Goal: Task Accomplishment & Management: Manage account settings

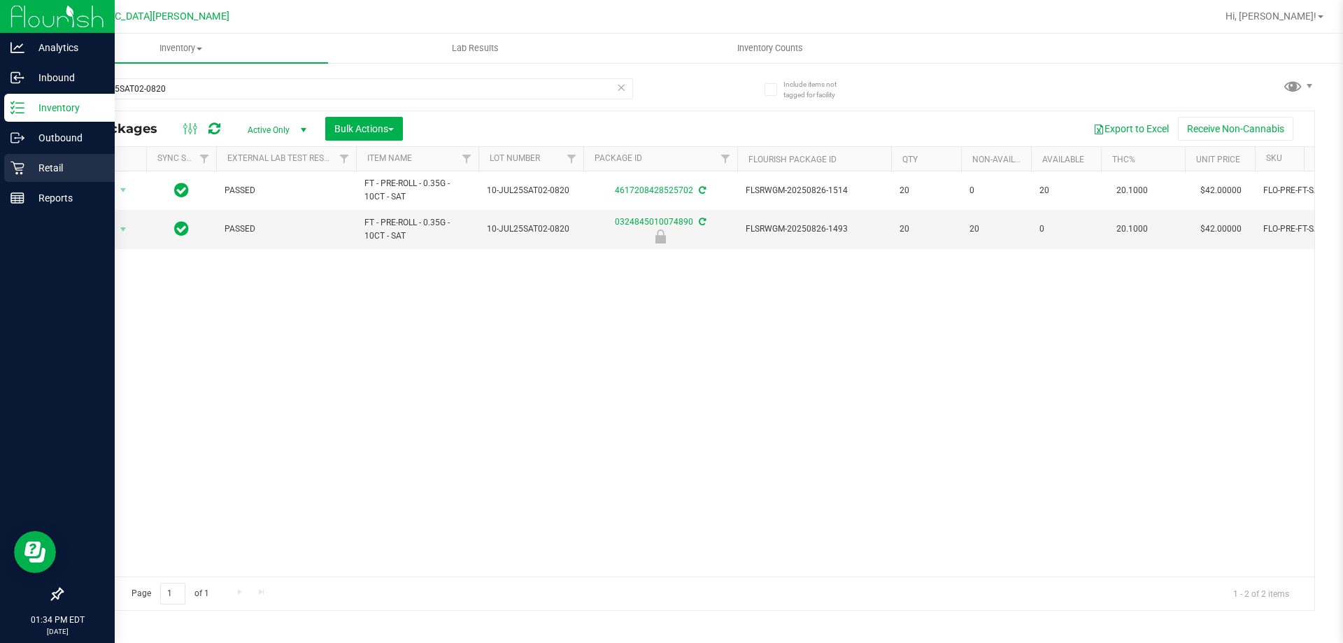
click at [39, 168] on p "Retail" at bounding box center [66, 168] width 84 height 17
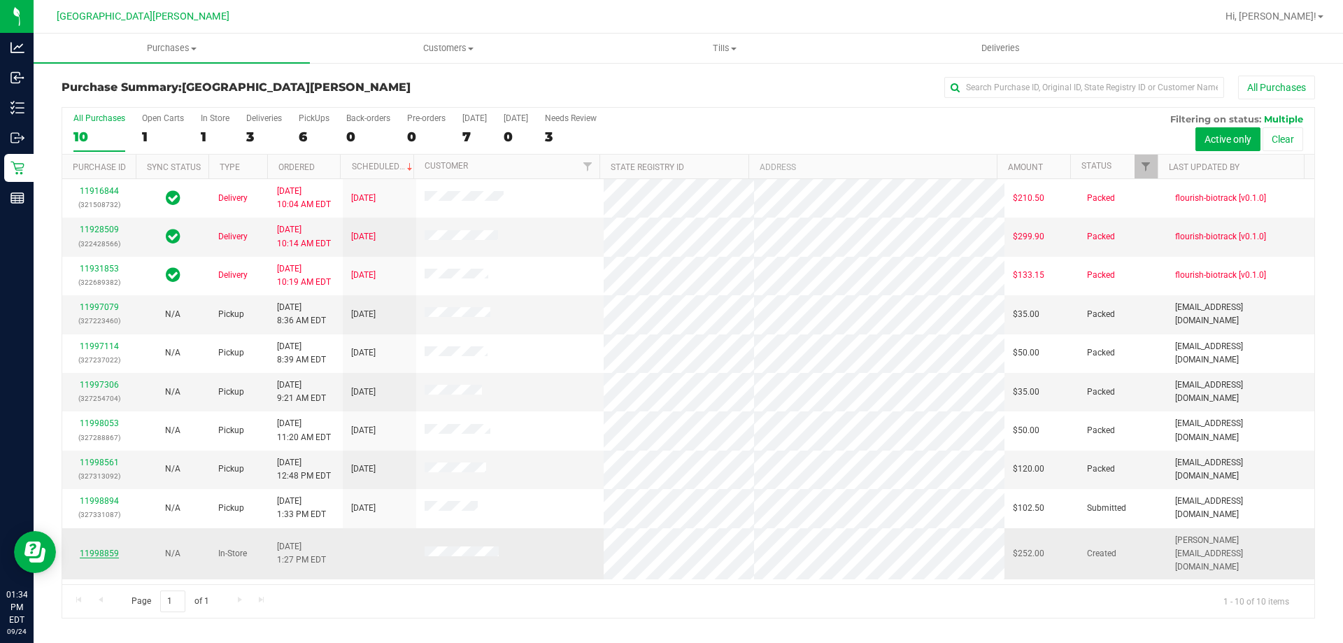
click at [105, 549] on link "11998859" at bounding box center [99, 554] width 39 height 10
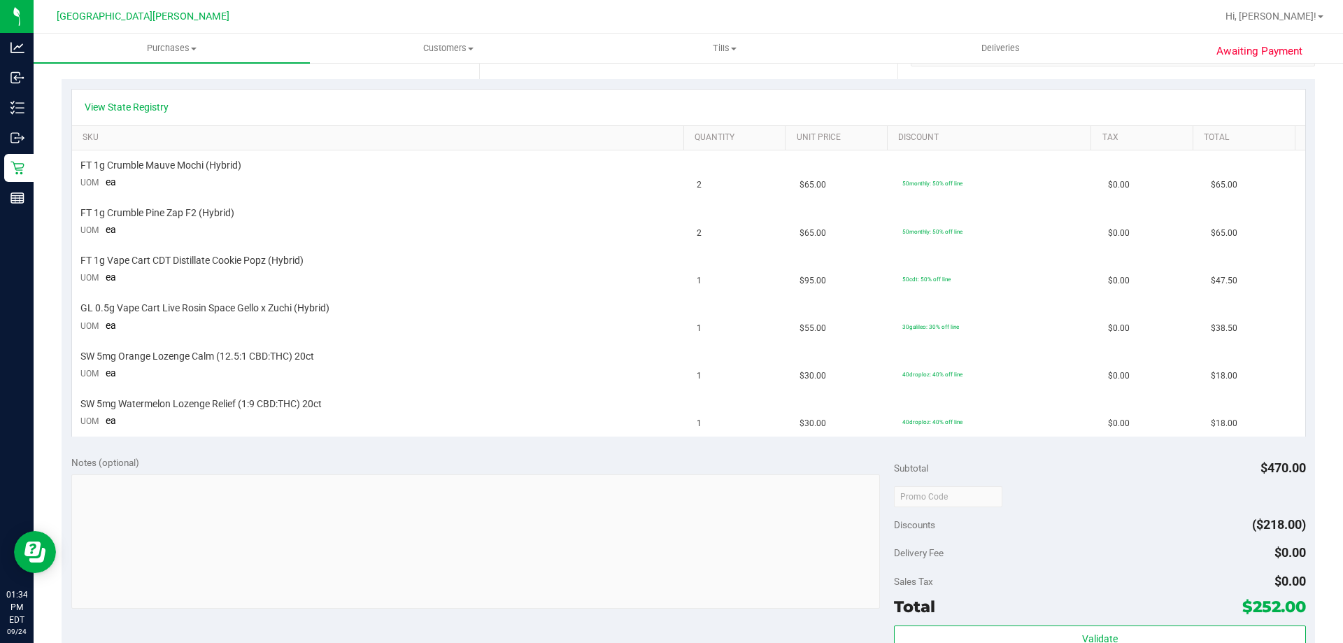
scroll to position [350, 0]
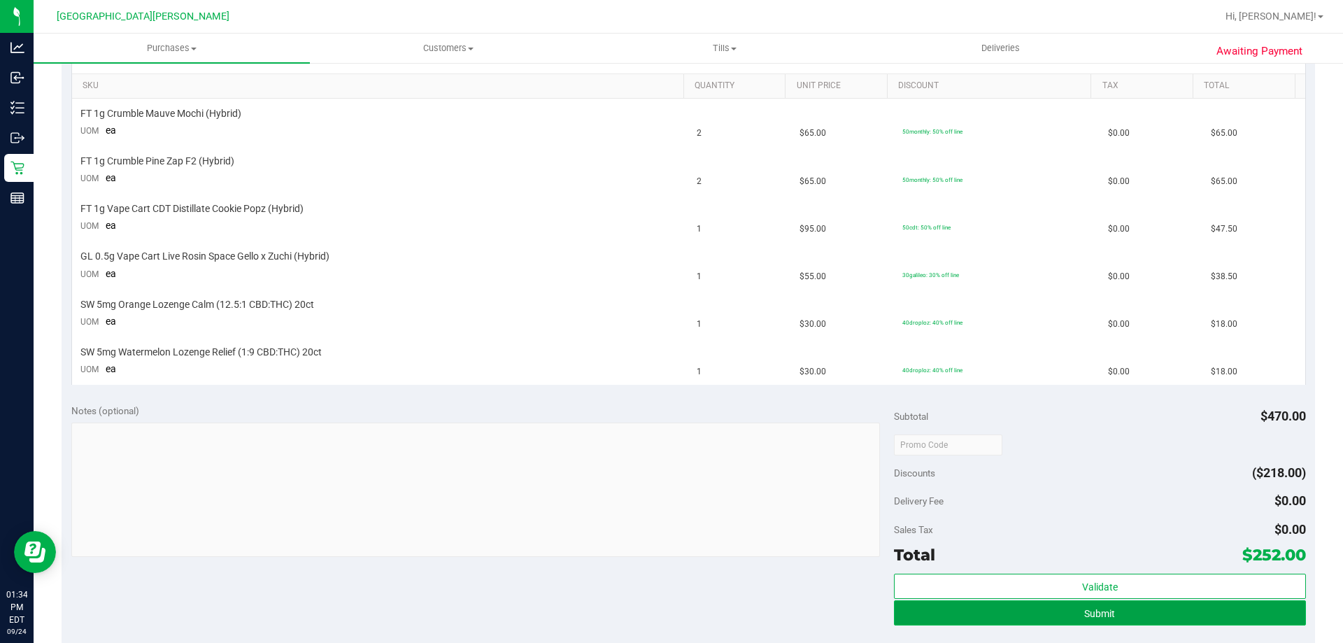
click at [1270, 611] on button "Submit" at bounding box center [1099, 612] width 411 height 25
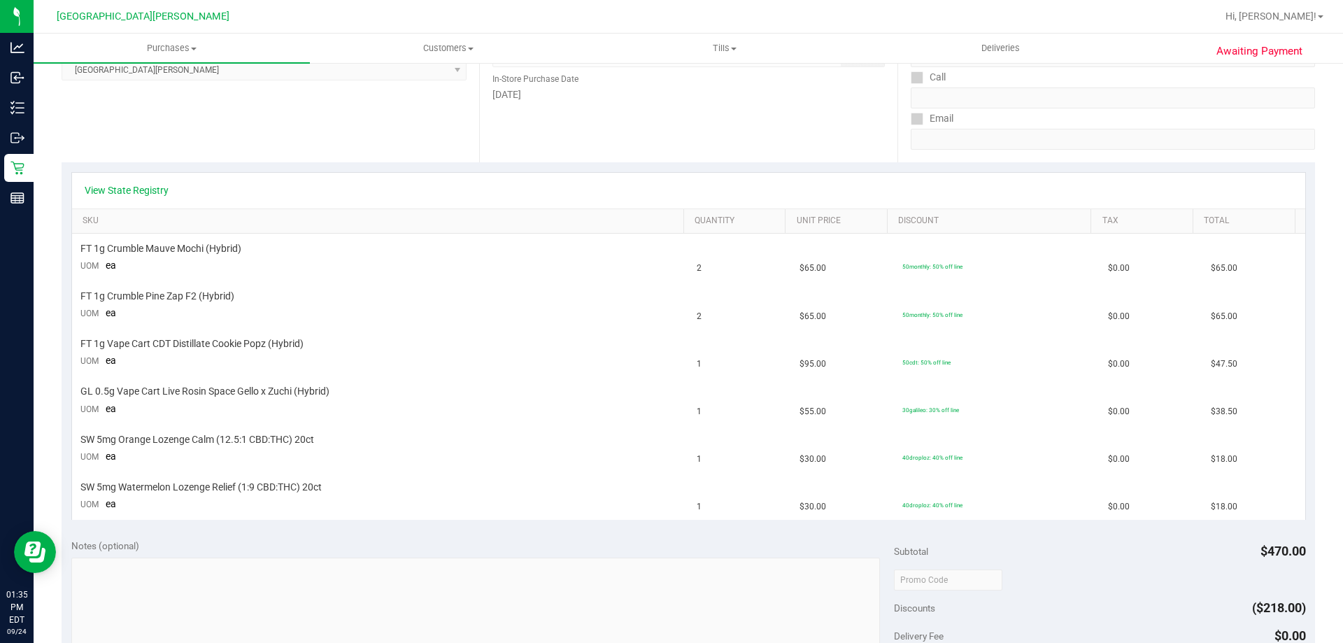
scroll to position [210, 0]
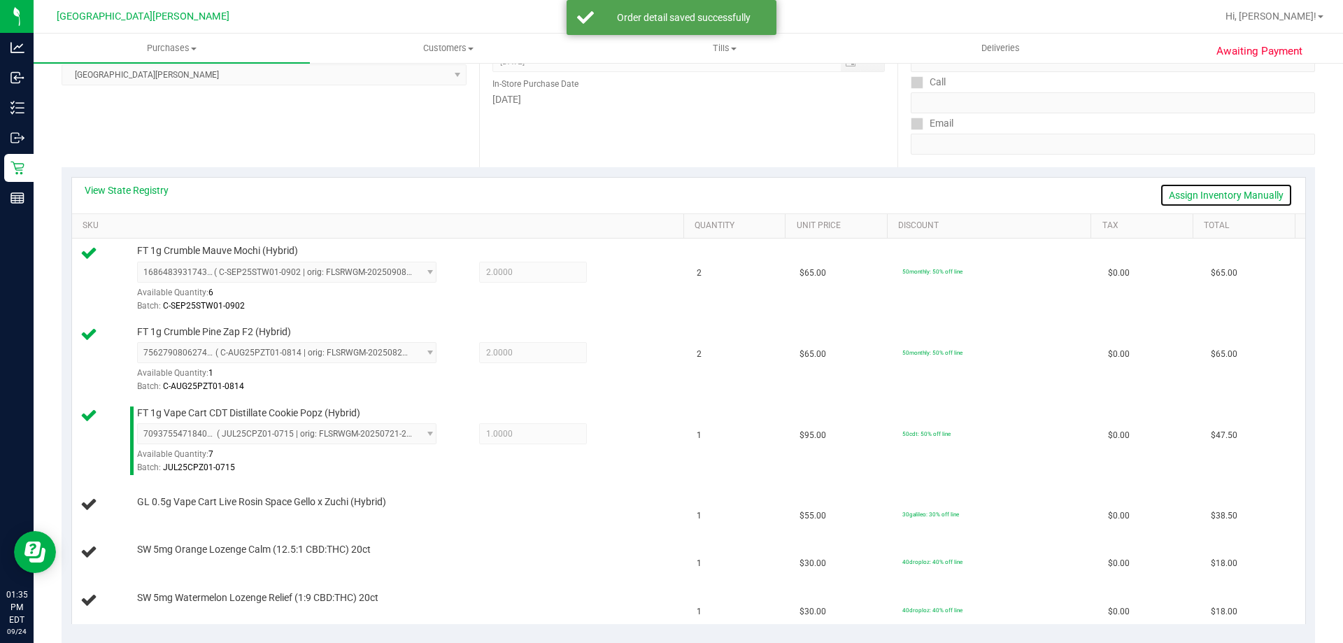
click at [1196, 193] on link "Assign Inventory Manually" at bounding box center [1226, 195] width 133 height 24
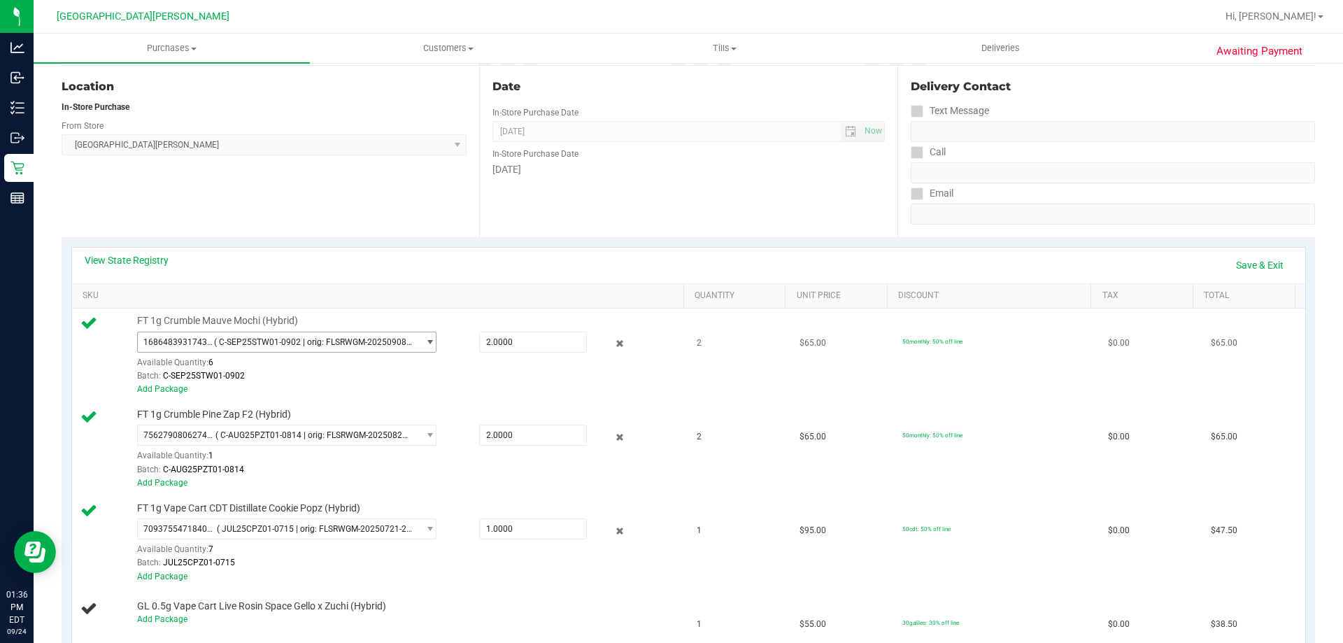
scroll to position [0, 0]
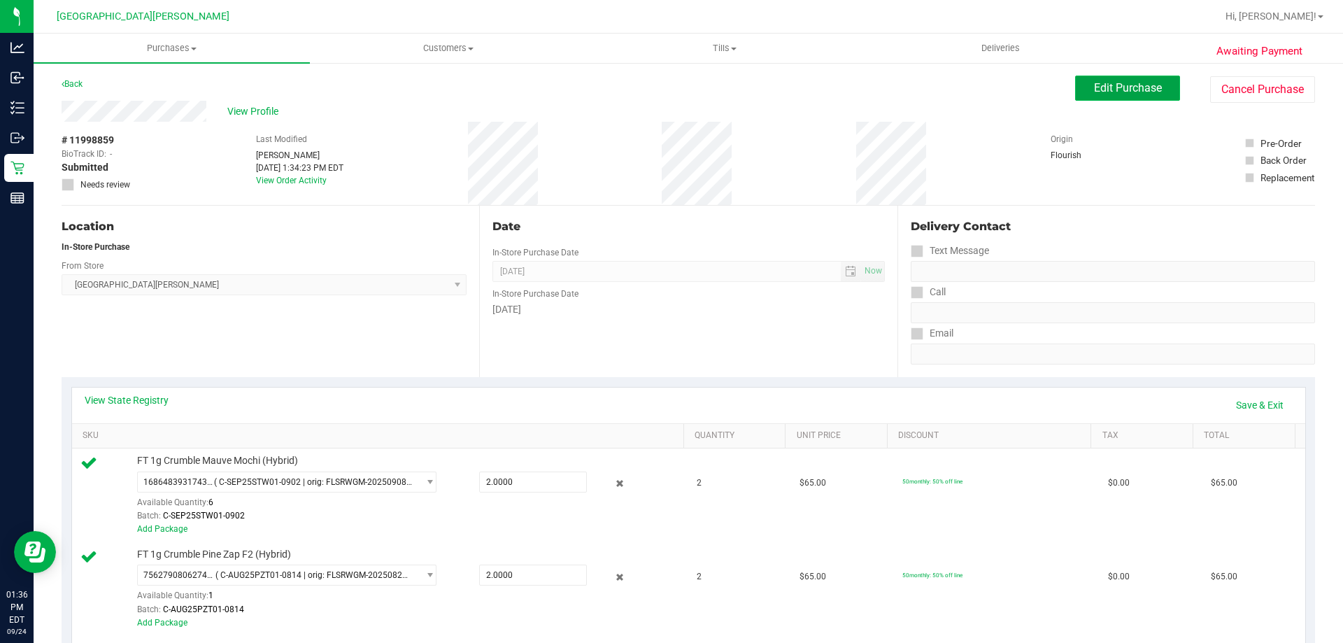
click at [1097, 76] on button "Edit Purchase" at bounding box center [1127, 88] width 105 height 25
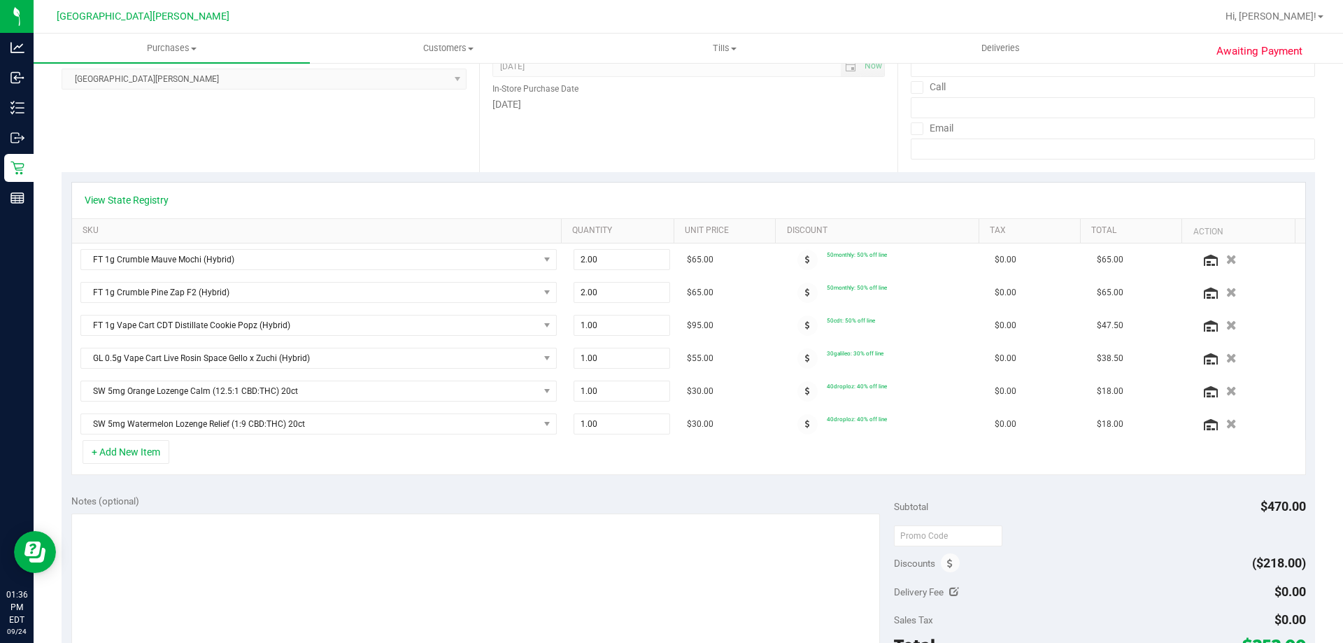
scroll to position [210, 0]
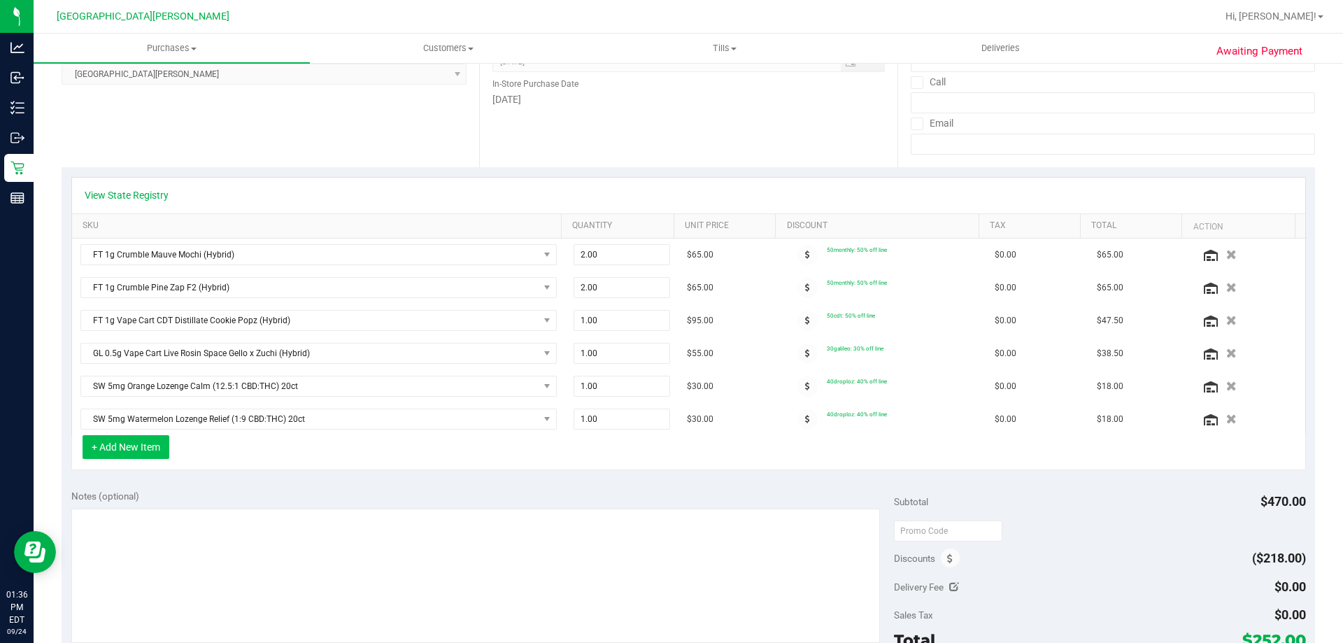
click at [148, 453] on button "+ Add New Item" at bounding box center [126, 447] width 87 height 24
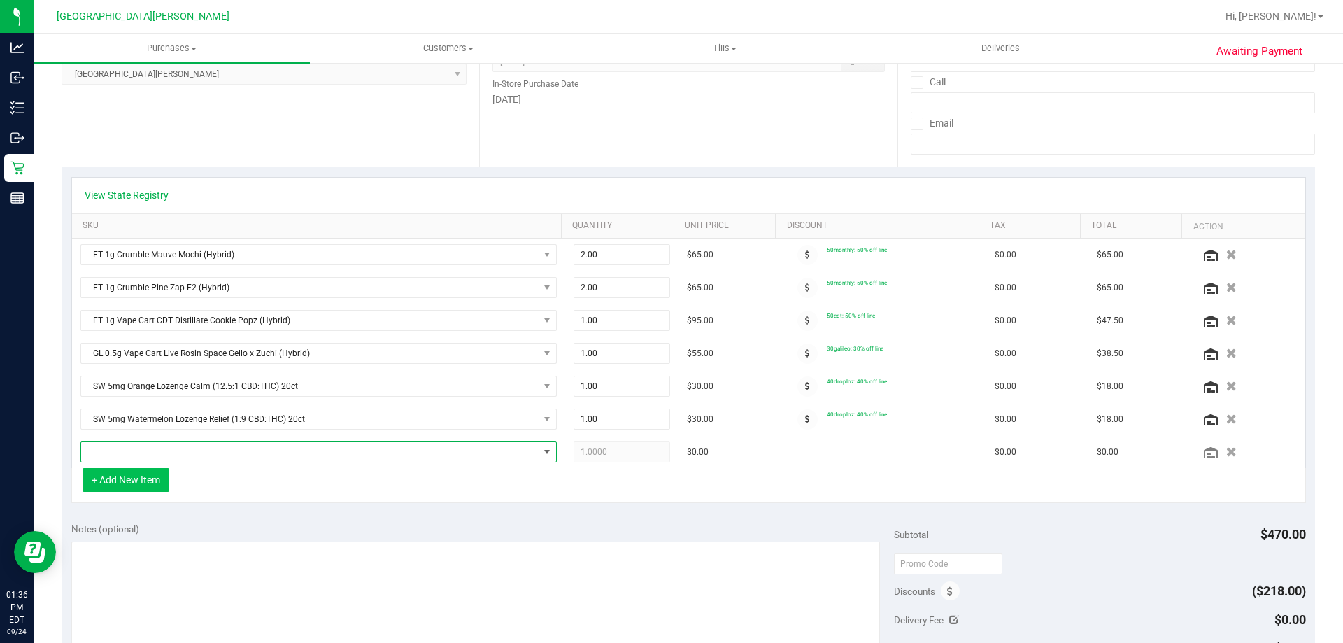
click at [148, 453] on span "NO DATA FOUND" at bounding box center [310, 452] width 458 height 20
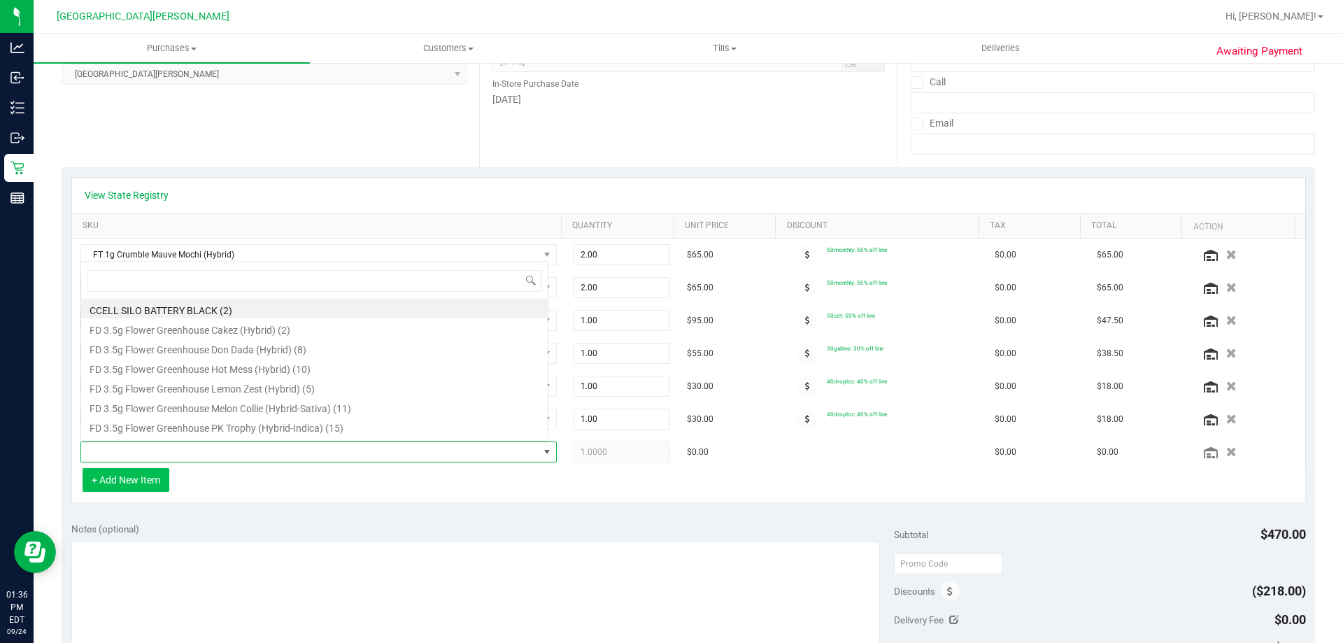
scroll to position [21, 464]
type input "rainbow"
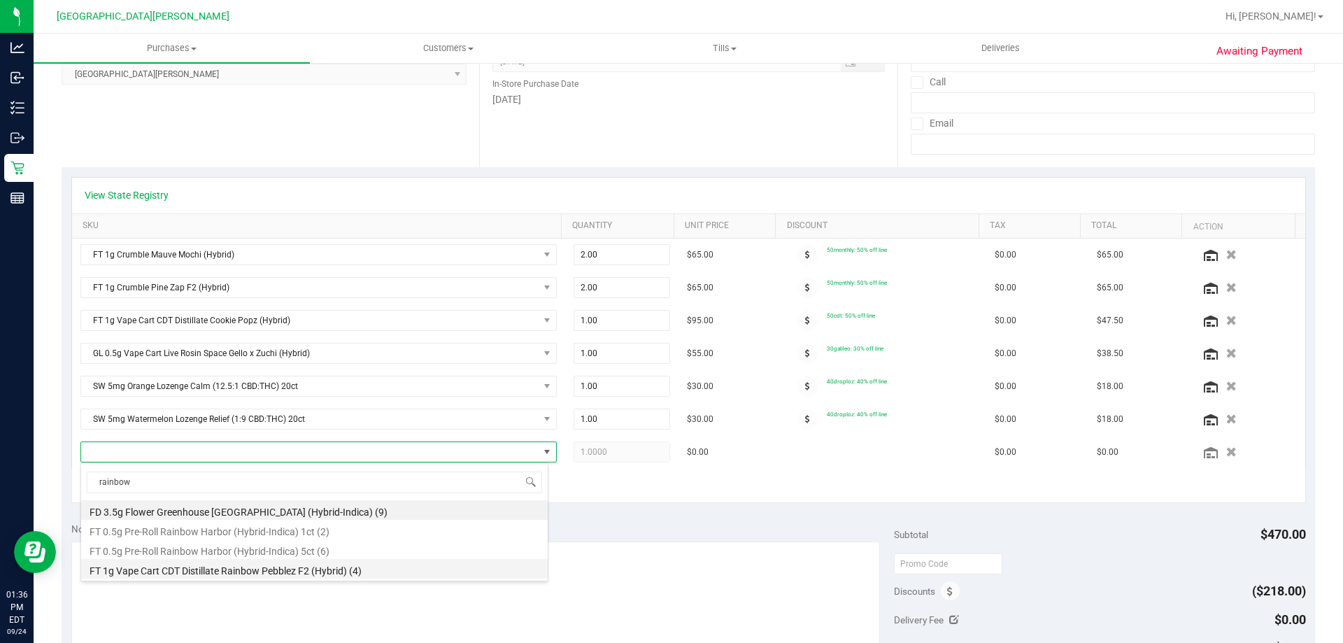
click at [202, 566] on li "FT 1g Vape Cart CDT Distillate Rainbow Pebblez F2 (Hybrid) (4)" at bounding box center [314, 569] width 467 height 20
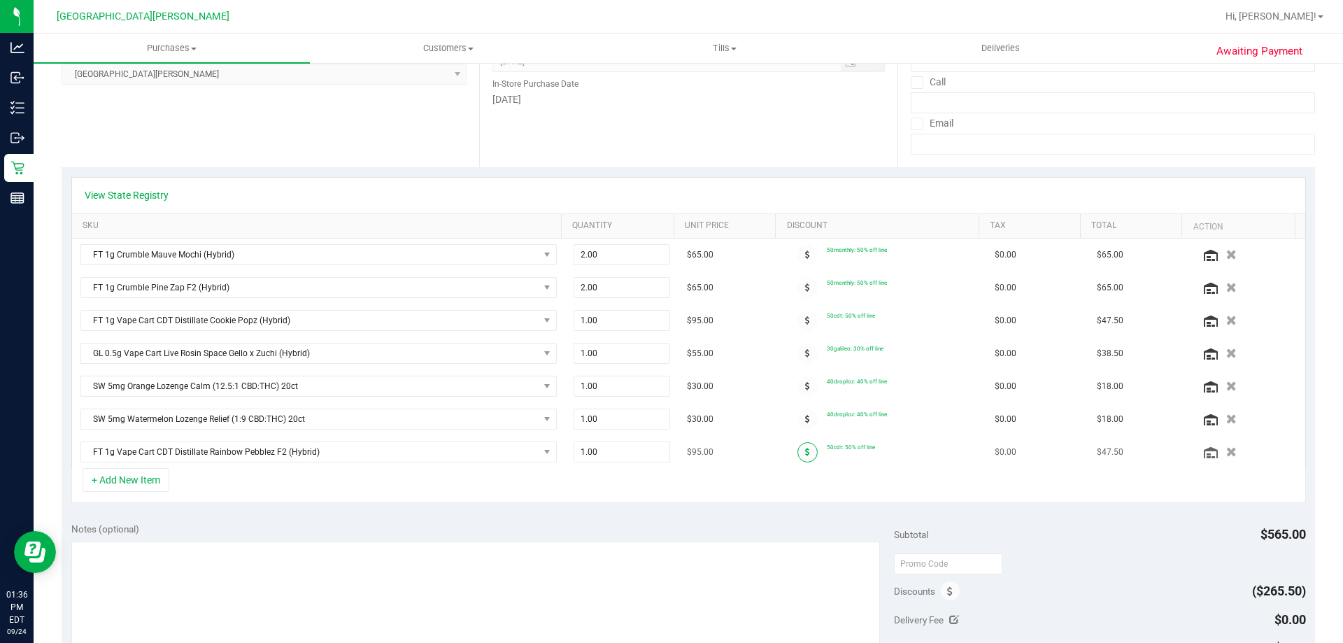
scroll to position [0, 0]
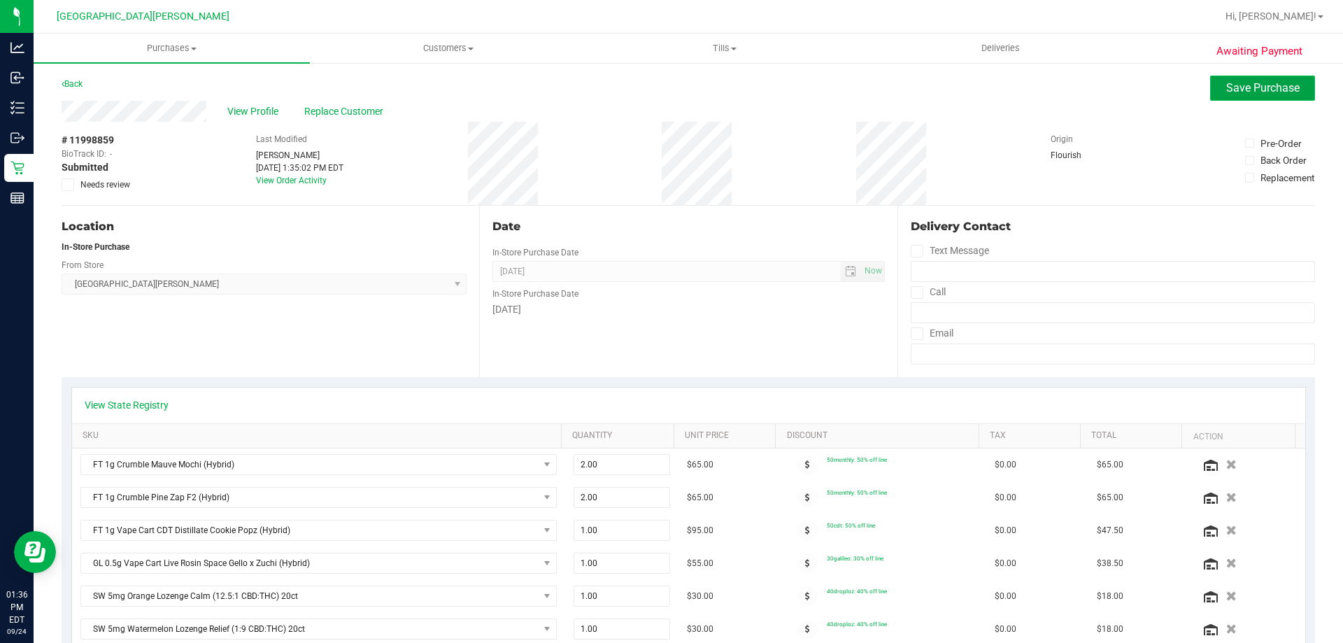
click at [1226, 87] on span "Save Purchase" at bounding box center [1262, 87] width 73 height 13
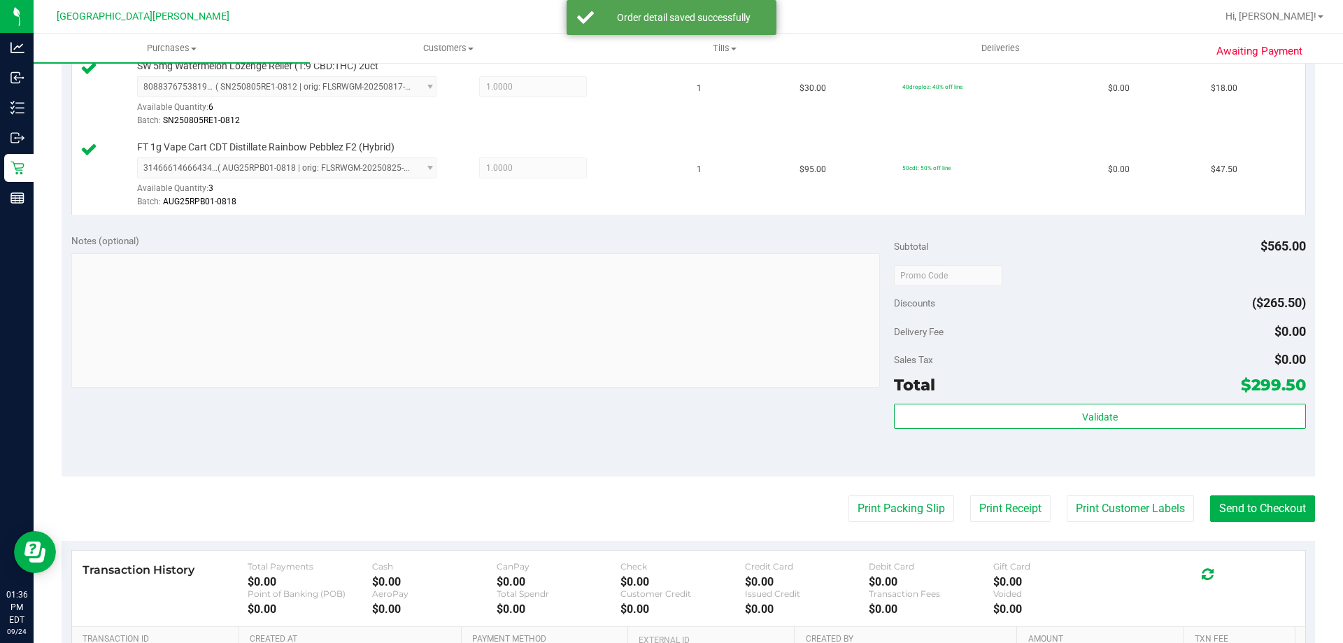
scroll to position [1027, 0]
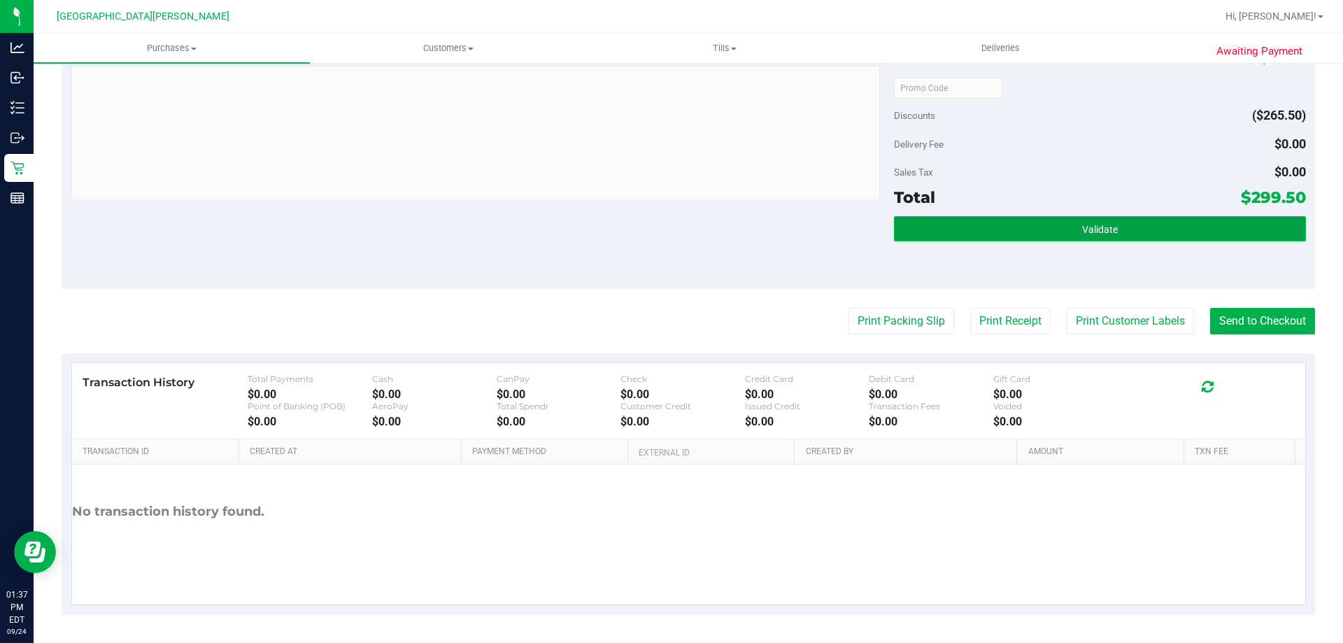
click at [1082, 229] on span "Validate" at bounding box center [1100, 229] width 36 height 11
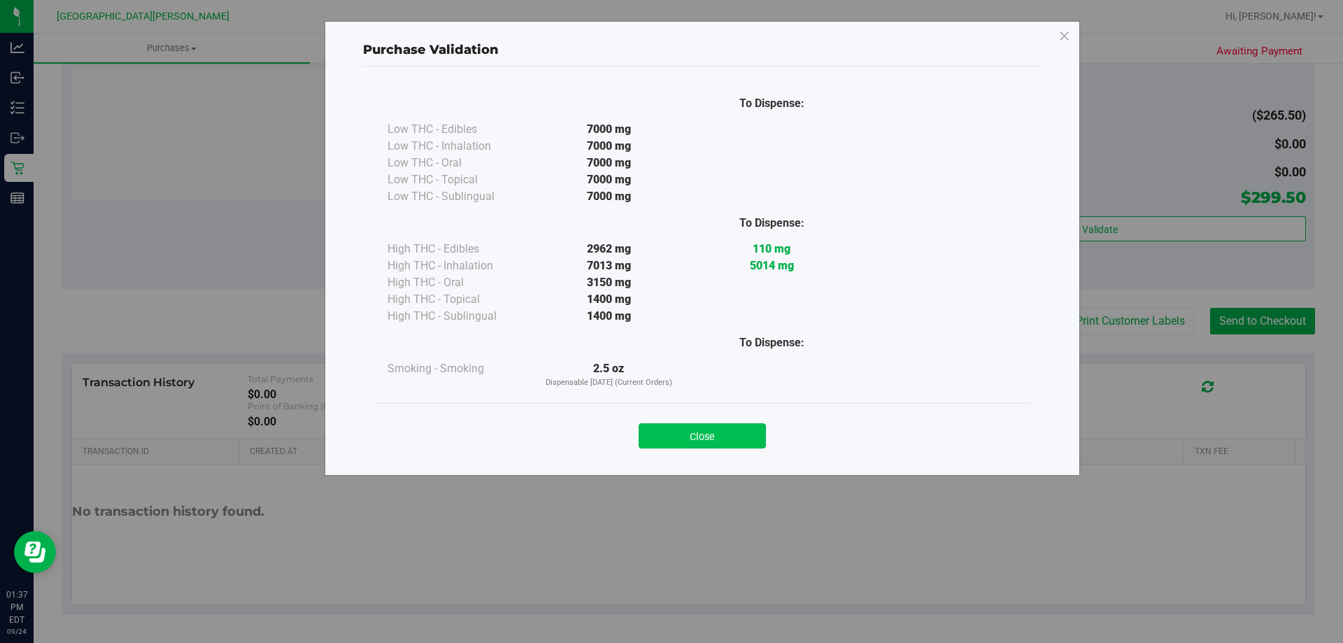
click at [728, 446] on button "Close" at bounding box center [702, 435] width 127 height 25
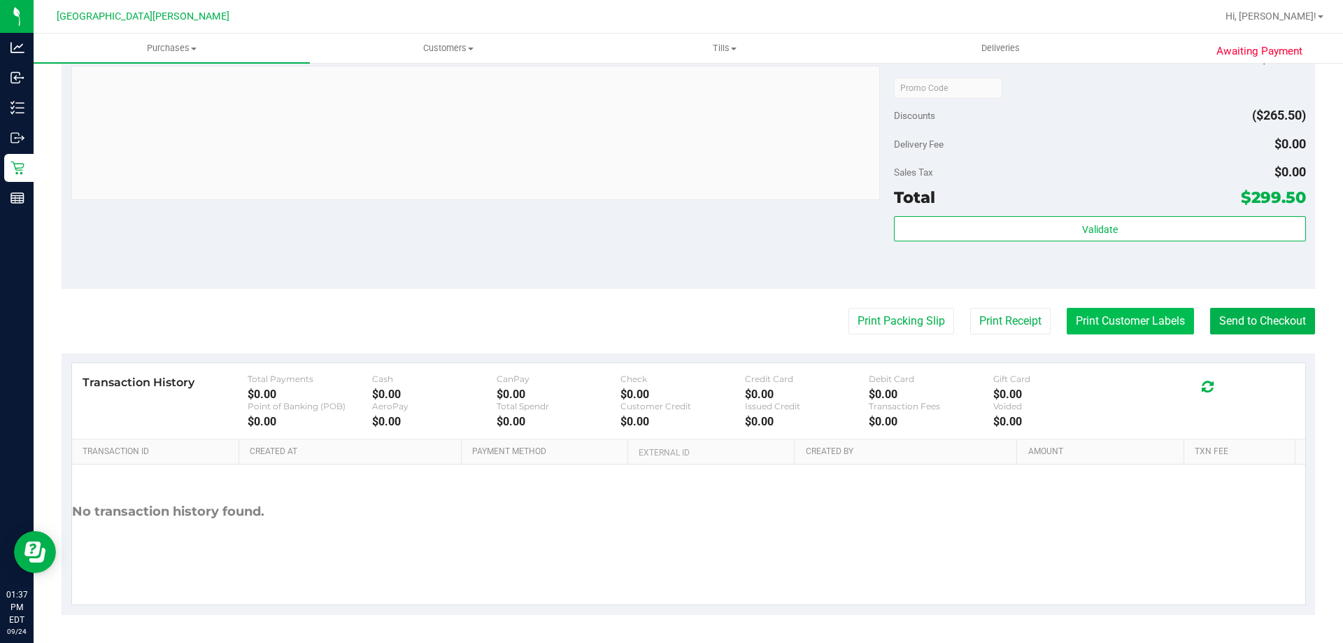
click at [1132, 318] on button "Print Customer Labels" at bounding box center [1130, 321] width 127 height 27
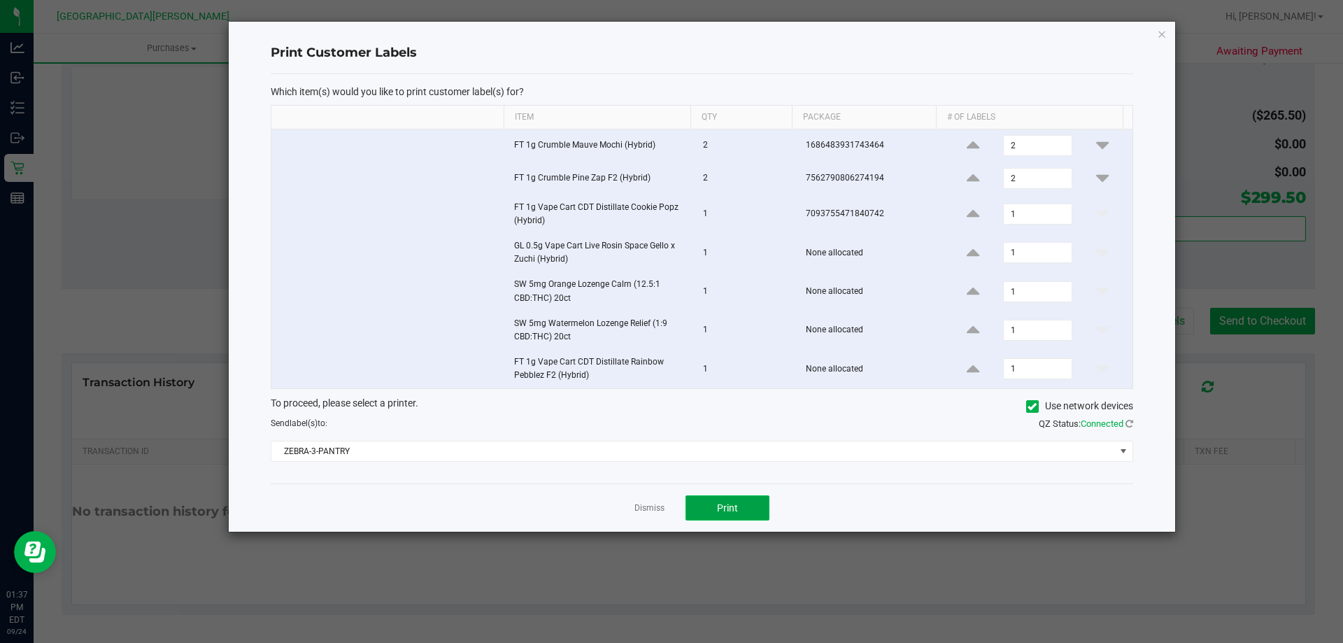
click at [724, 505] on span "Print" at bounding box center [727, 507] width 21 height 11
click at [651, 505] on link "Dismiss" at bounding box center [650, 508] width 30 height 12
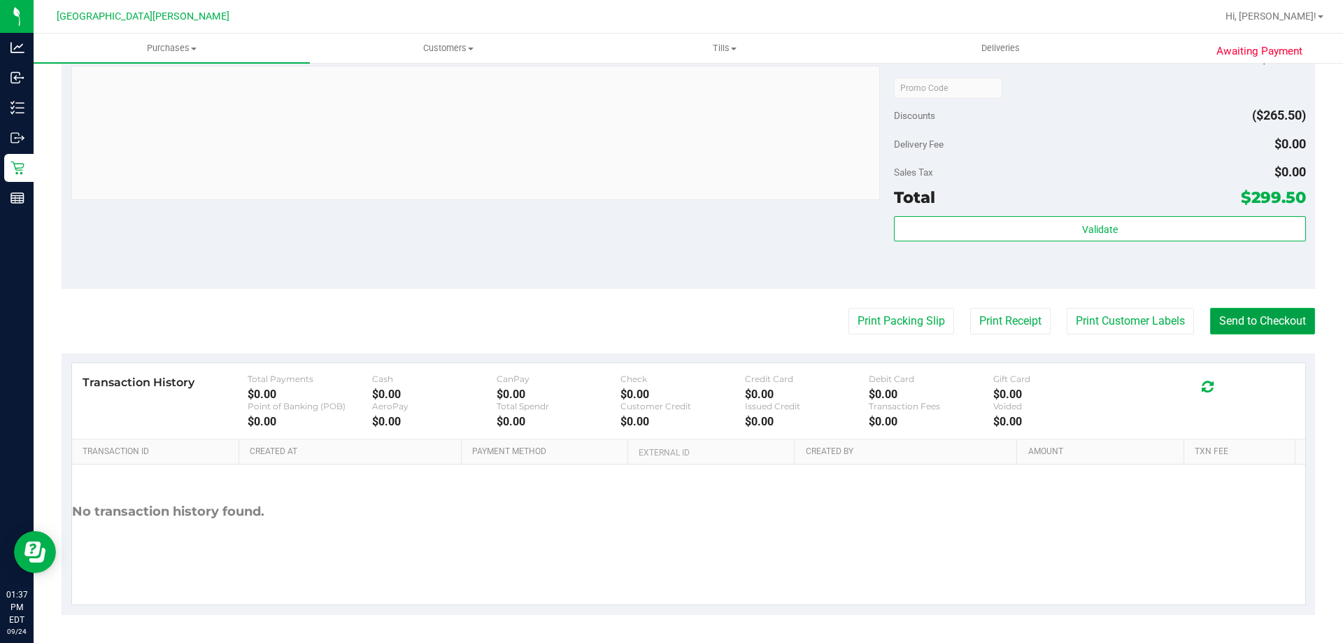
click at [1228, 321] on button "Send to Checkout" at bounding box center [1262, 321] width 105 height 27
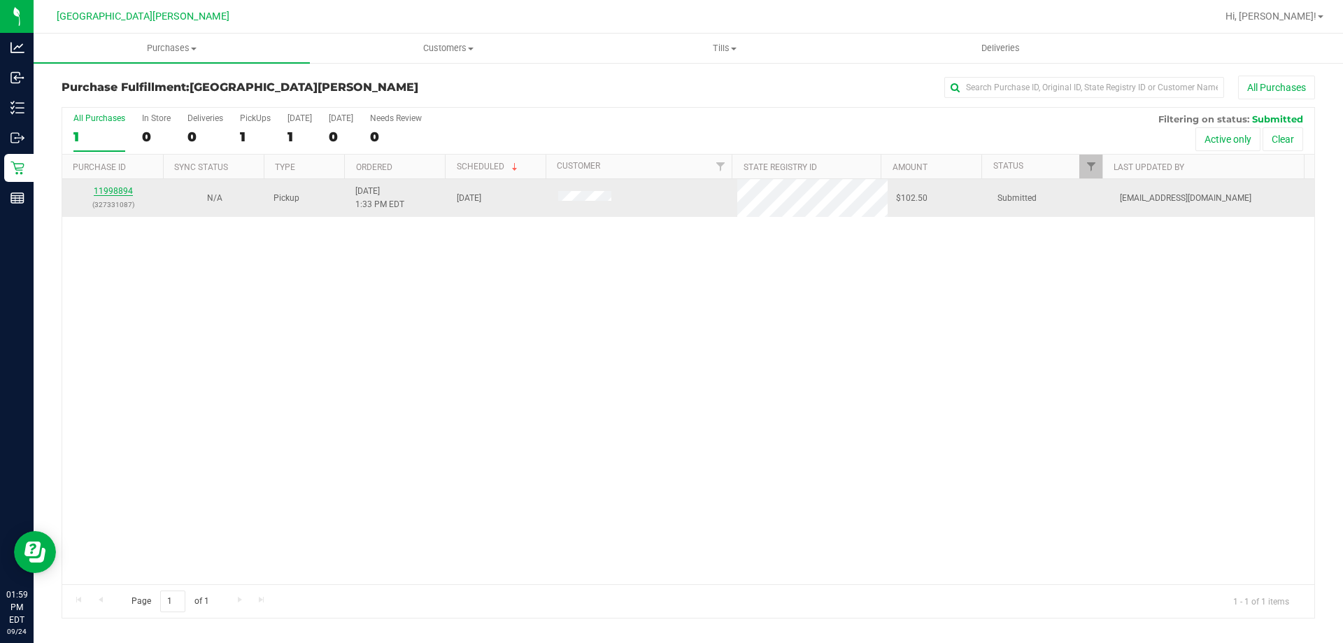
click at [120, 190] on link "11998894" at bounding box center [113, 191] width 39 height 10
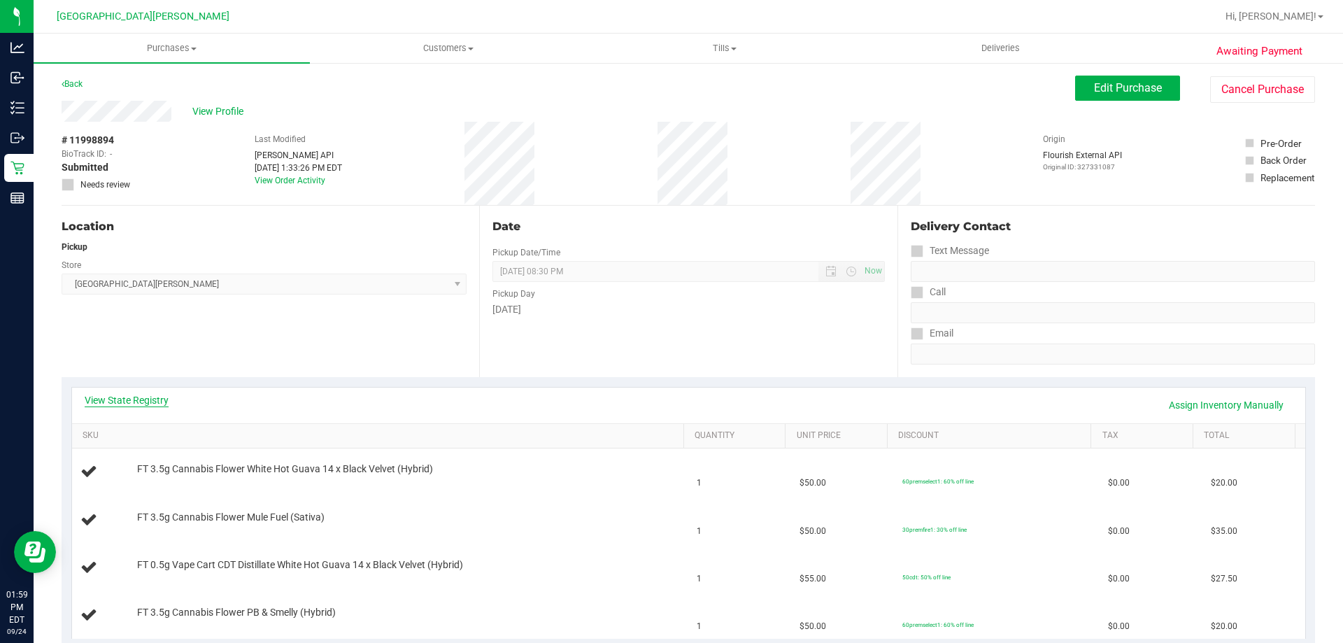
click at [157, 397] on link "View State Registry" at bounding box center [127, 400] width 84 height 14
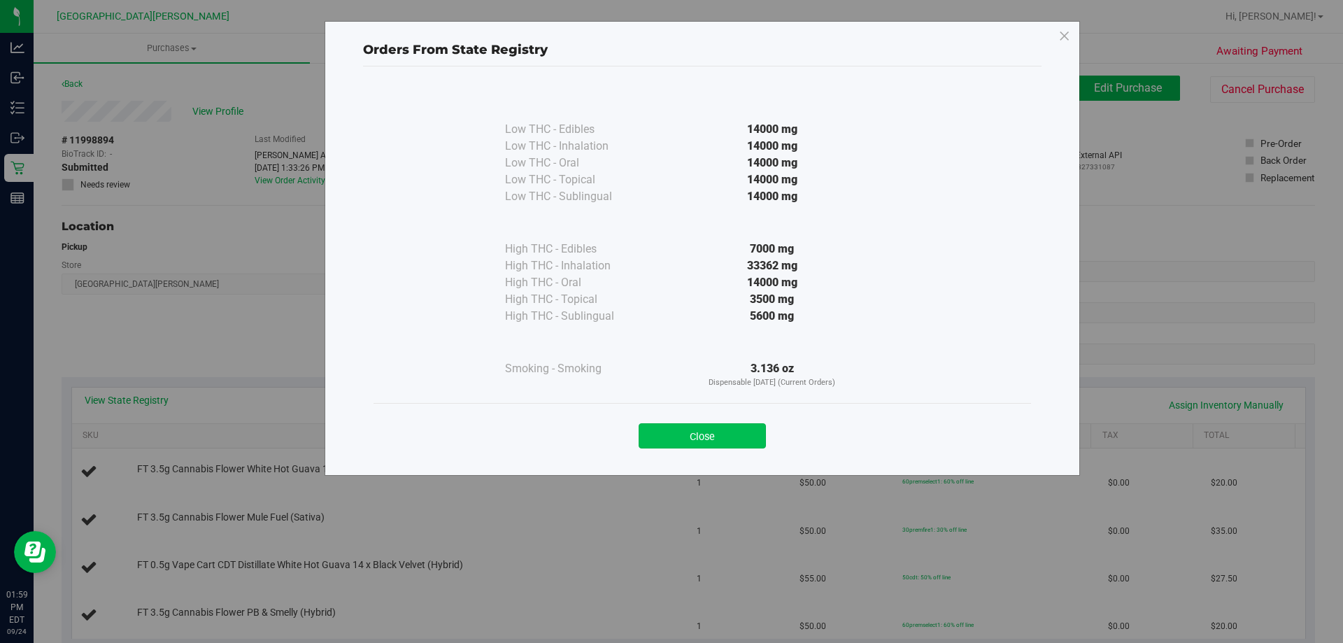
click at [710, 441] on button "Close" at bounding box center [702, 435] width 127 height 25
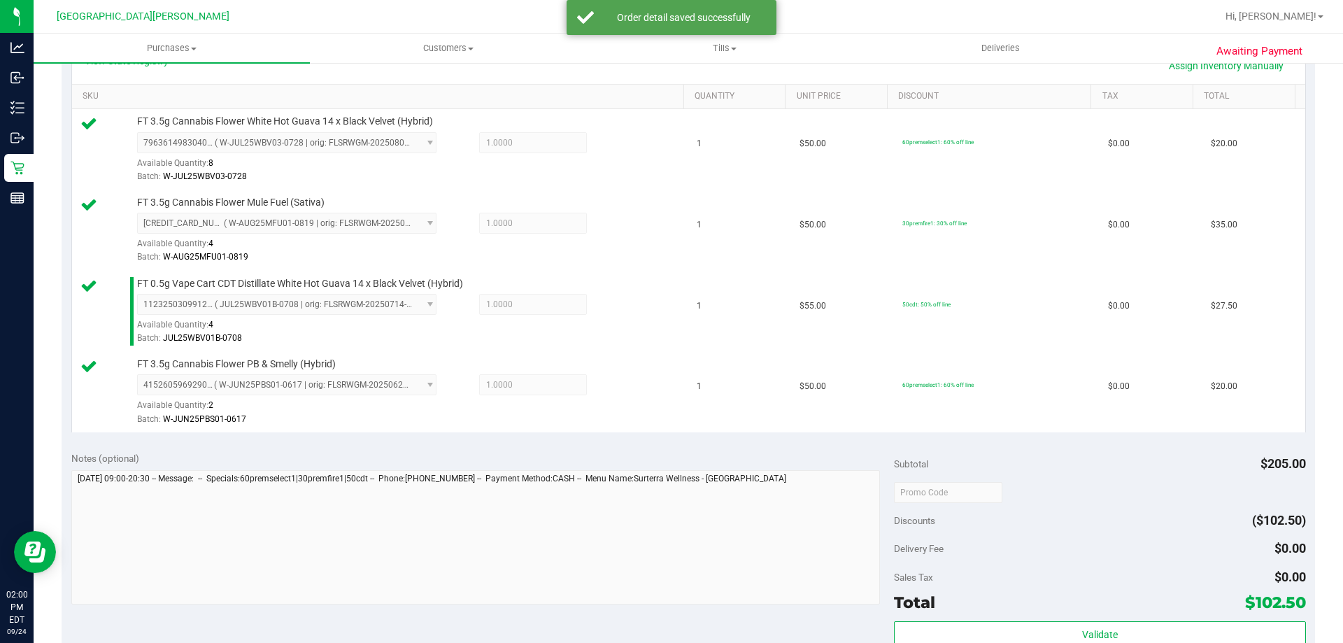
scroll to position [560, 0]
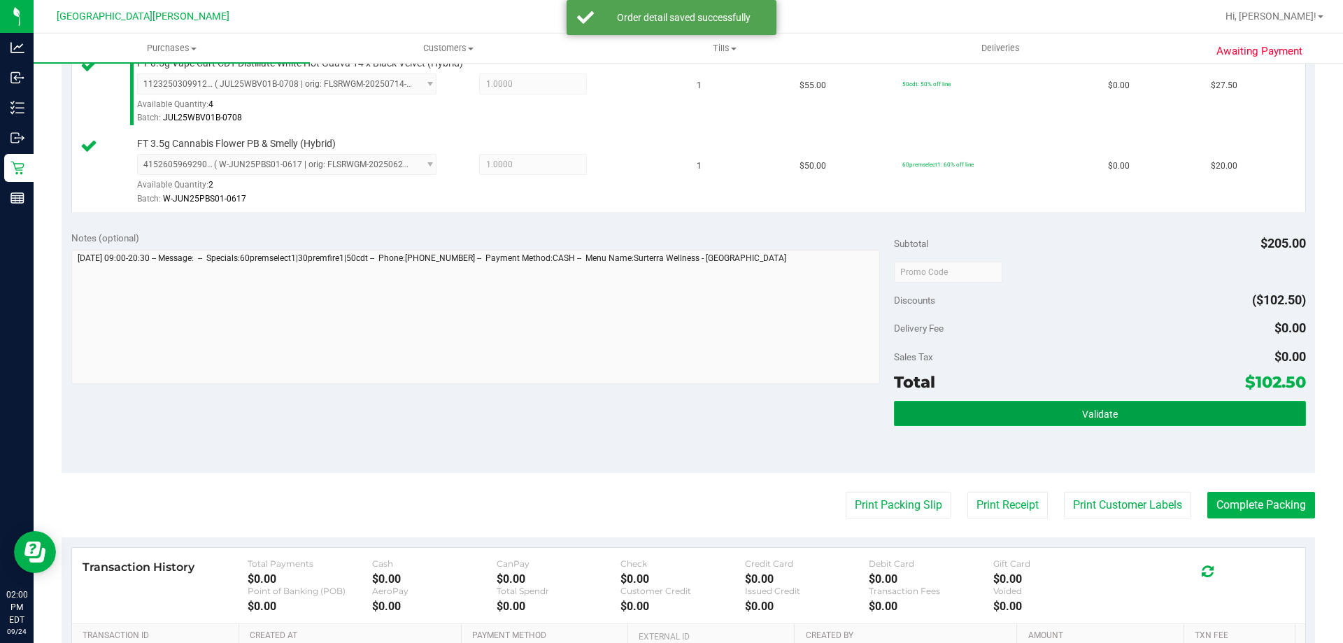
click at [1101, 424] on button "Validate" at bounding box center [1099, 413] width 411 height 25
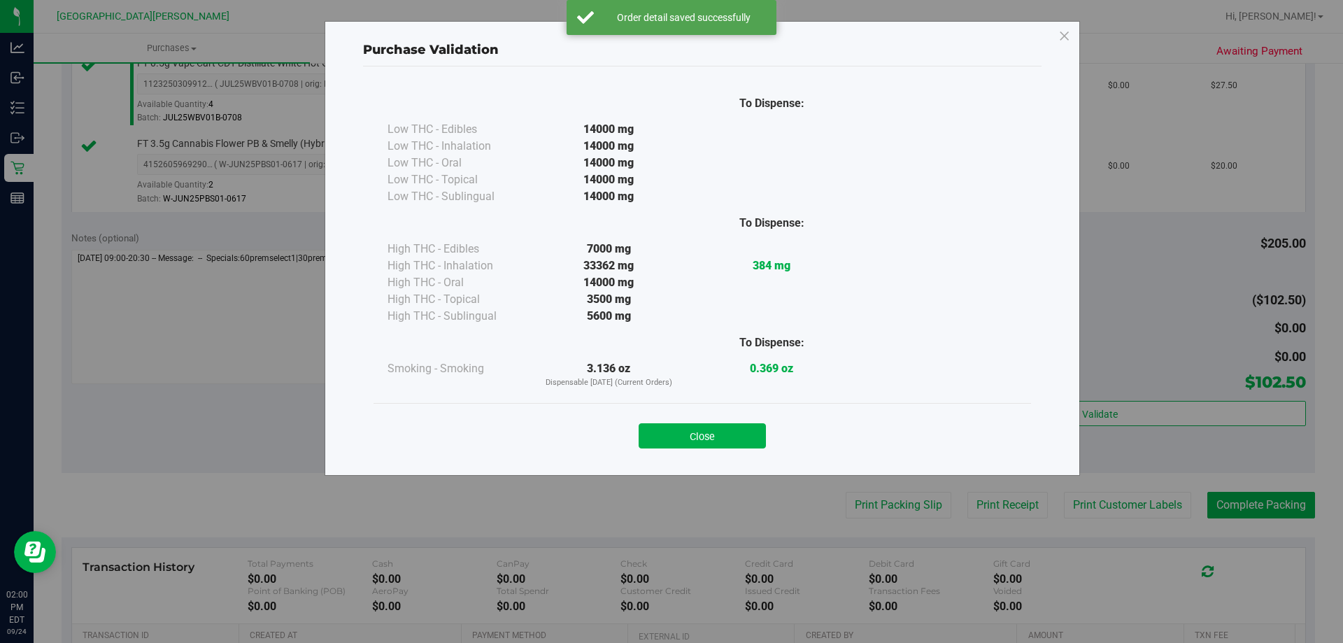
drag, startPoint x: 735, startPoint y: 437, endPoint x: 1037, endPoint y: 511, distance: 310.4
click at [736, 437] on button "Close" at bounding box center [702, 435] width 127 height 25
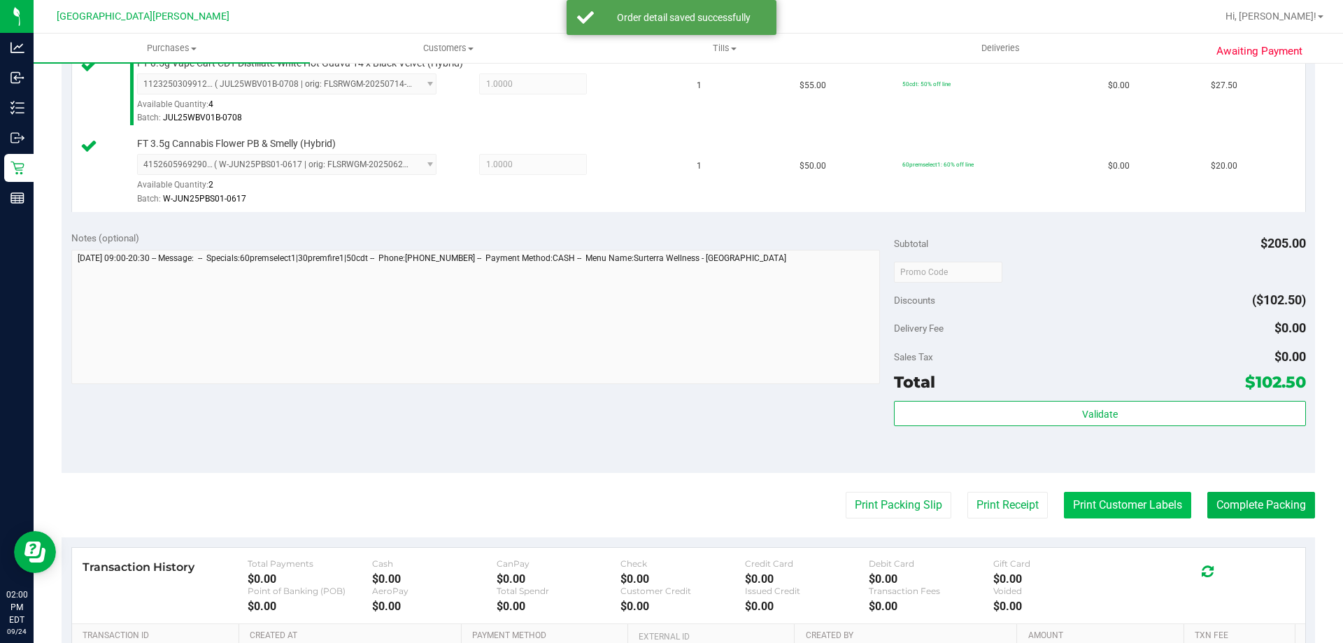
click at [1155, 506] on button "Print Customer Labels" at bounding box center [1127, 505] width 127 height 27
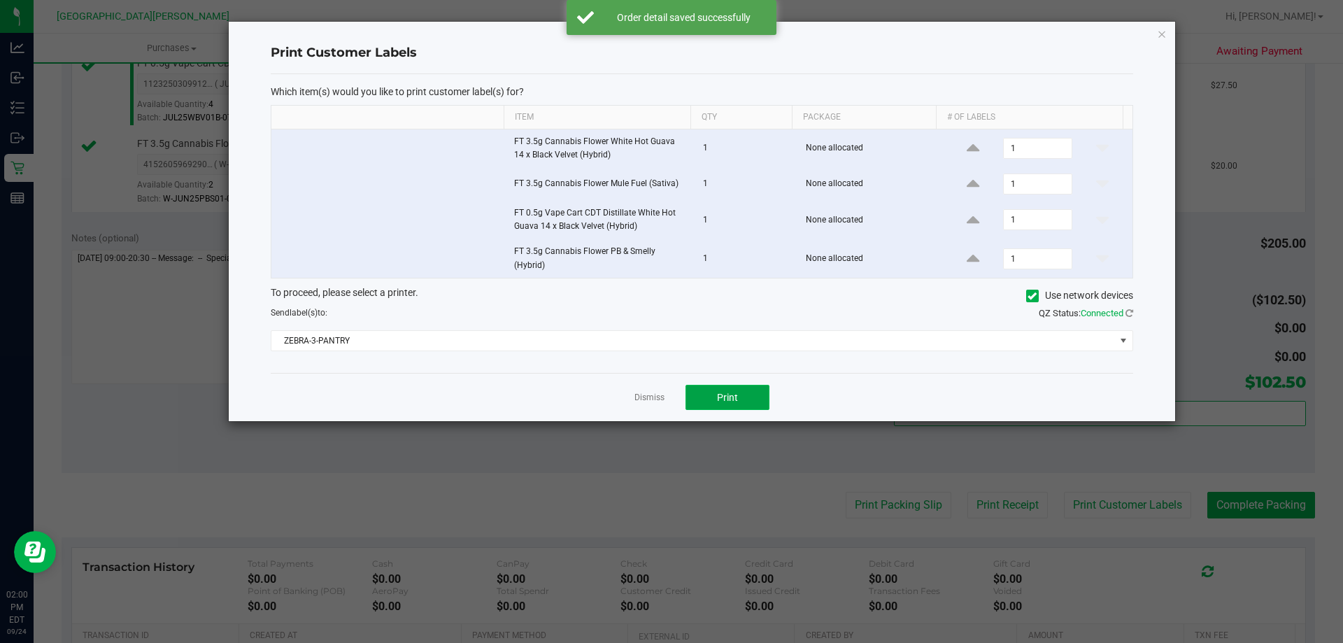
click at [753, 399] on button "Print" at bounding box center [728, 397] width 84 height 25
click at [641, 393] on link "Dismiss" at bounding box center [650, 398] width 30 height 12
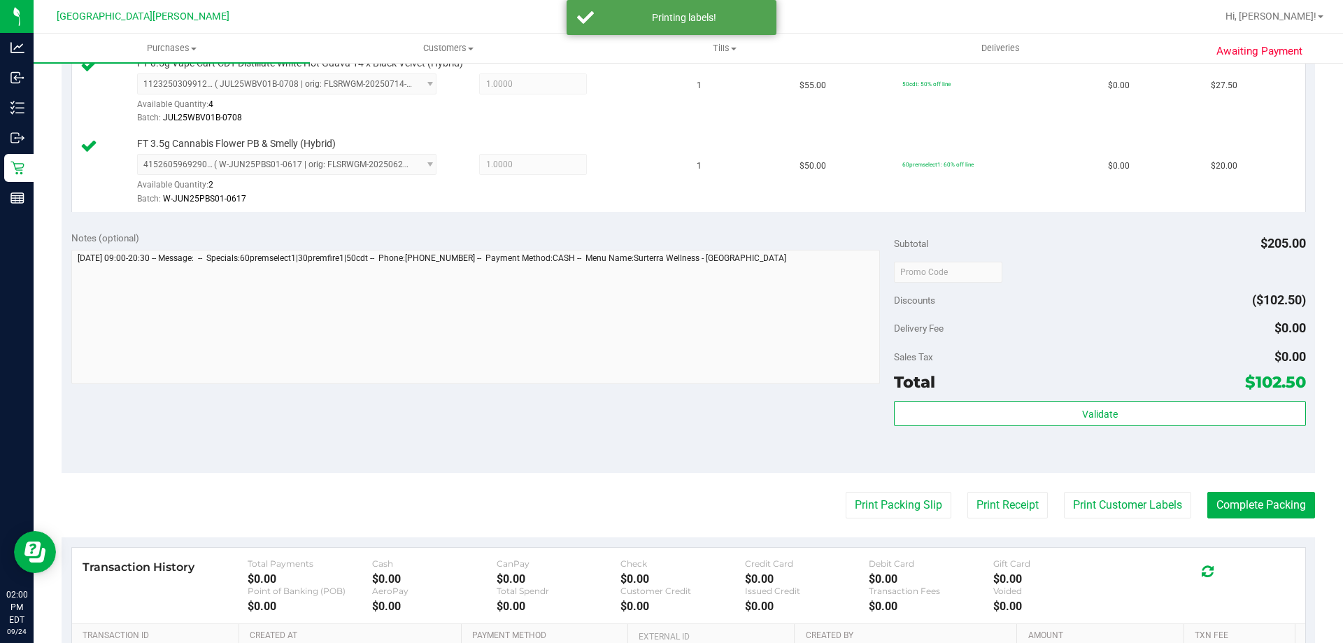
click at [616, 385] on div at bounding box center [475, 319] width 809 height 138
click at [1240, 510] on button "Complete Packing" at bounding box center [1262, 505] width 108 height 27
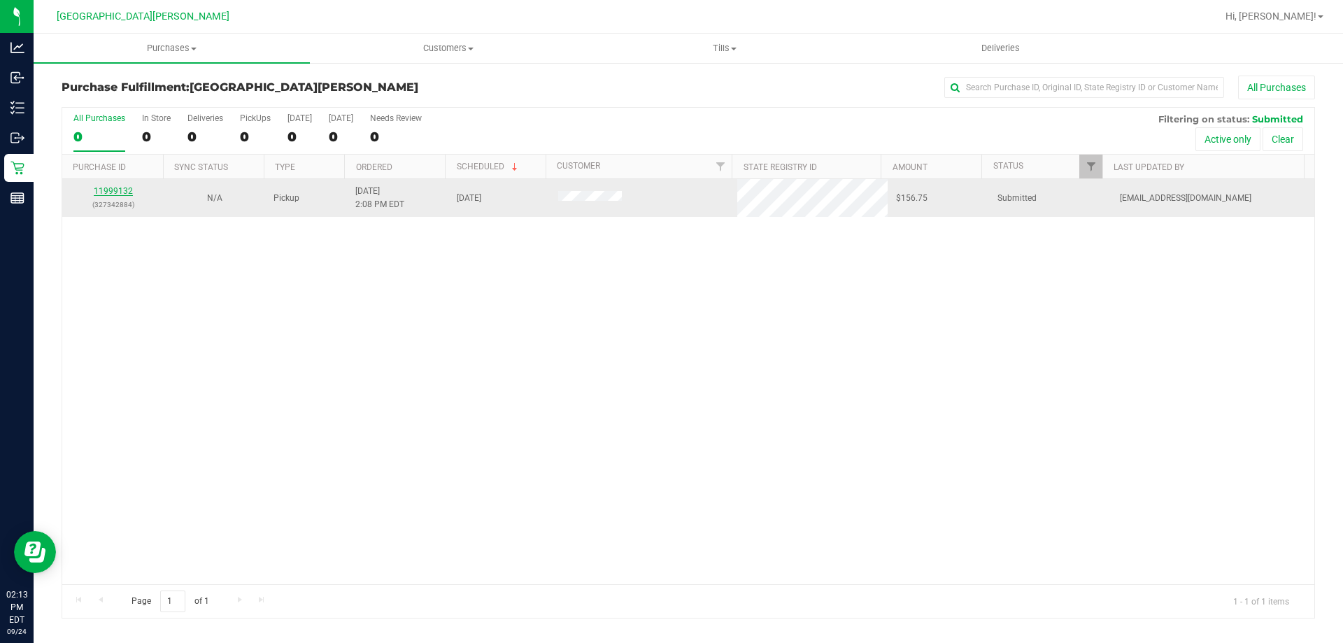
click at [122, 188] on link "11999132" at bounding box center [113, 191] width 39 height 10
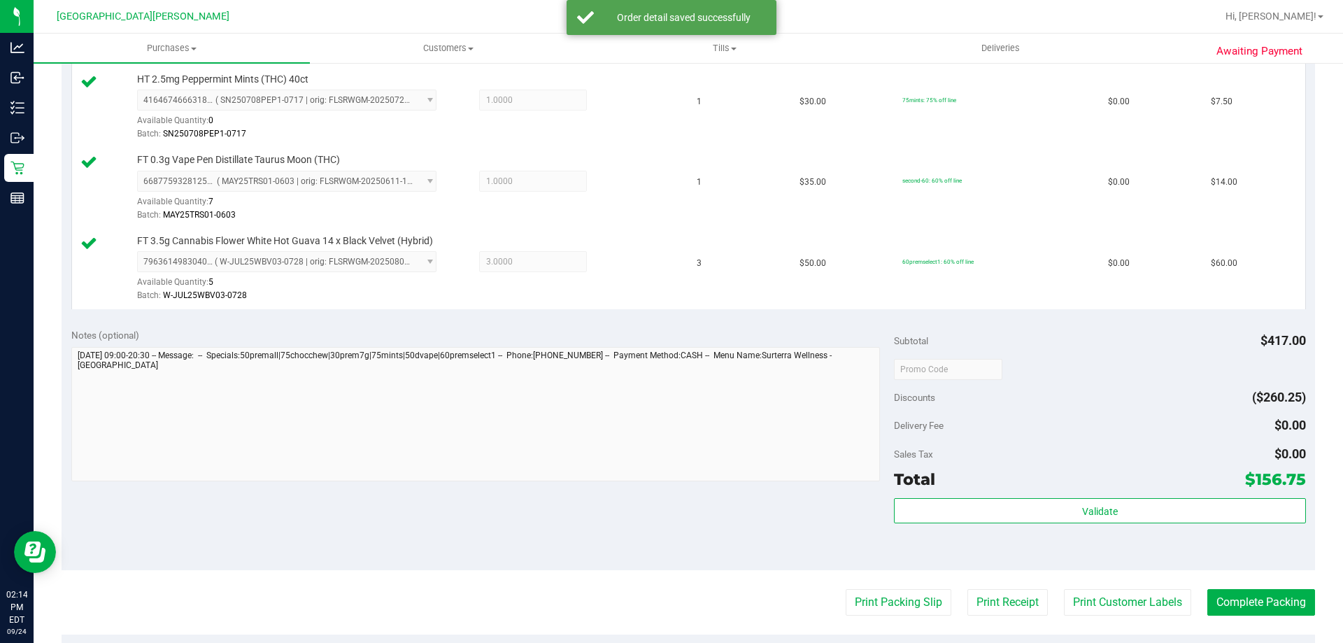
scroll to position [770, 0]
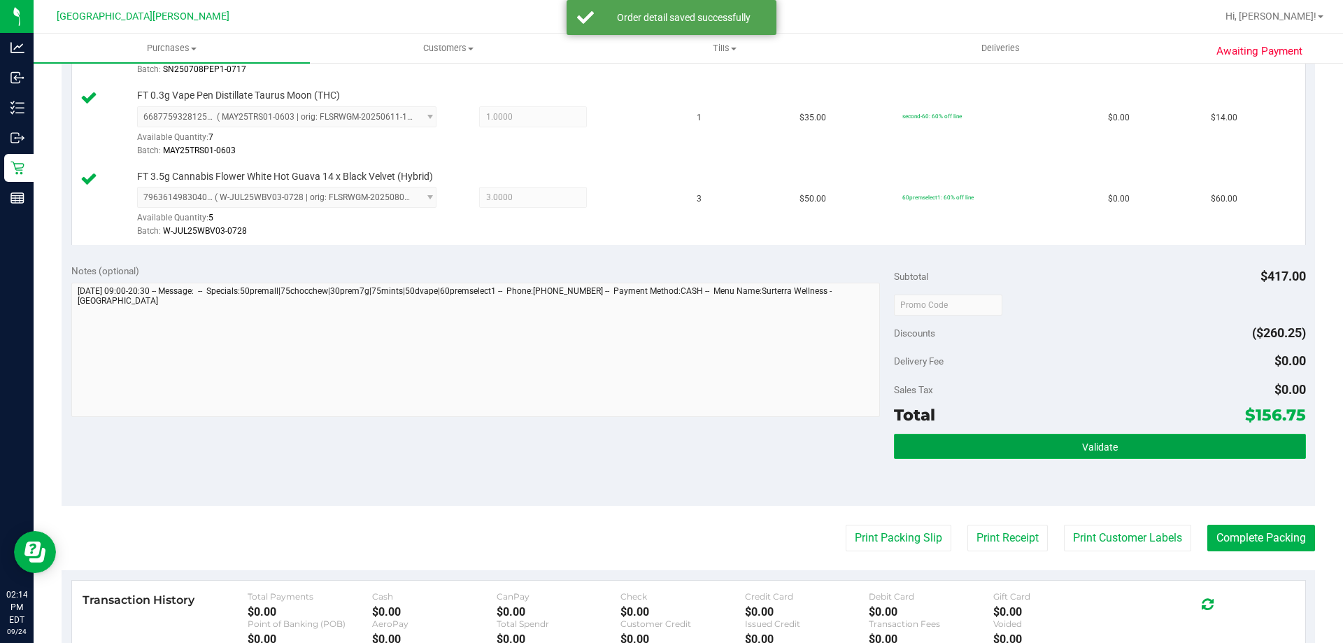
click at [989, 457] on button "Validate" at bounding box center [1099, 446] width 411 height 25
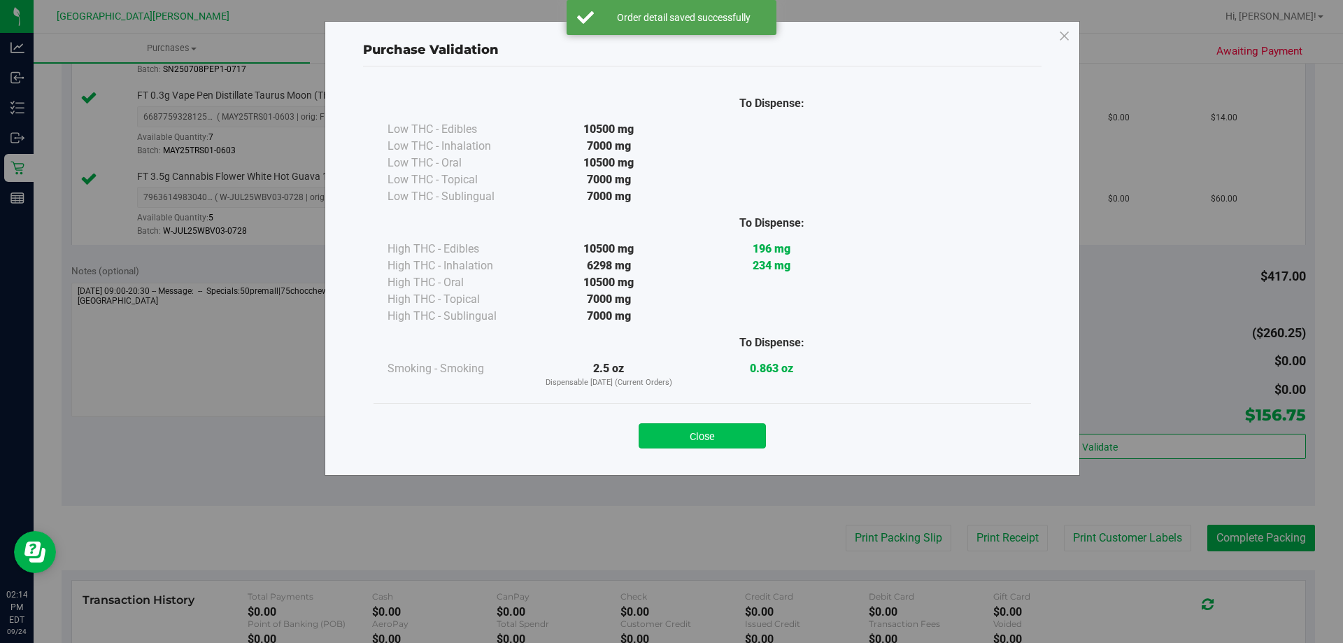
drag, startPoint x: 726, startPoint y: 421, endPoint x: 737, endPoint y: 436, distance: 18.5
click at [726, 422] on div "Close" at bounding box center [702, 431] width 637 height 35
click at [747, 441] on button "Close" at bounding box center [702, 435] width 127 height 25
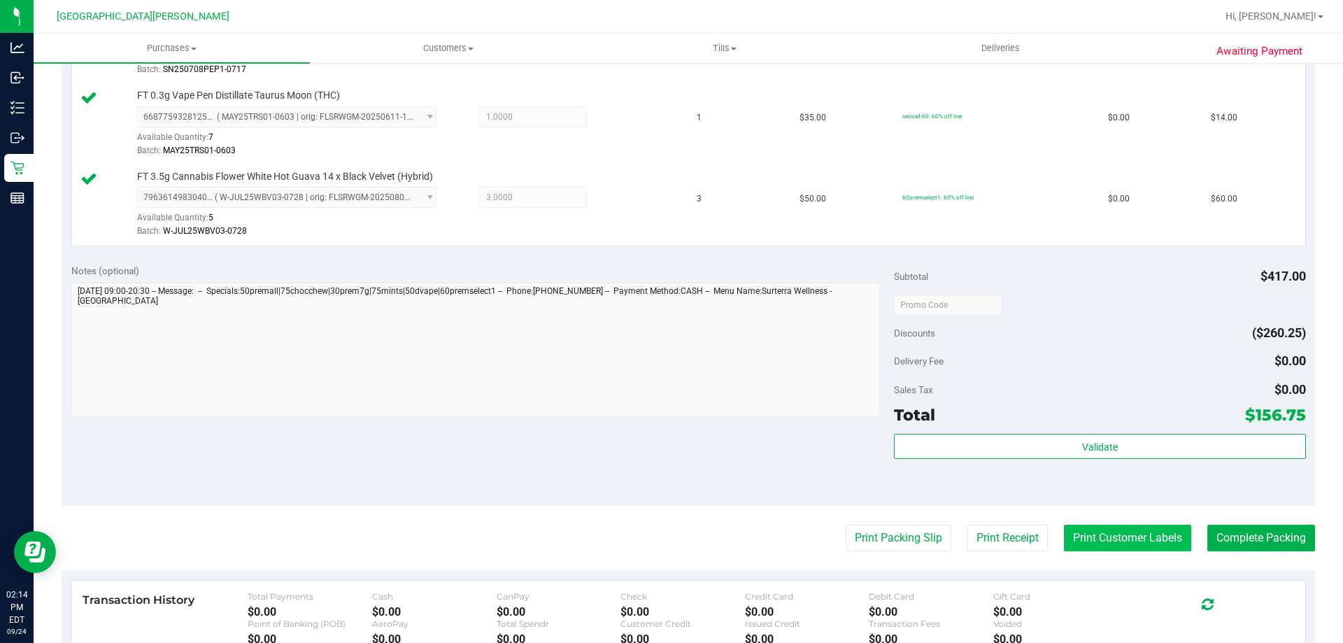
click at [1104, 539] on button "Print Customer Labels" at bounding box center [1127, 538] width 127 height 27
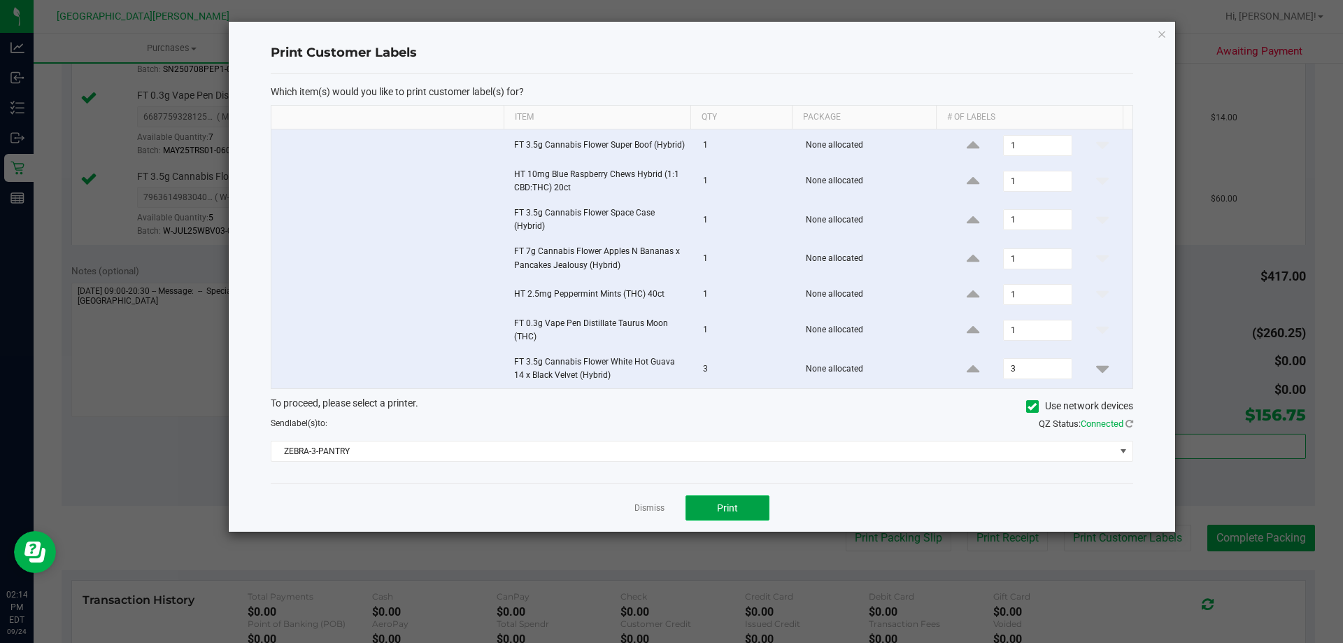
click at [714, 502] on button "Print" at bounding box center [728, 507] width 84 height 25
click at [645, 509] on link "Dismiss" at bounding box center [650, 508] width 30 height 12
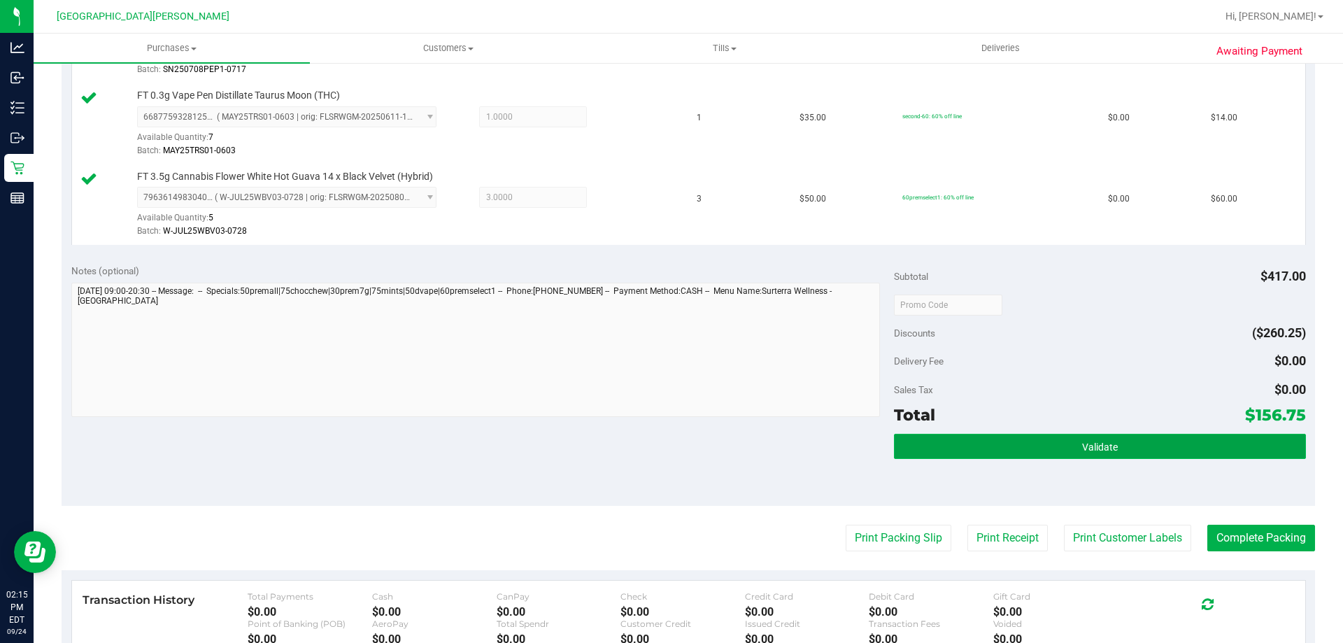
click at [941, 439] on button "Validate" at bounding box center [1099, 446] width 411 height 25
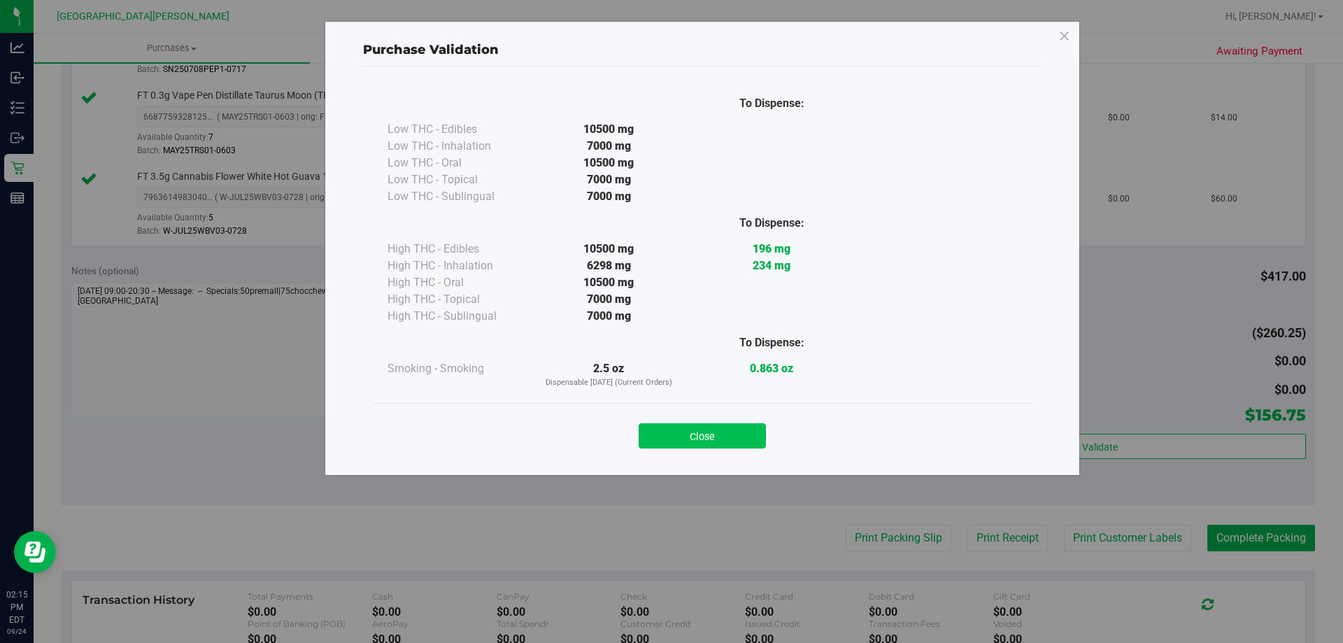
click at [687, 441] on button "Close" at bounding box center [702, 435] width 127 height 25
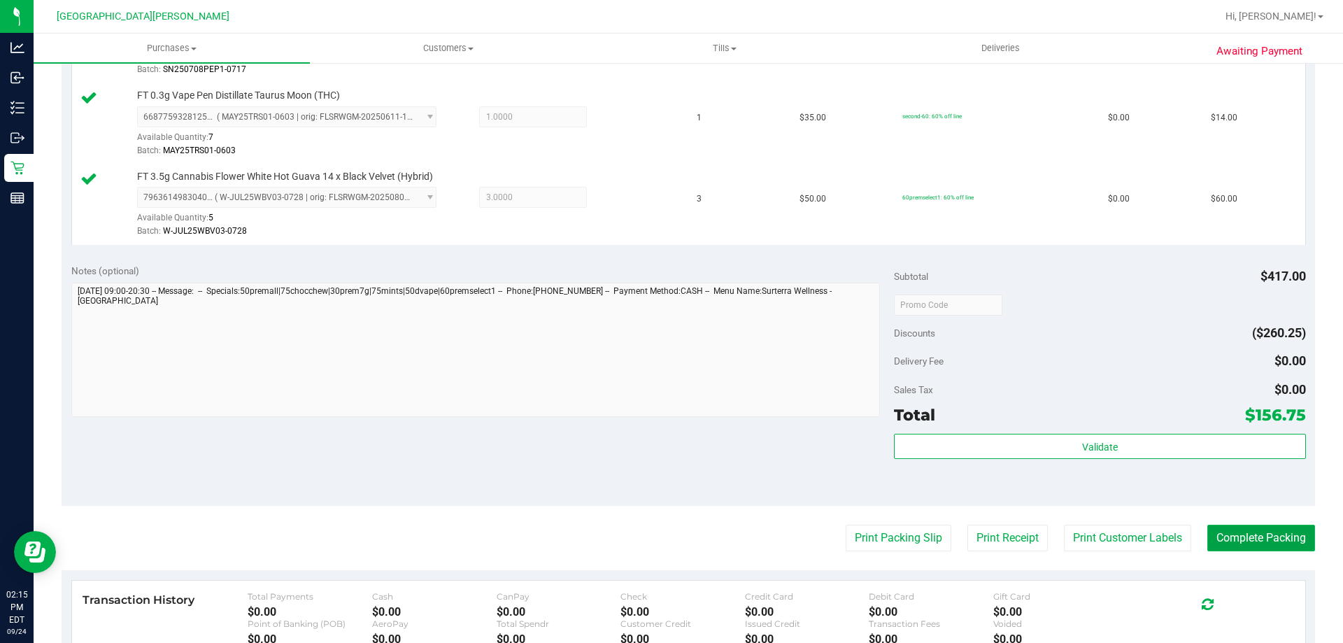
click at [1208, 531] on button "Complete Packing" at bounding box center [1262, 538] width 108 height 27
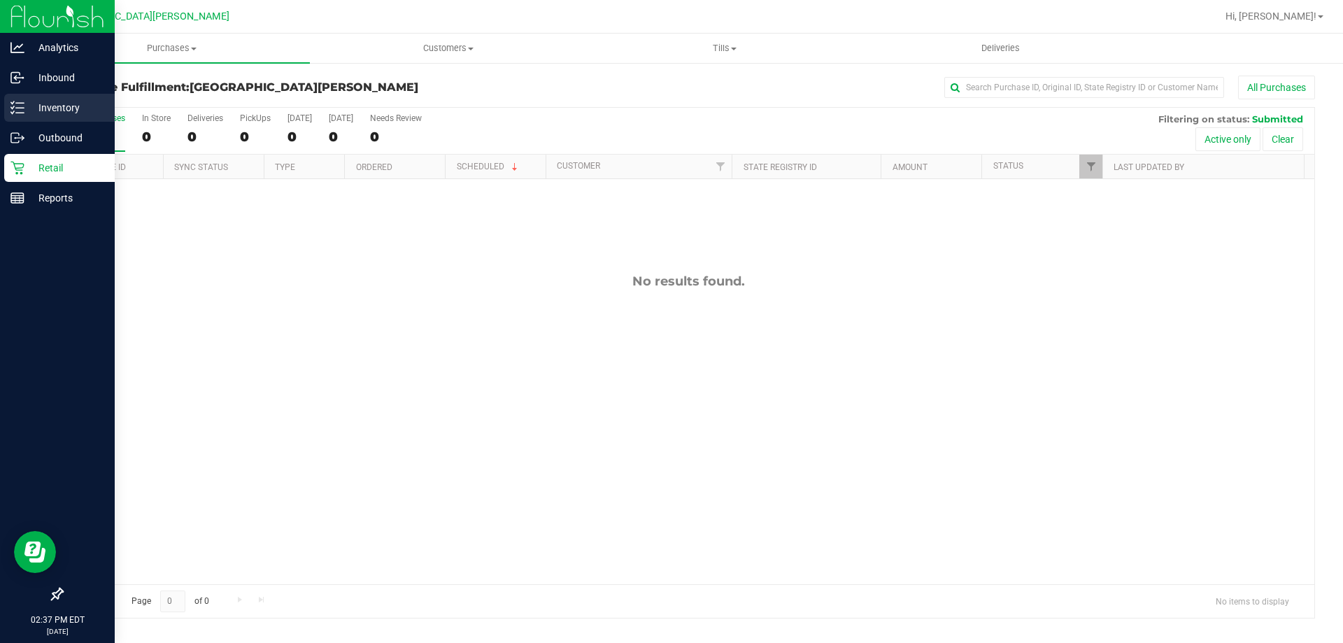
click at [49, 111] on p "Inventory" at bounding box center [66, 107] width 84 height 17
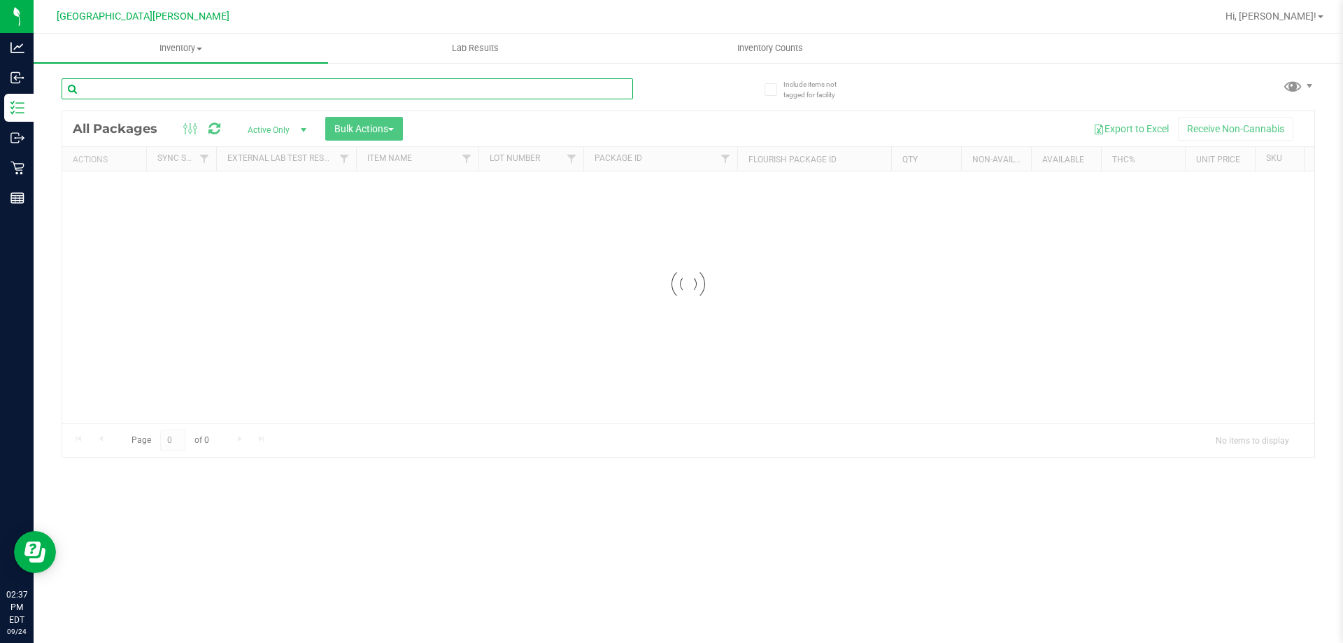
click at [155, 98] on input "text" at bounding box center [348, 88] width 572 height 21
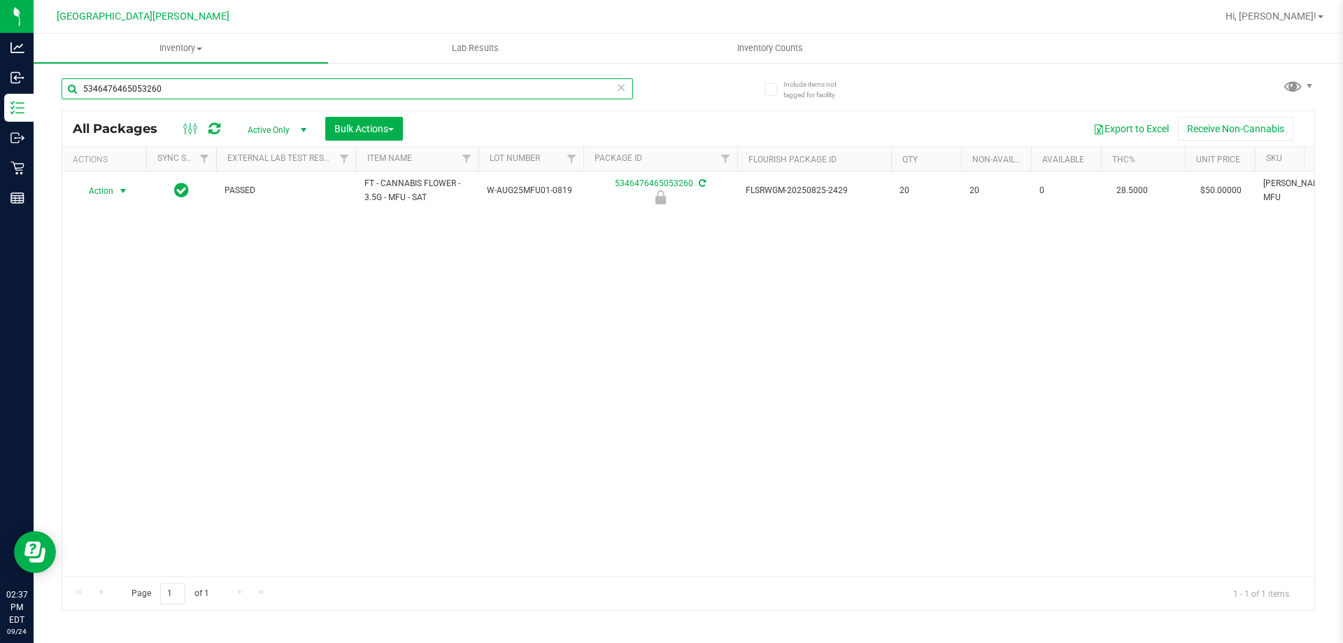
type input "5346476465053260"
click at [115, 190] on span "select" at bounding box center [123, 191] width 17 height 20
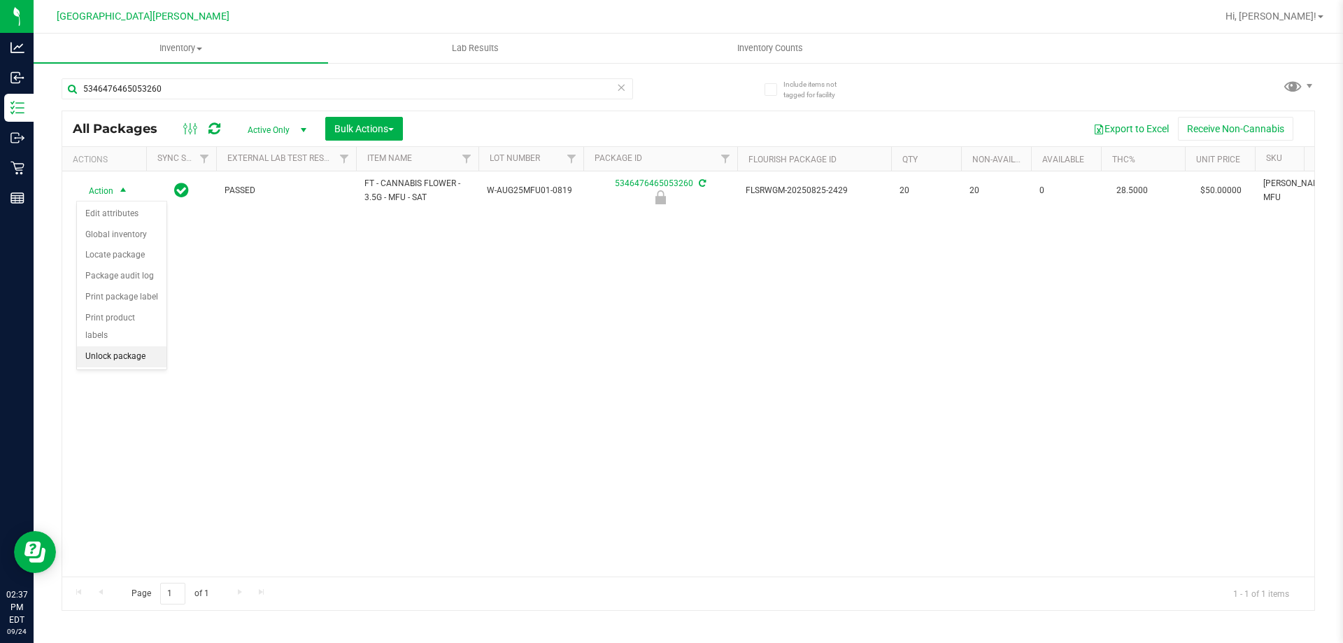
click at [132, 346] on li "Unlock package" at bounding box center [122, 356] width 90 height 21
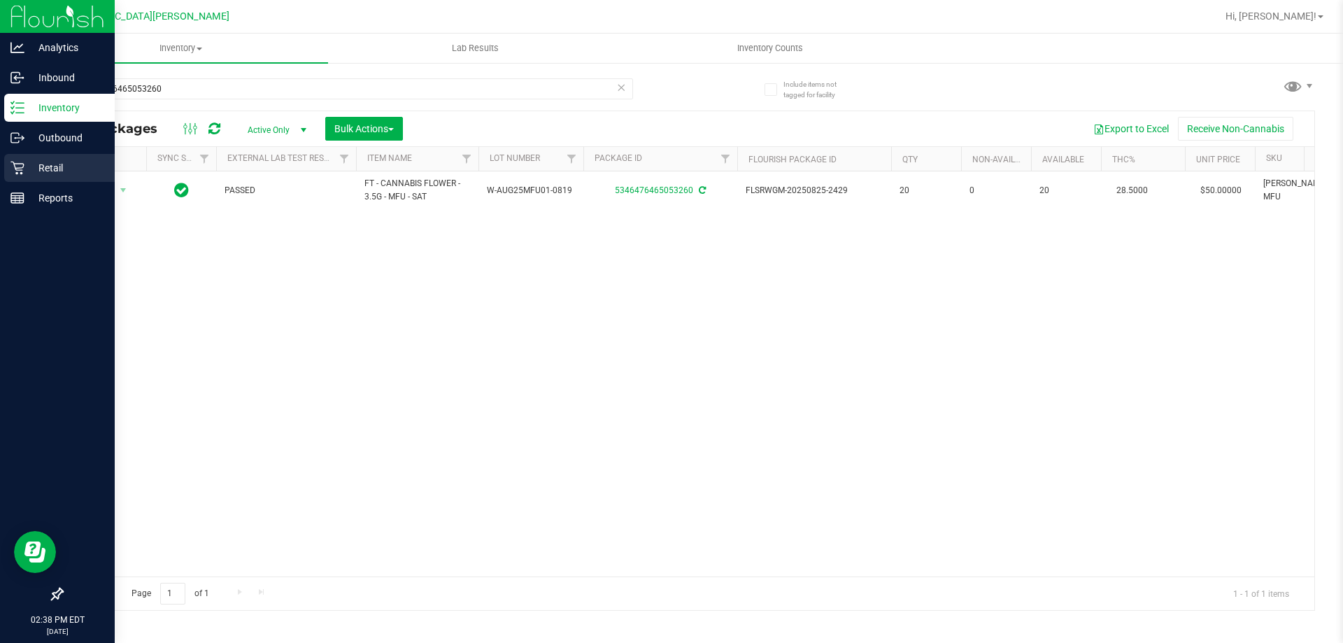
click at [67, 157] on div "Retail" at bounding box center [59, 168] width 111 height 28
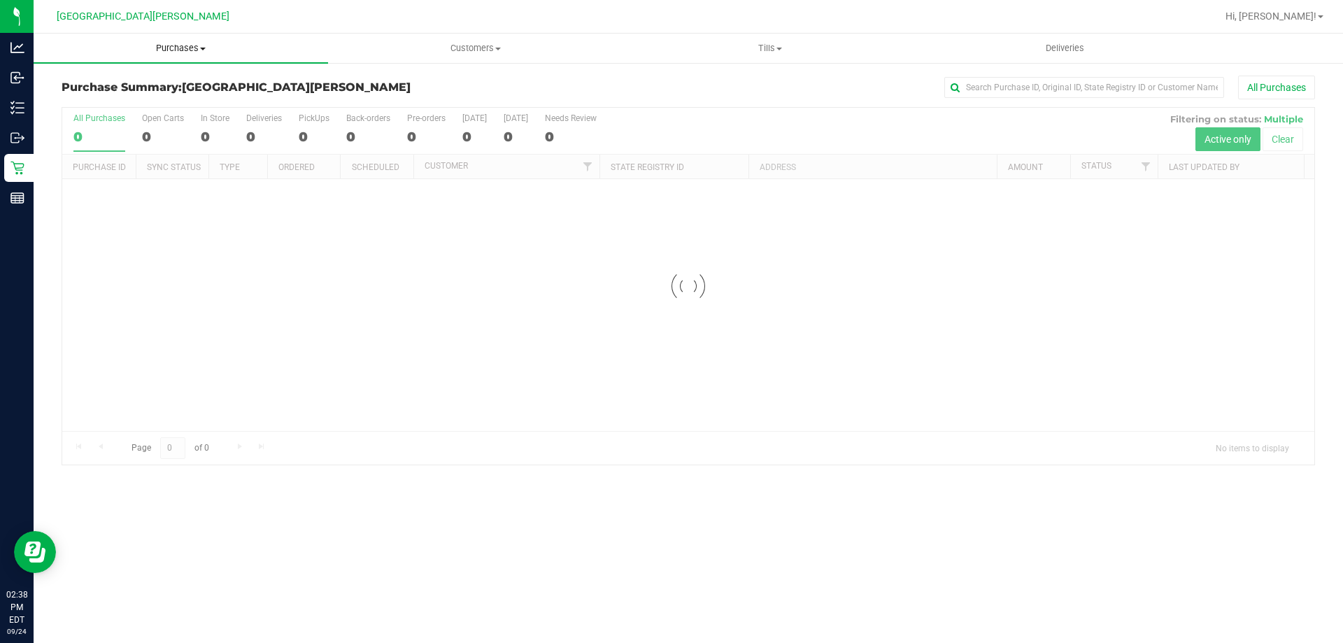
click at [180, 56] on uib-tab-heading "Purchases Summary of purchases Fulfillment All purchases" at bounding box center [181, 48] width 295 height 29
click at [78, 97] on span "Fulfillment" at bounding box center [77, 101] width 87 height 12
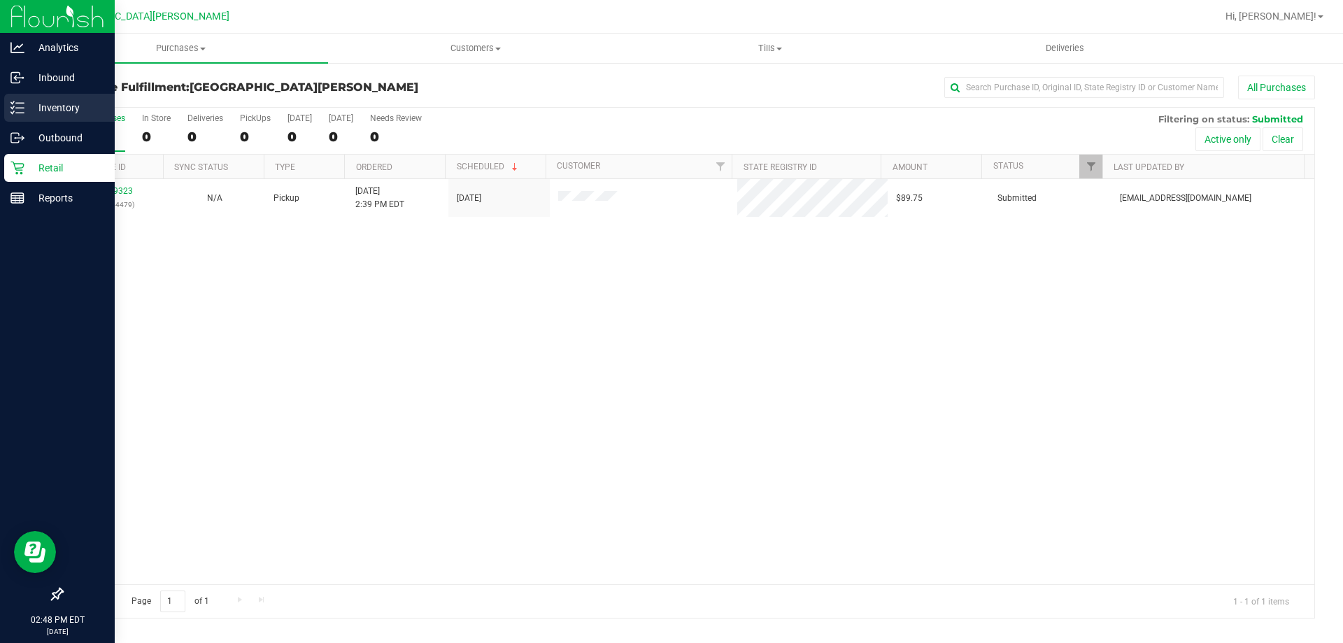
click at [5, 107] on div "Inventory" at bounding box center [59, 108] width 111 height 28
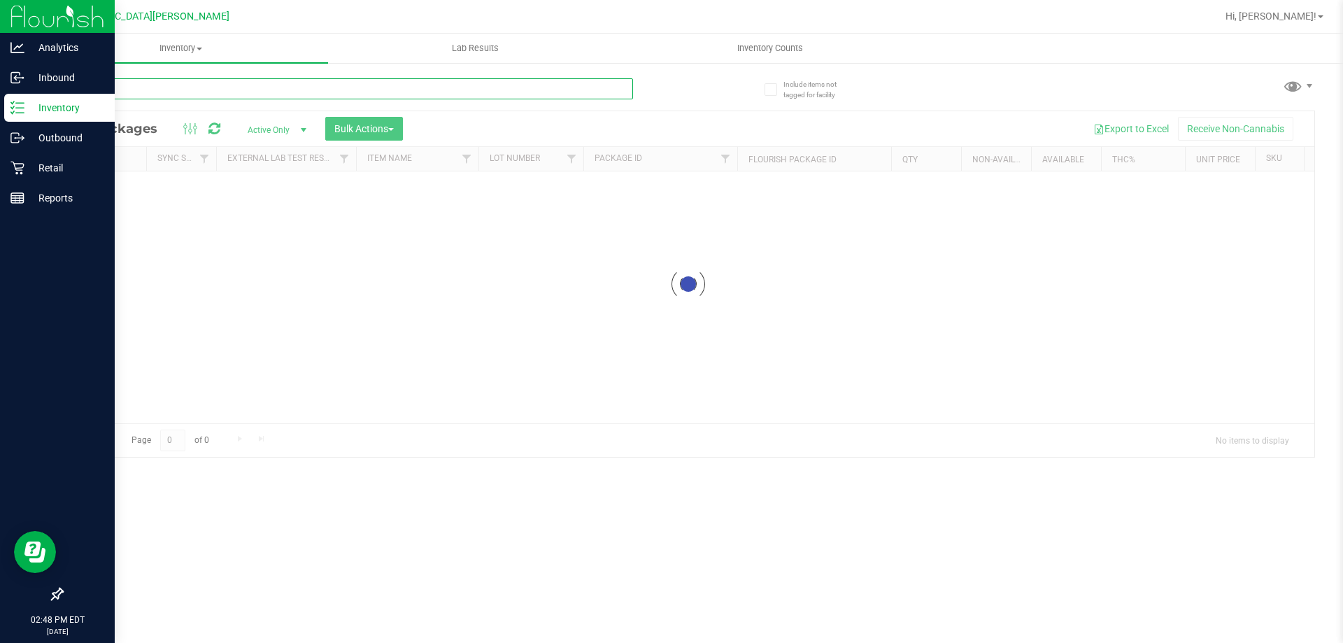
click at [159, 80] on input "text" at bounding box center [348, 88] width 572 height 21
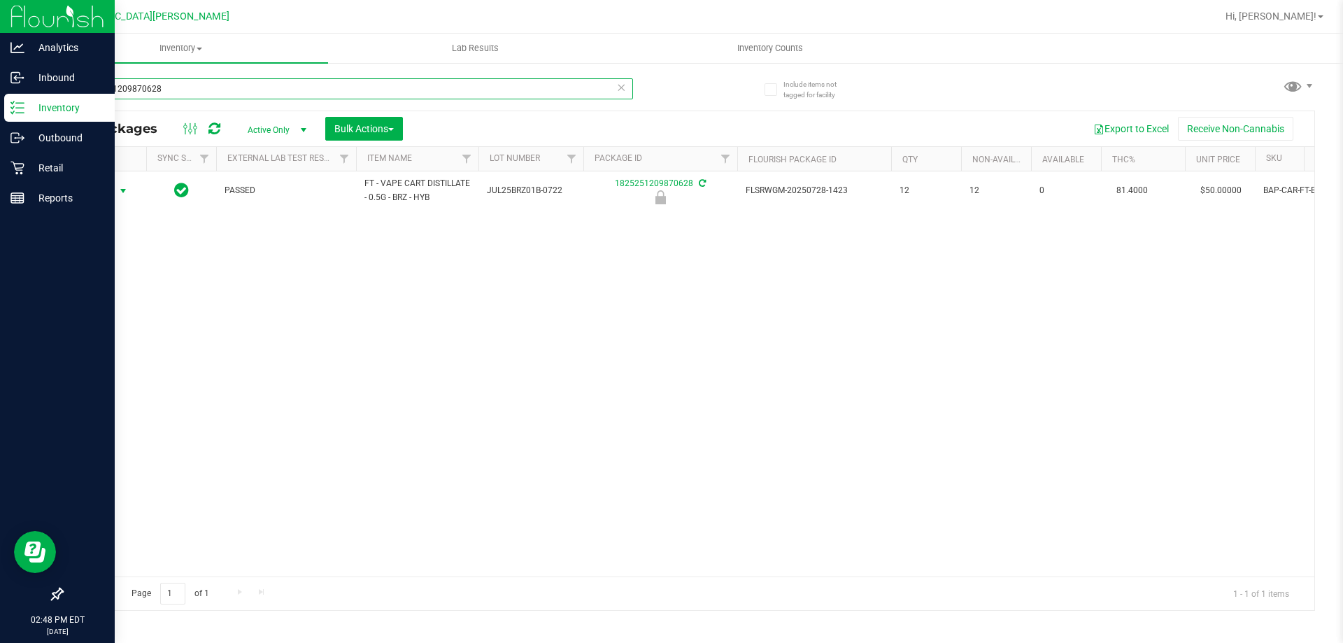
type input "1825251209870628"
click at [109, 192] on span "Action" at bounding box center [95, 191] width 38 height 20
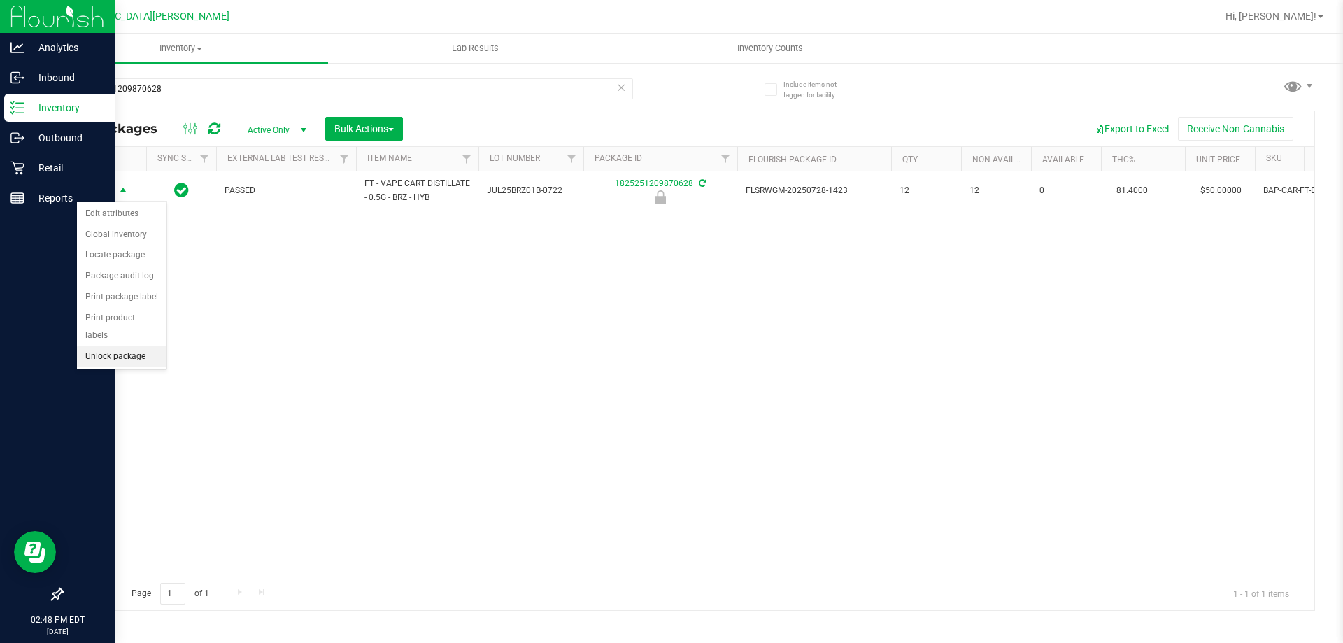
click at [121, 346] on li "Unlock package" at bounding box center [122, 356] width 90 height 21
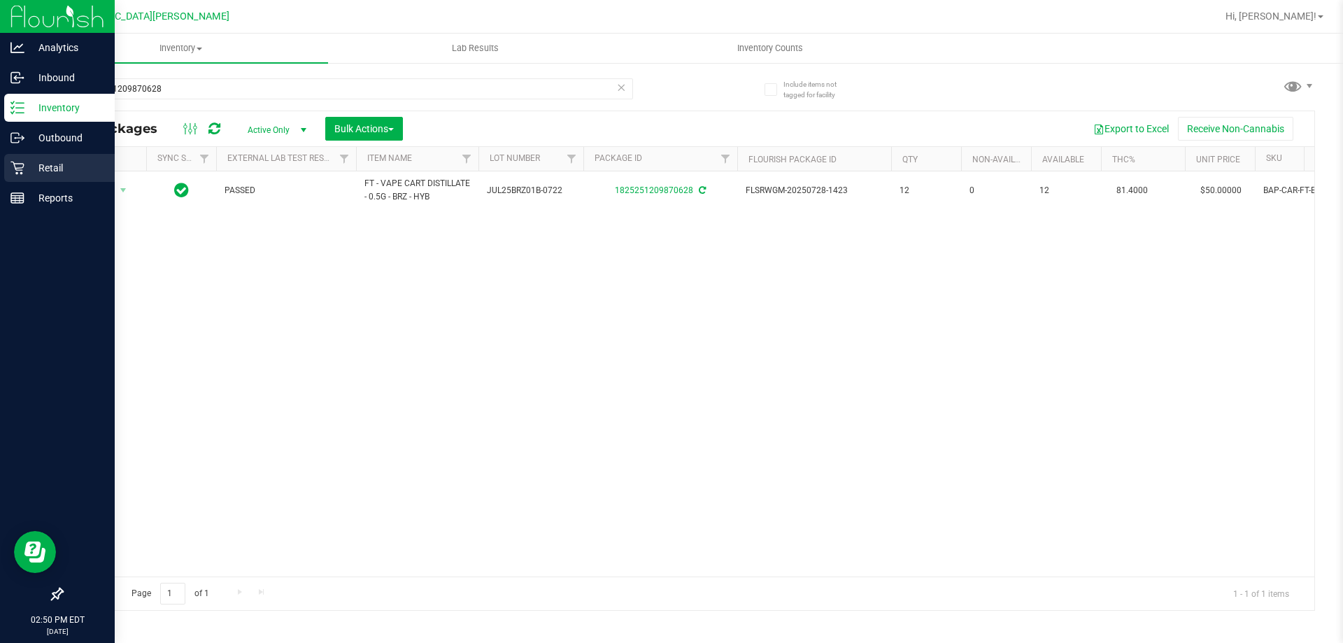
click at [76, 178] on div "Retail" at bounding box center [59, 168] width 111 height 28
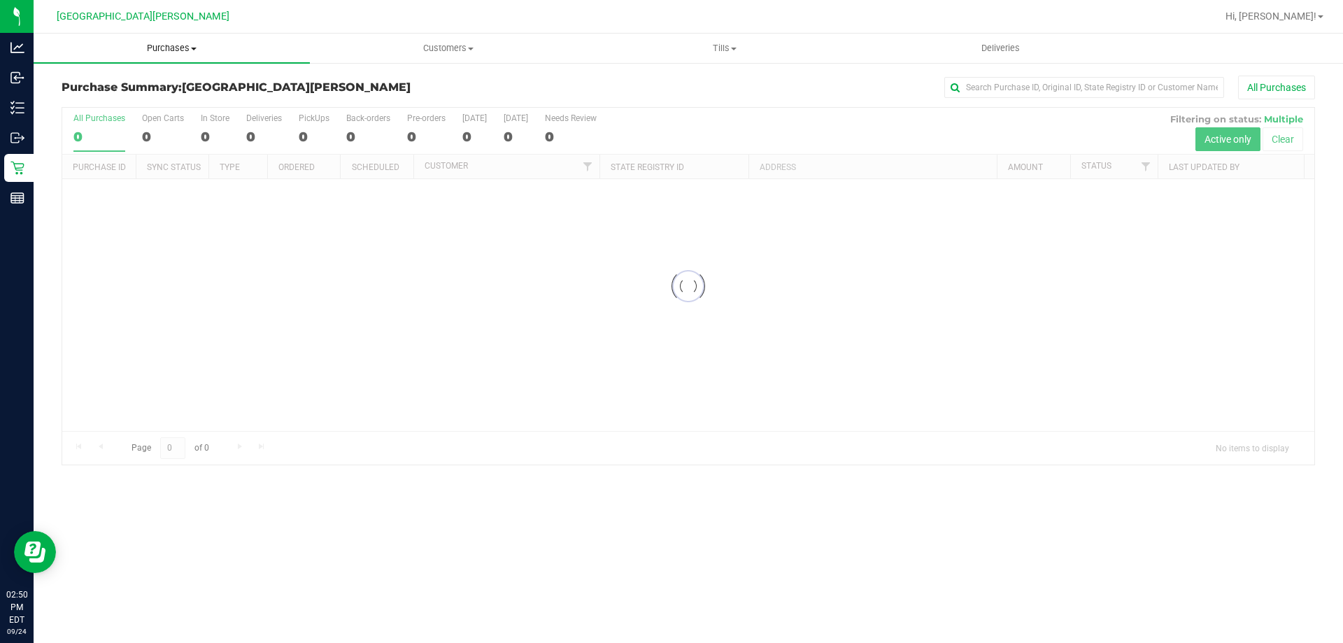
click at [181, 43] on span "Purchases" at bounding box center [172, 48] width 276 height 13
click at [90, 97] on span "Fulfillment" at bounding box center [77, 101] width 87 height 12
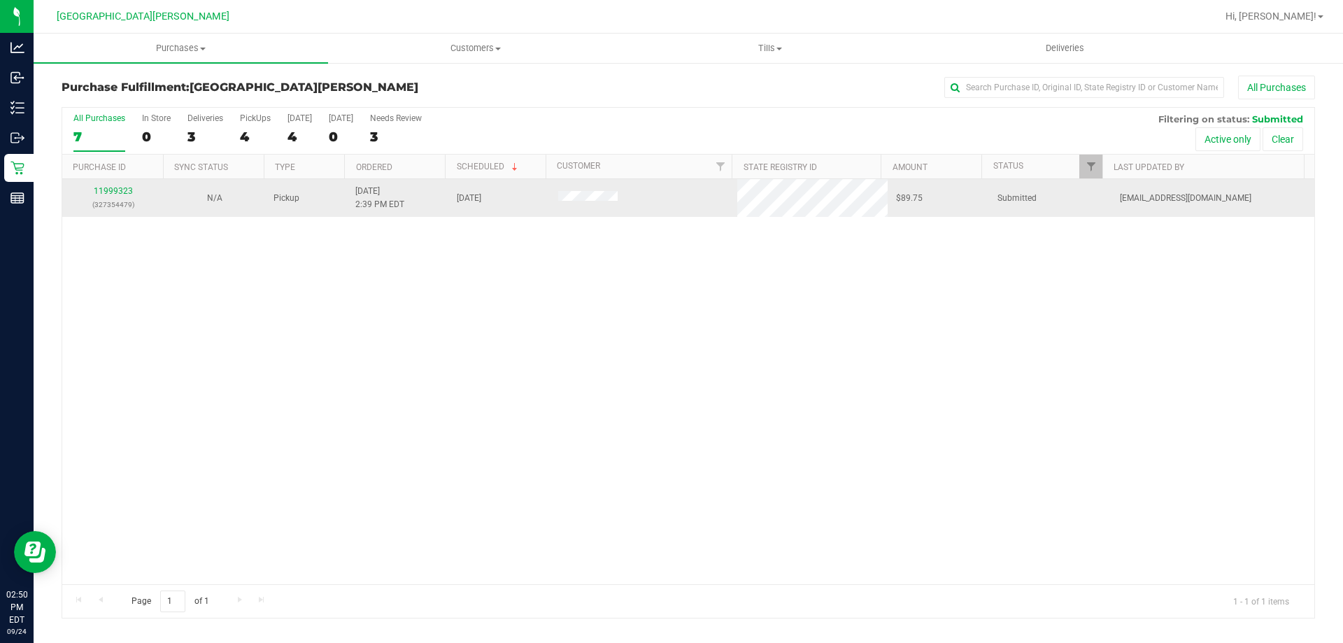
click at [120, 197] on div "11999323 (327354479)" at bounding box center [113, 198] width 85 height 27
click at [118, 193] on link "11999323" at bounding box center [113, 191] width 39 height 10
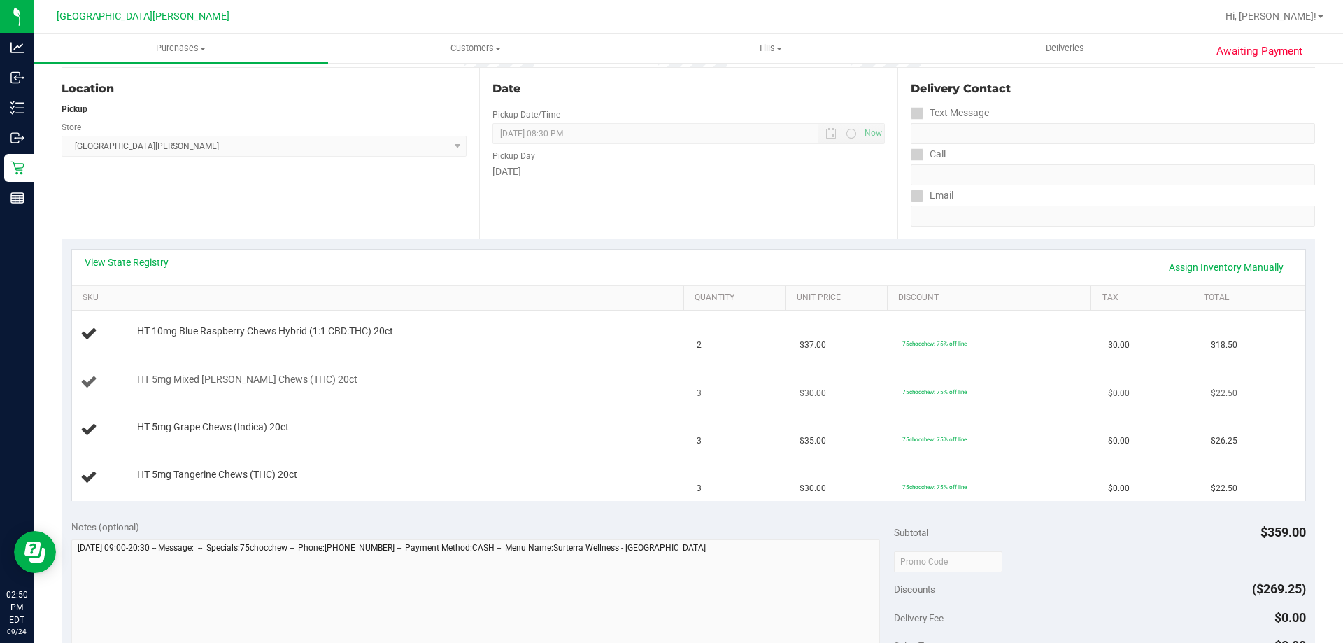
scroll to position [140, 0]
click at [136, 264] on link "View State Registry" at bounding box center [127, 260] width 84 height 14
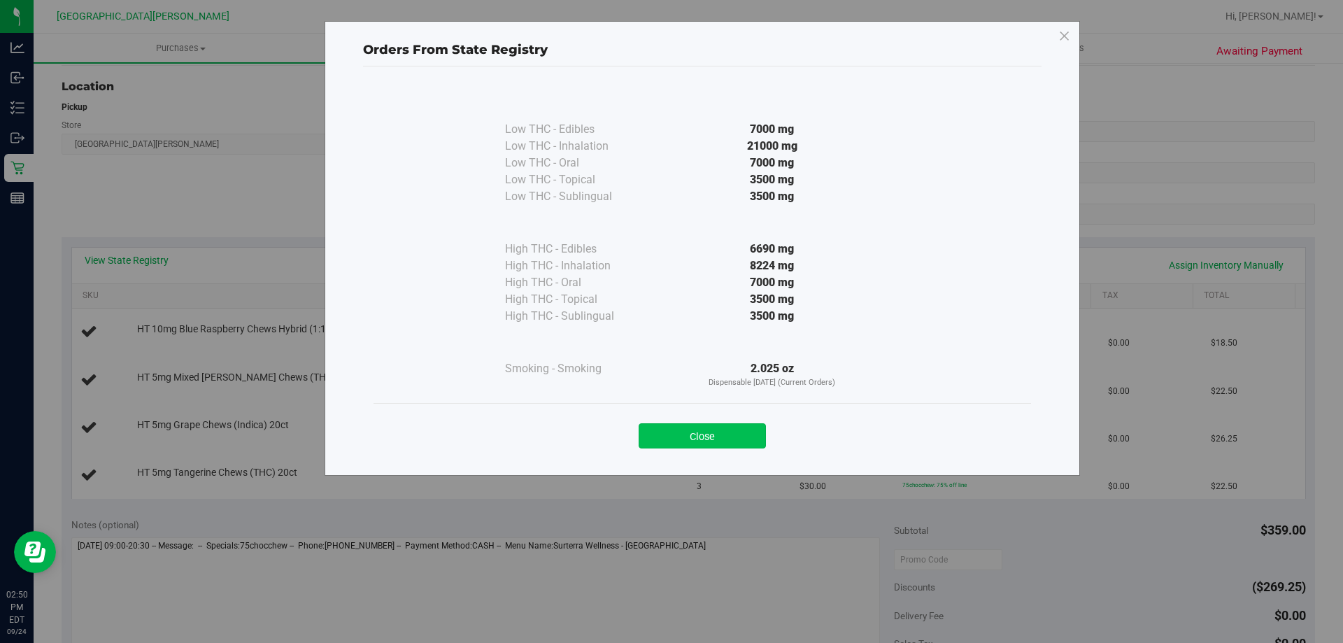
click at [728, 434] on button "Close" at bounding box center [702, 435] width 127 height 25
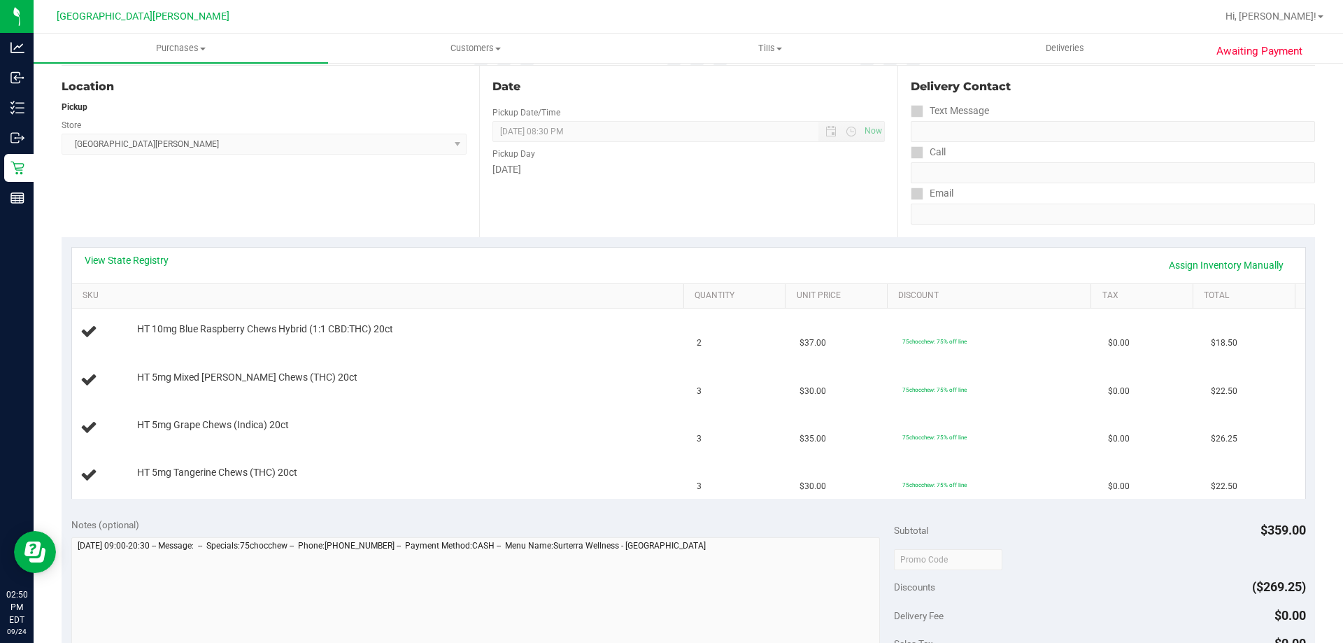
click at [625, 194] on div "Date Pickup Date/Time 09/24/2025 Now 09/24/2025 08:30 PM Now Pickup Day Wednesd…" at bounding box center [688, 151] width 418 height 171
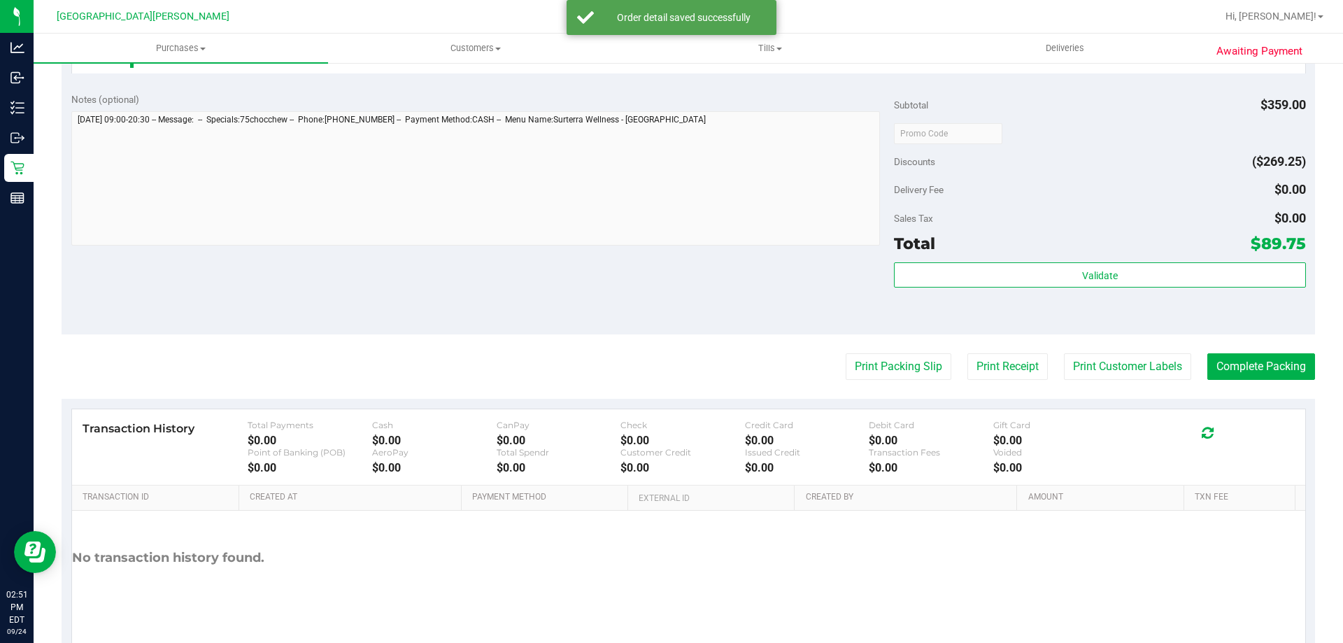
scroll to position [700, 0]
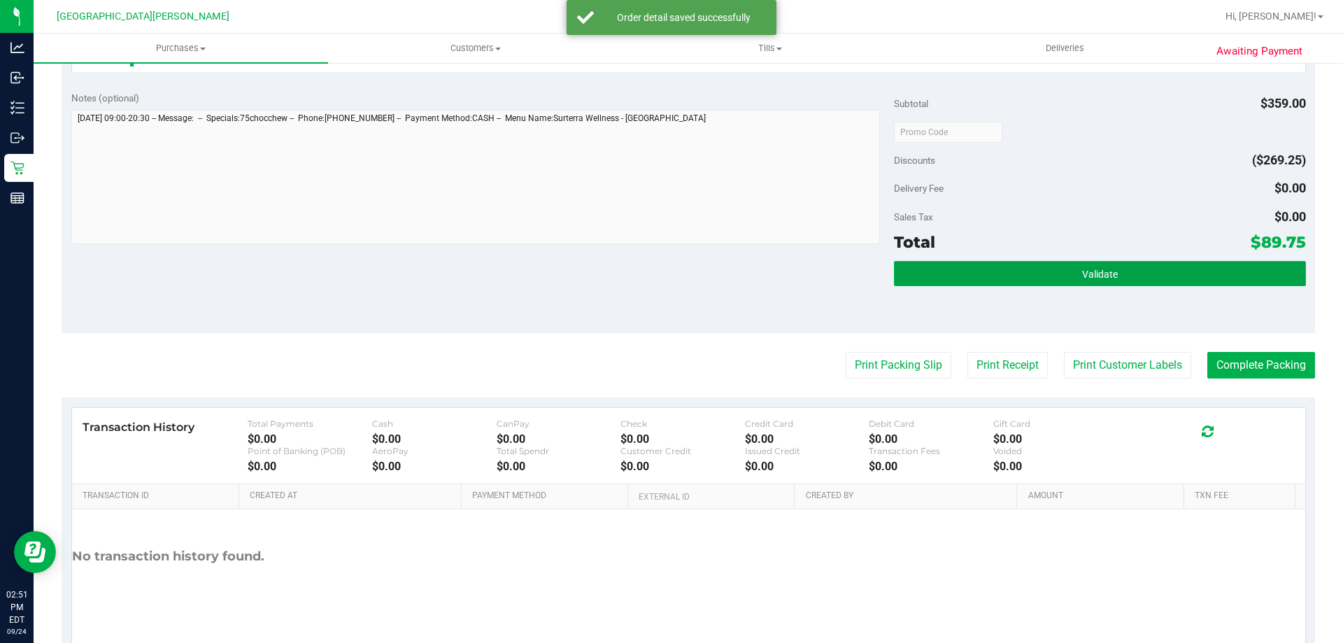
click at [1123, 269] on button "Validate" at bounding box center [1099, 273] width 411 height 25
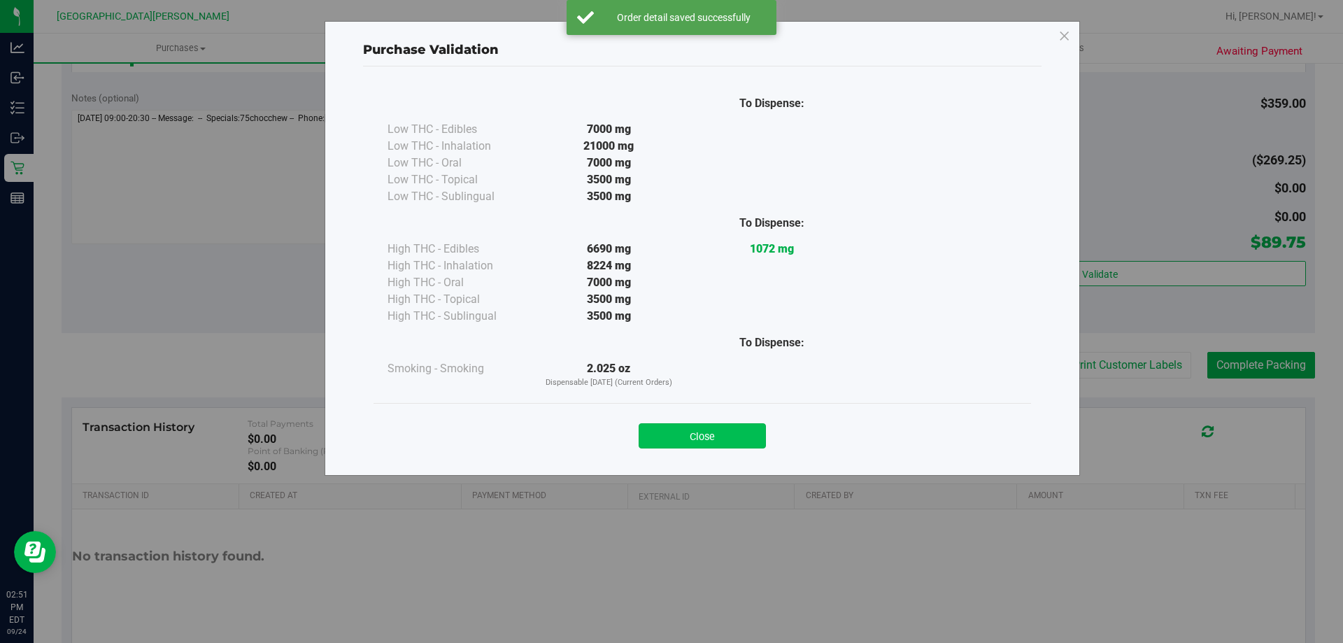
click at [730, 425] on button "Close" at bounding box center [702, 435] width 127 height 25
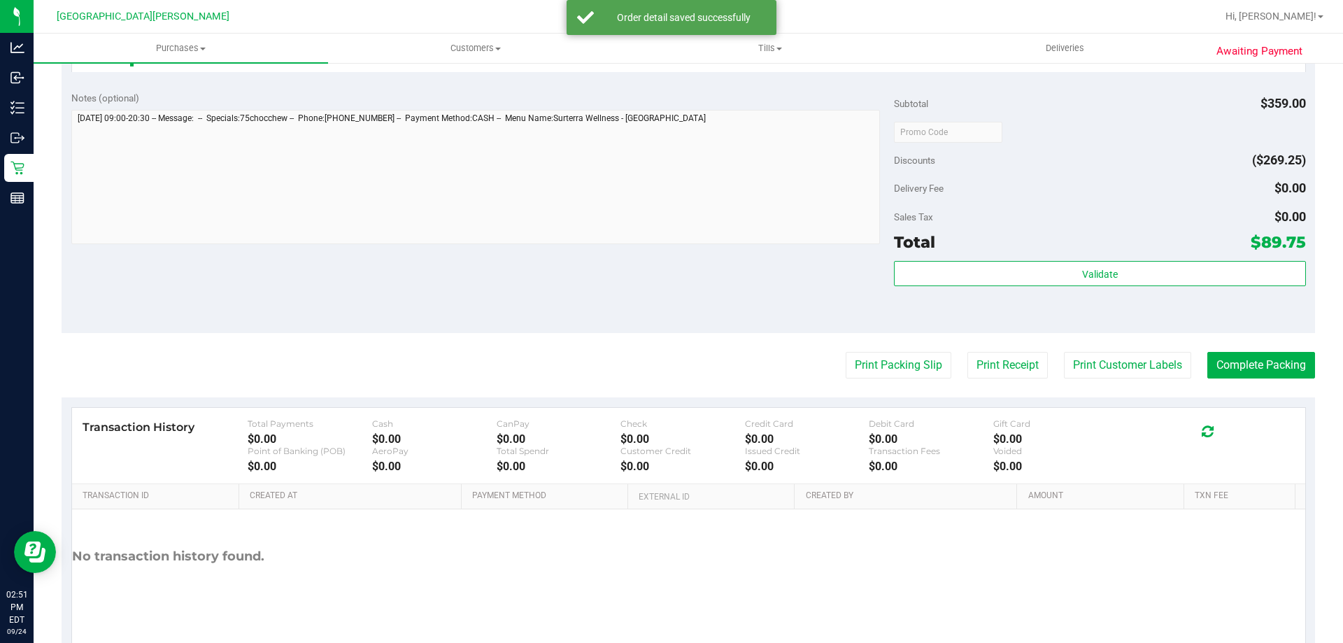
click at [1150, 383] on purchase-details "Back Edit Purchase Cancel Purchase View Profile # 11999323 BioTrack ID: - Submi…" at bounding box center [689, 17] width 1254 height 1283
click at [1141, 367] on button "Print Customer Labels" at bounding box center [1127, 365] width 127 height 27
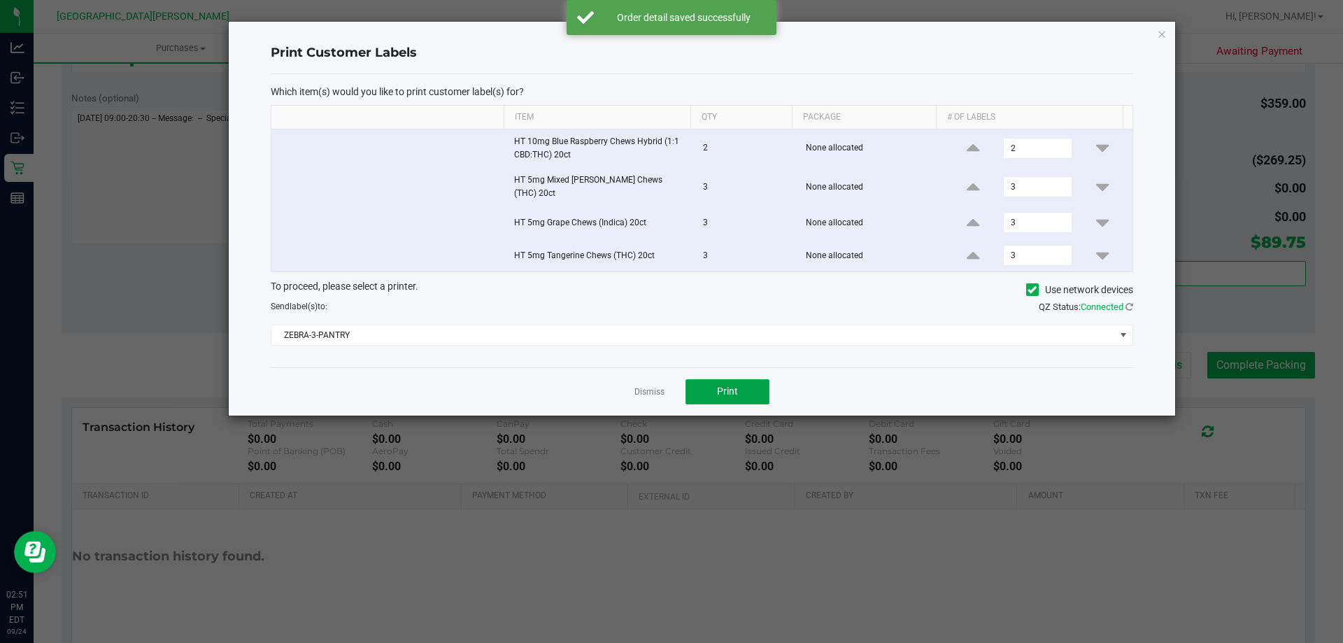
click at [734, 389] on span "Print" at bounding box center [727, 390] width 21 height 11
drag, startPoint x: 649, startPoint y: 390, endPoint x: 638, endPoint y: 384, distance: 11.9
click at [646, 388] on link "Dismiss" at bounding box center [650, 392] width 30 height 12
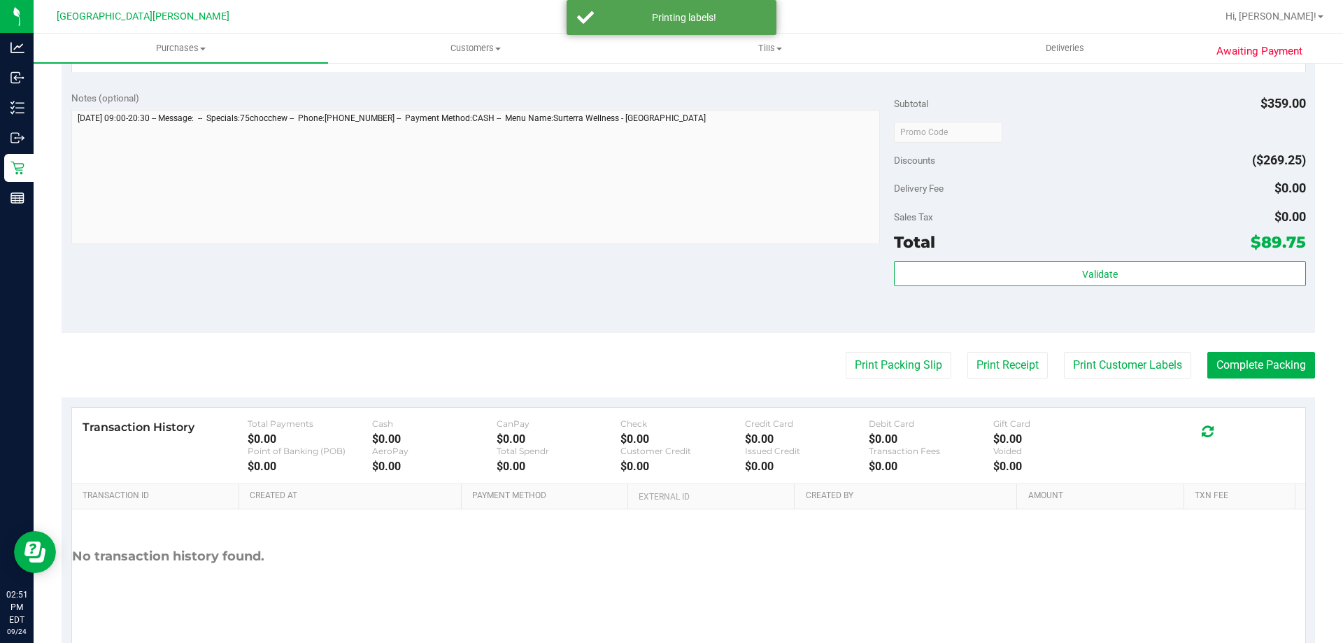
click at [581, 320] on div "Notes (optional) Subtotal $359.00 Discounts ($269.25) Delivery Fee $0.00 Sales …" at bounding box center [689, 207] width 1254 height 252
click at [1263, 366] on button "Complete Packing" at bounding box center [1262, 365] width 108 height 27
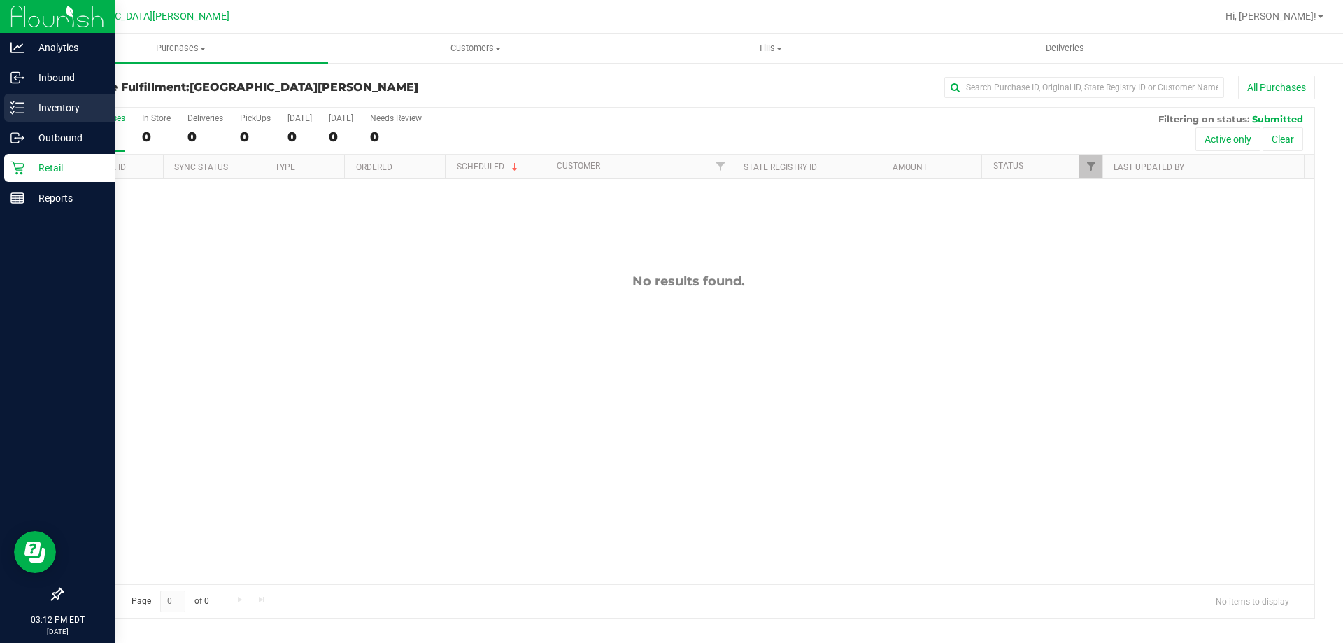
click at [19, 103] on line at bounding box center [20, 103] width 8 height 0
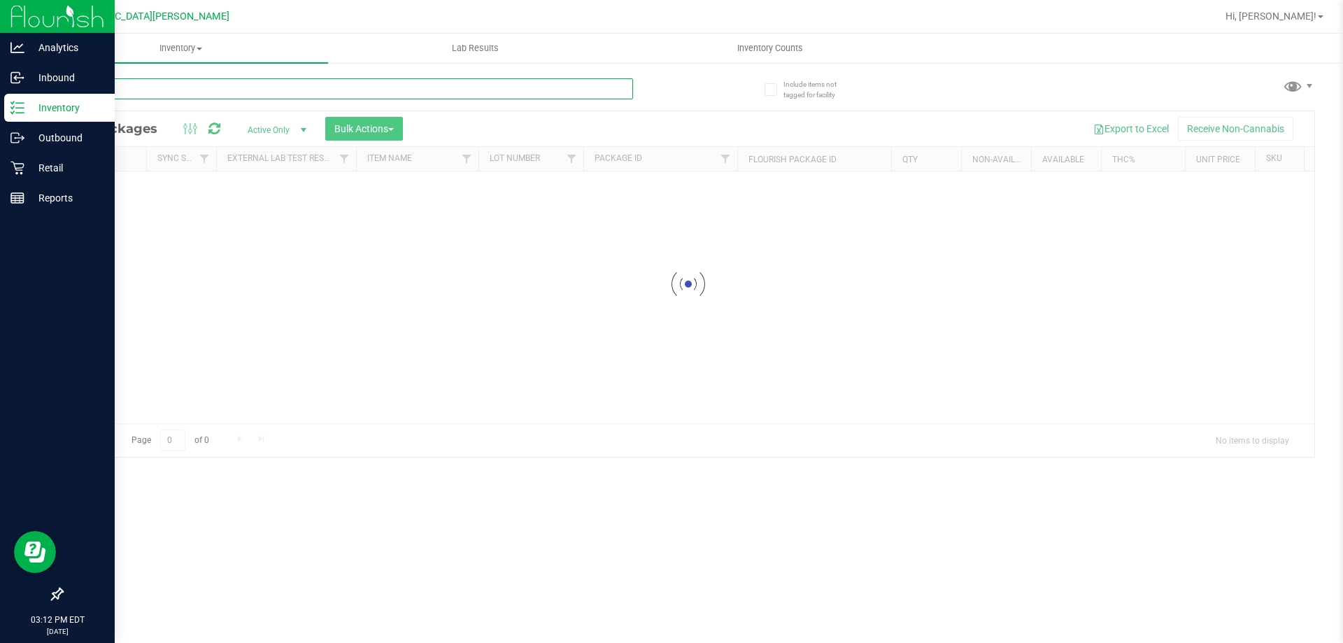
click at [151, 91] on input "text" at bounding box center [348, 88] width 572 height 21
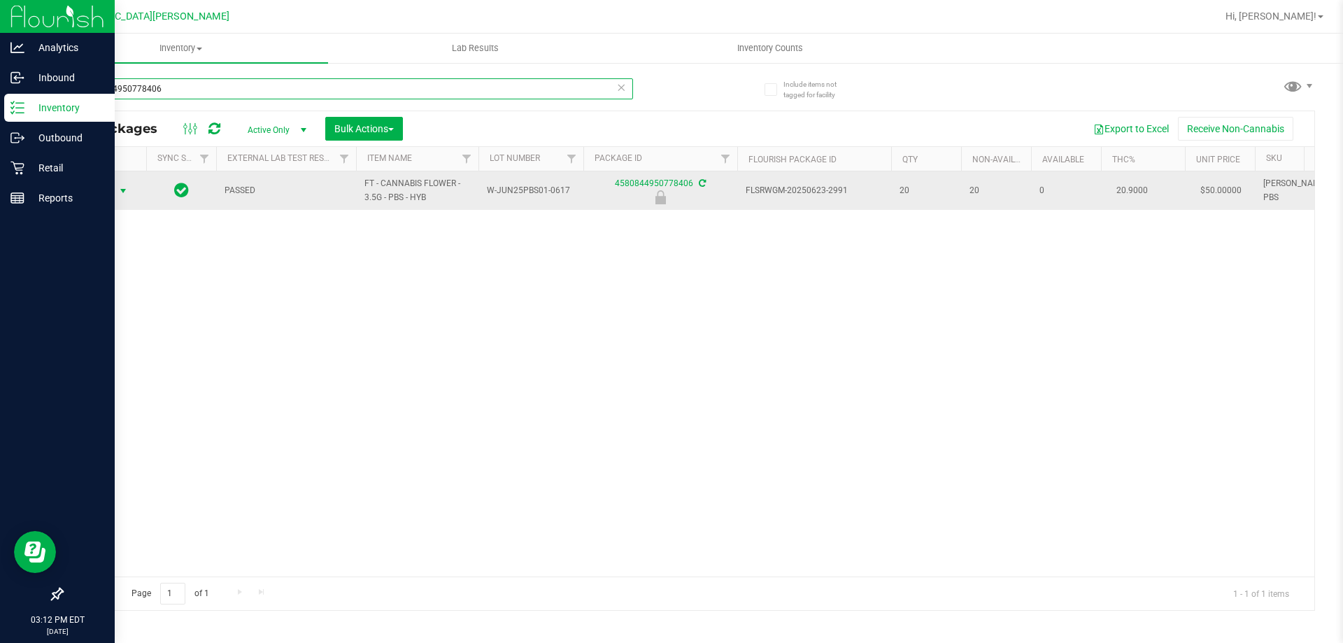
type input "4580844950778406"
click at [115, 188] on span "select" at bounding box center [123, 191] width 17 height 20
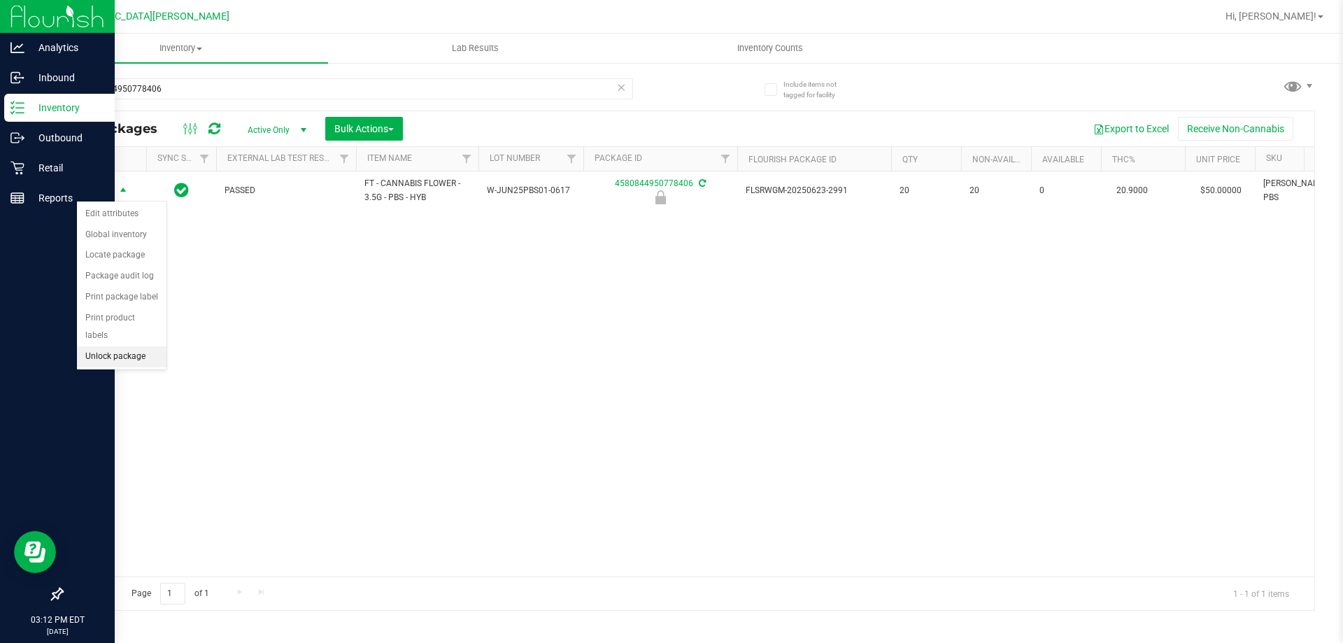
click at [123, 346] on li "Unlock package" at bounding box center [122, 356] width 90 height 21
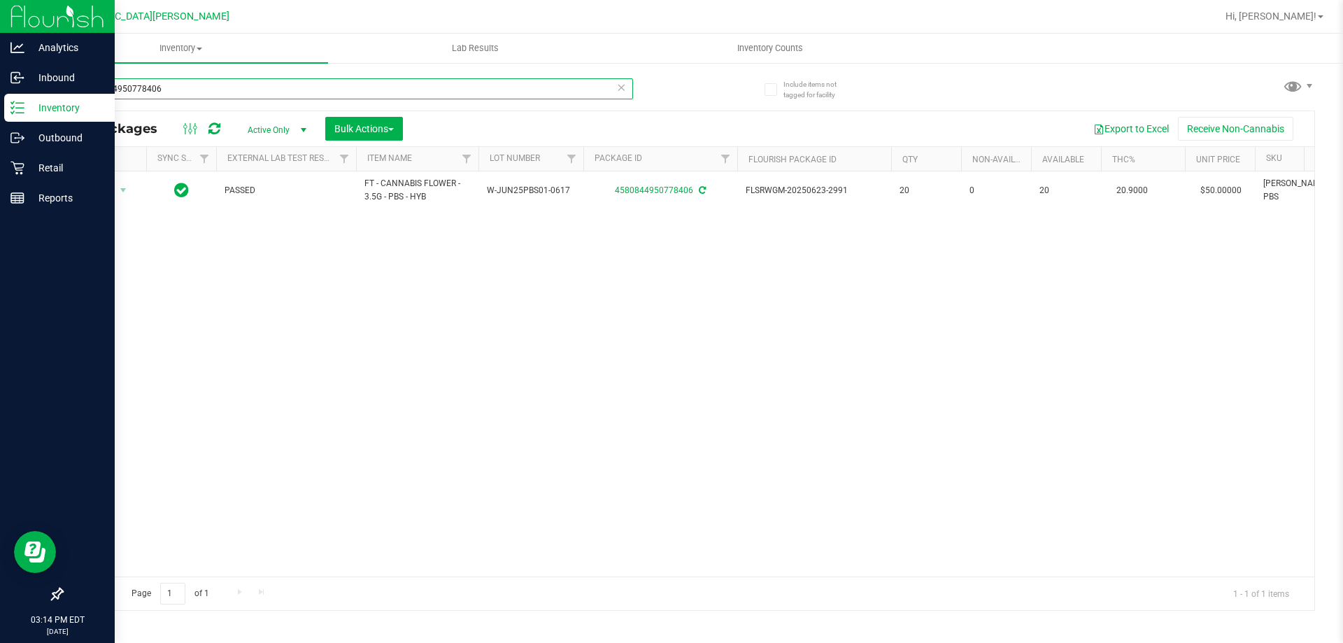
click at [188, 97] on input "4580844950778406" at bounding box center [348, 88] width 572 height 21
type input "4"
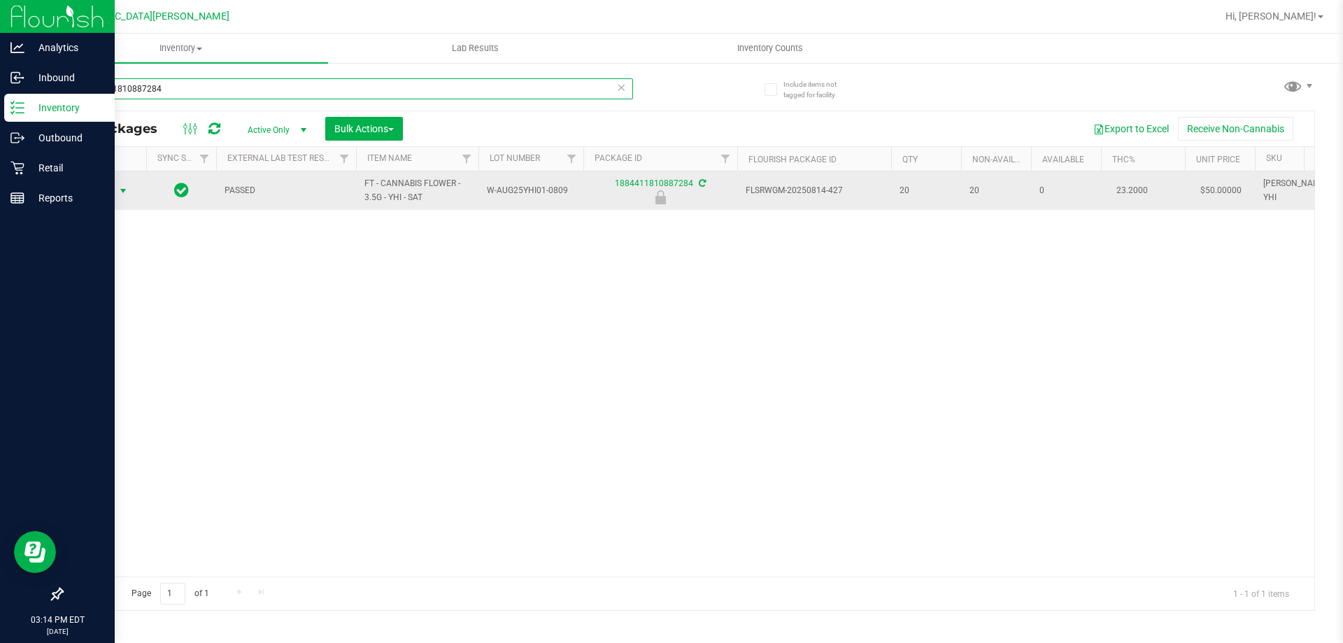
type input "1884411810887284"
click at [121, 192] on span "select" at bounding box center [123, 190] width 11 height 11
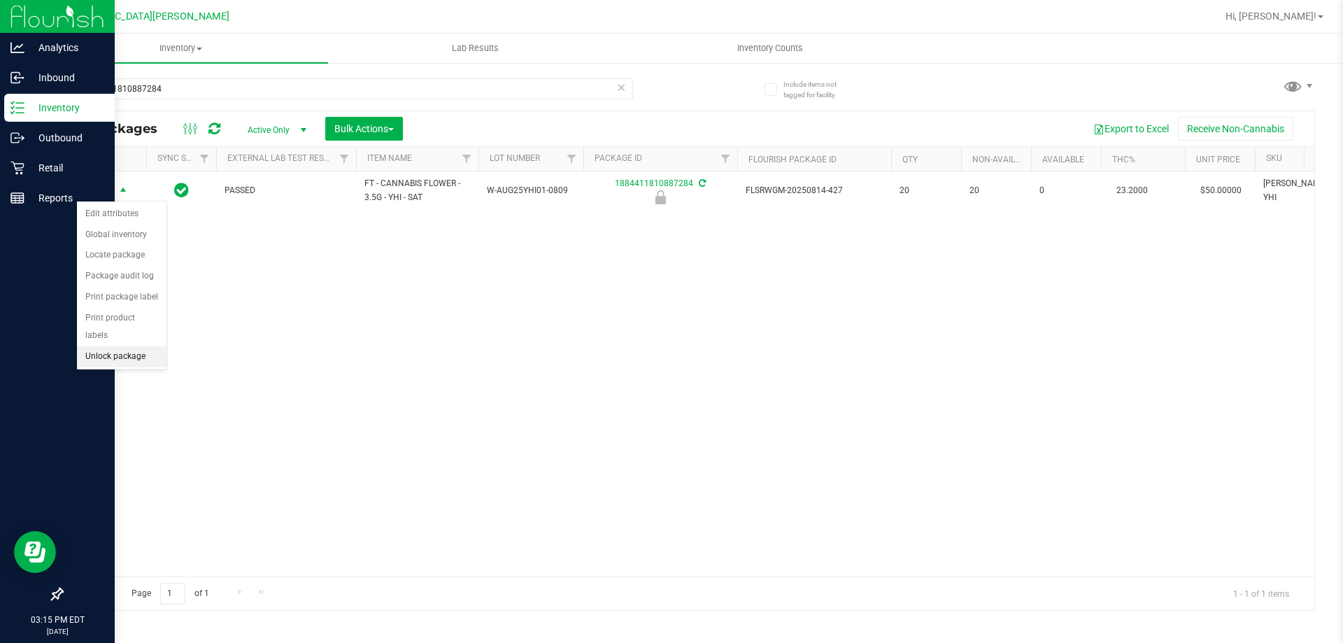
click at [118, 346] on li "Unlock package" at bounding box center [122, 356] width 90 height 21
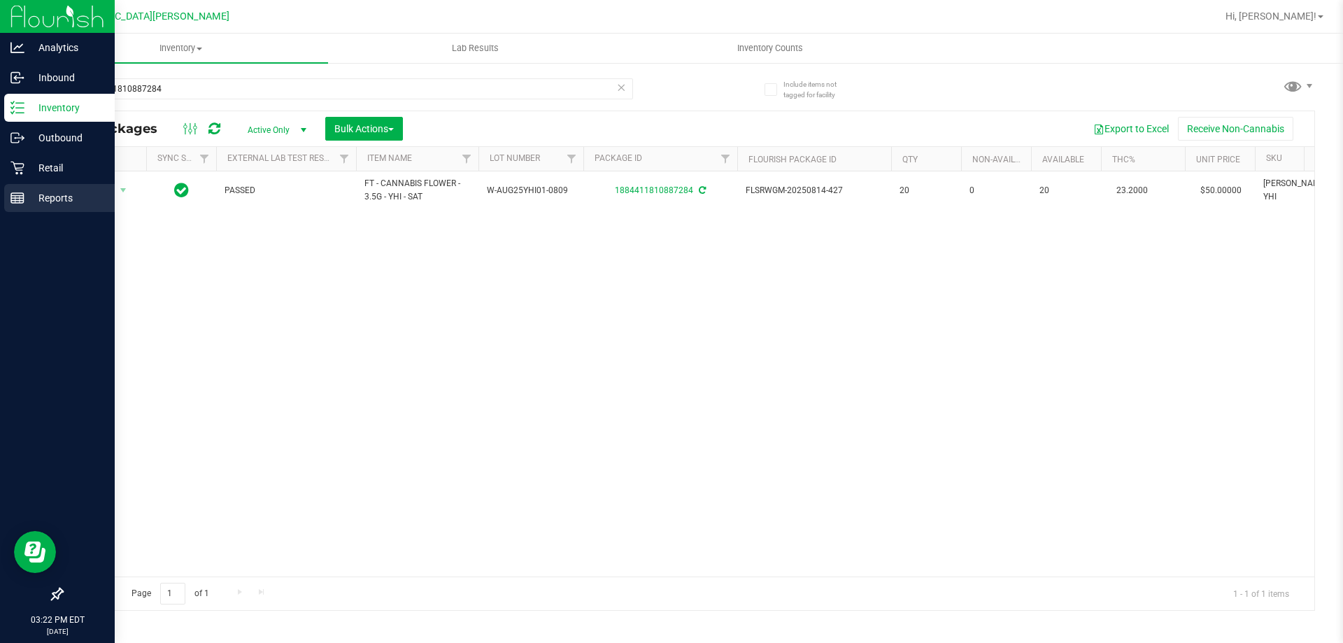
click at [58, 185] on div "Reports" at bounding box center [59, 198] width 111 height 28
click at [62, 175] on p "Retail" at bounding box center [66, 168] width 84 height 17
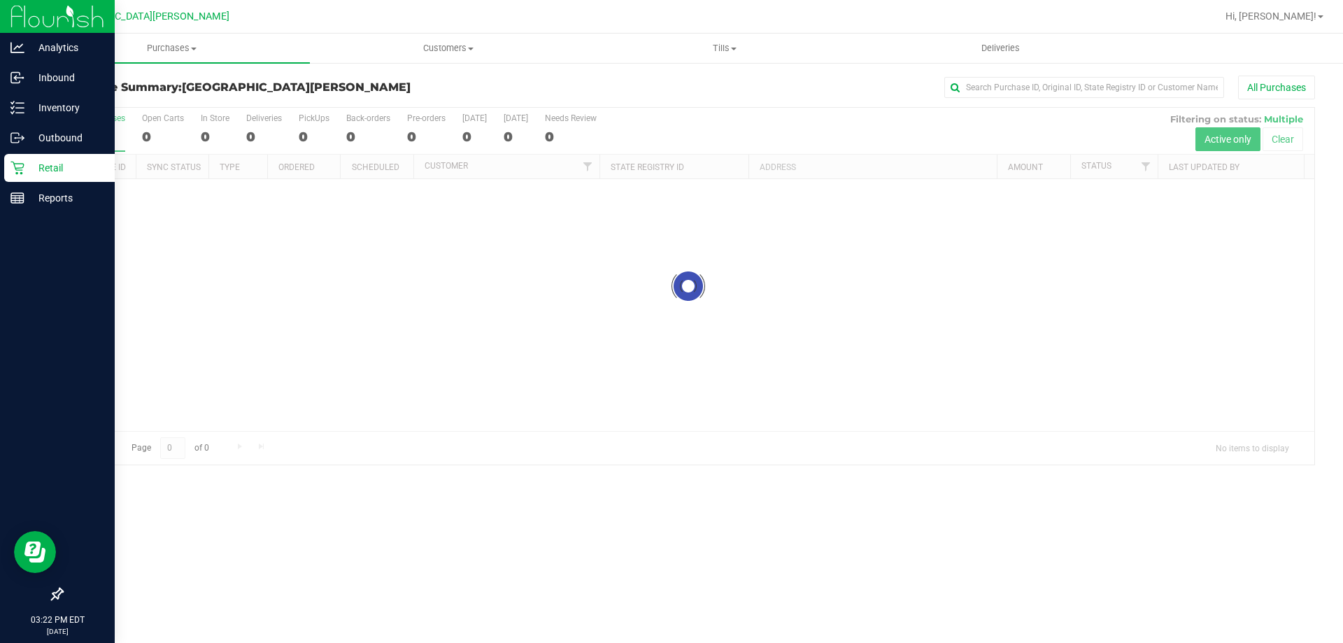
click at [66, 175] on p "Retail" at bounding box center [66, 168] width 84 height 17
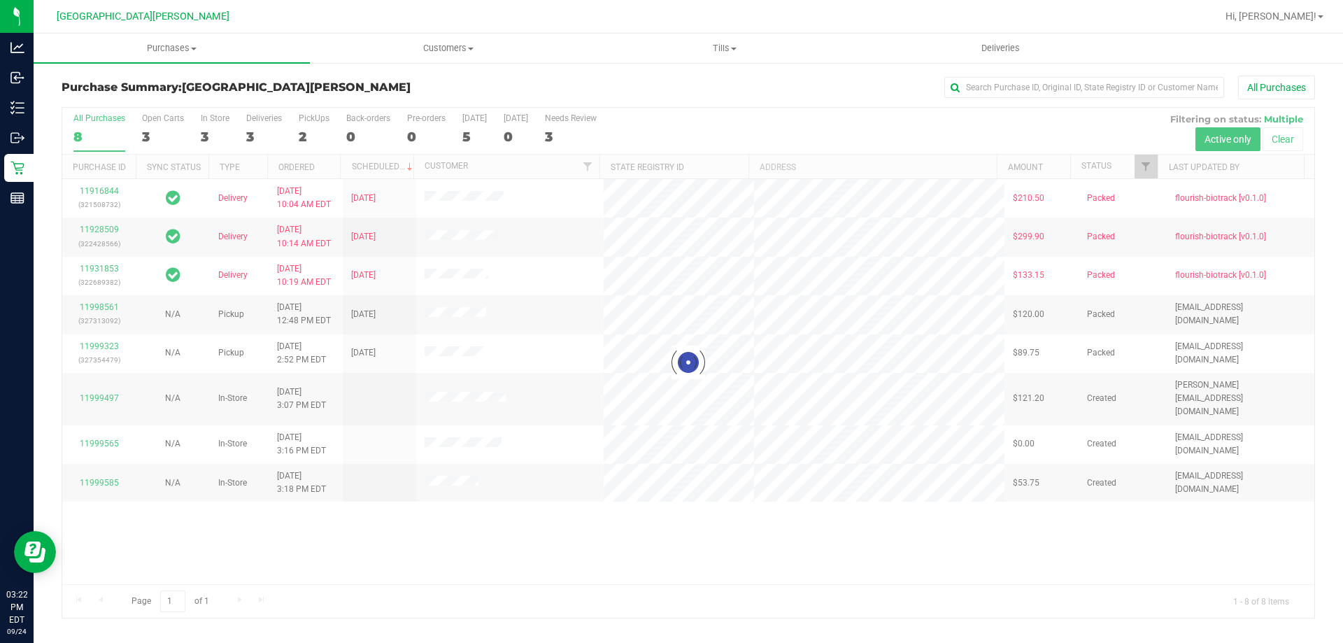
click at [208, 133] on div at bounding box center [688, 363] width 1252 height 510
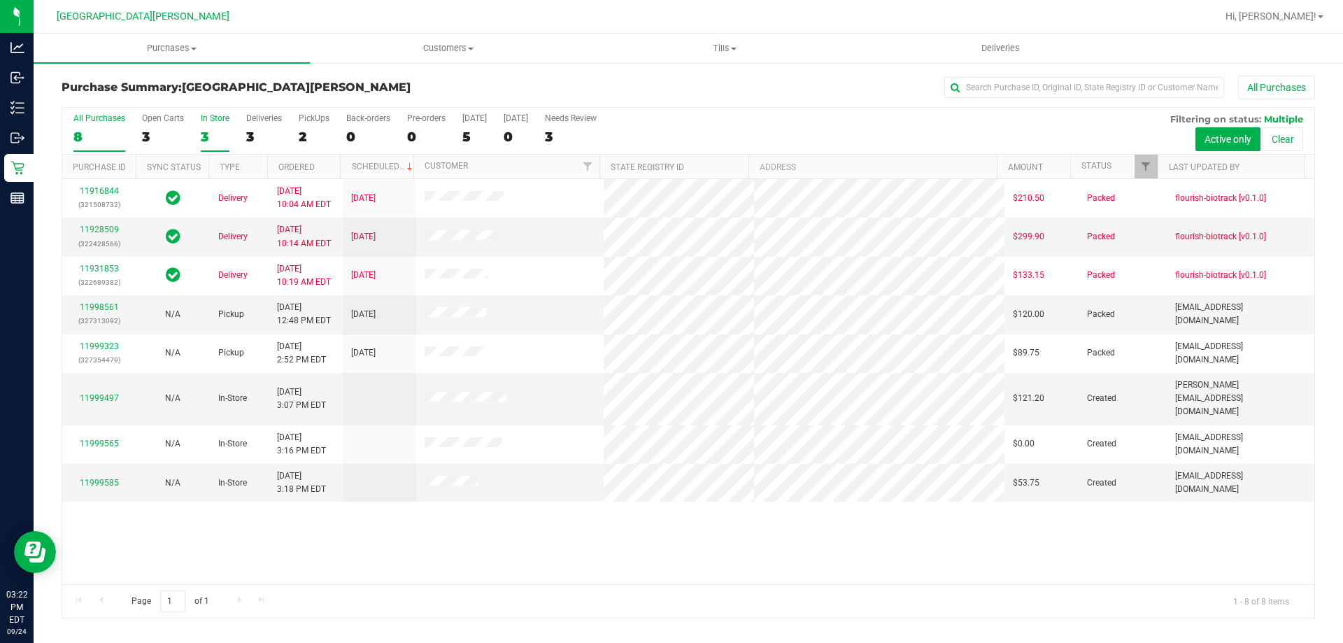
click at [212, 117] on div "In Store" at bounding box center [215, 118] width 29 height 10
click at [0, 0] on input "In Store 3" at bounding box center [0, 0] width 0 height 0
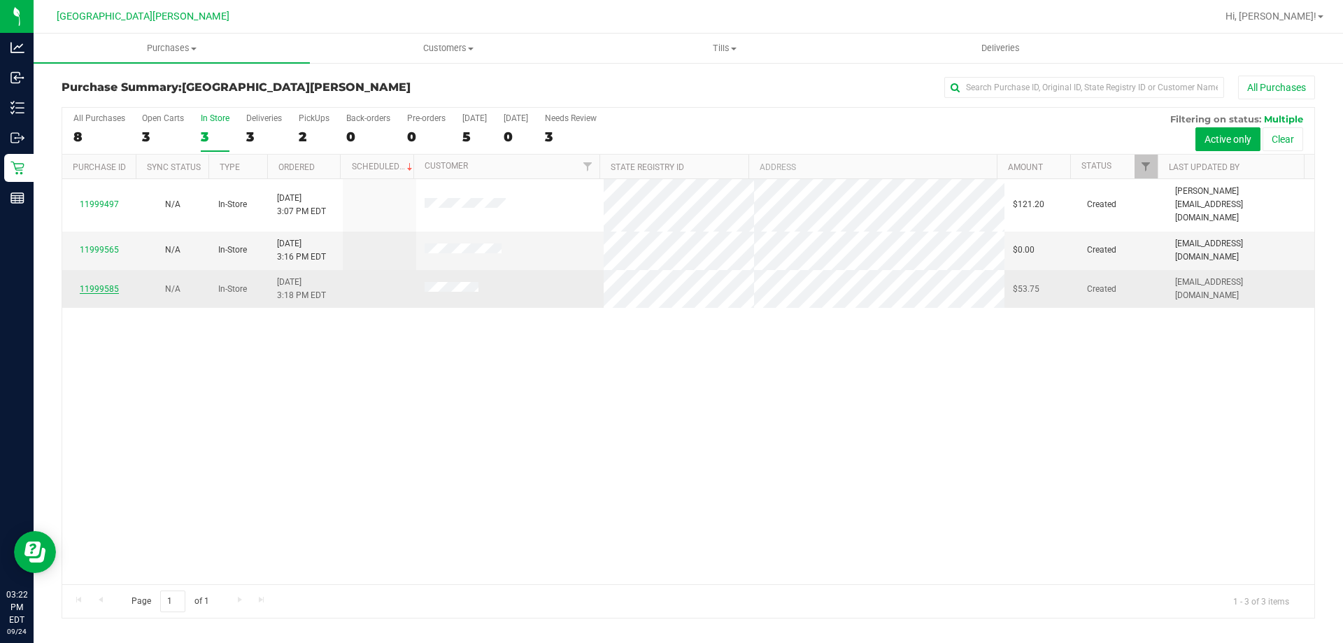
click at [111, 284] on link "11999585" at bounding box center [99, 289] width 39 height 10
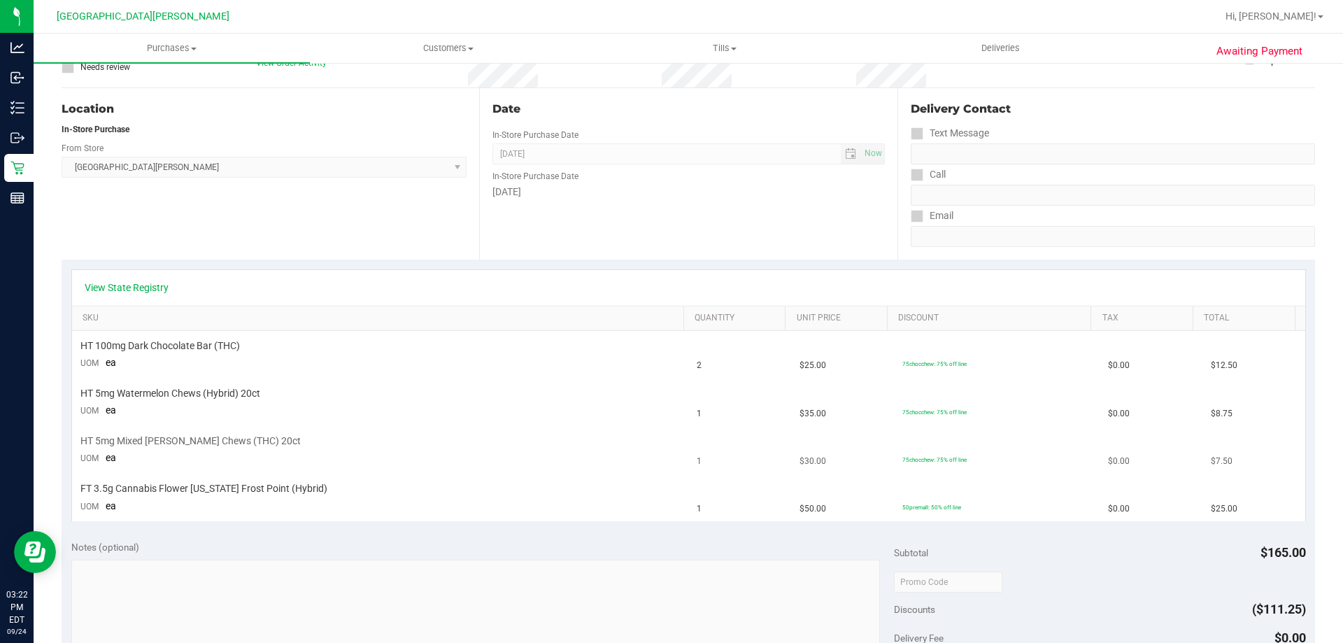
scroll to position [140, 0]
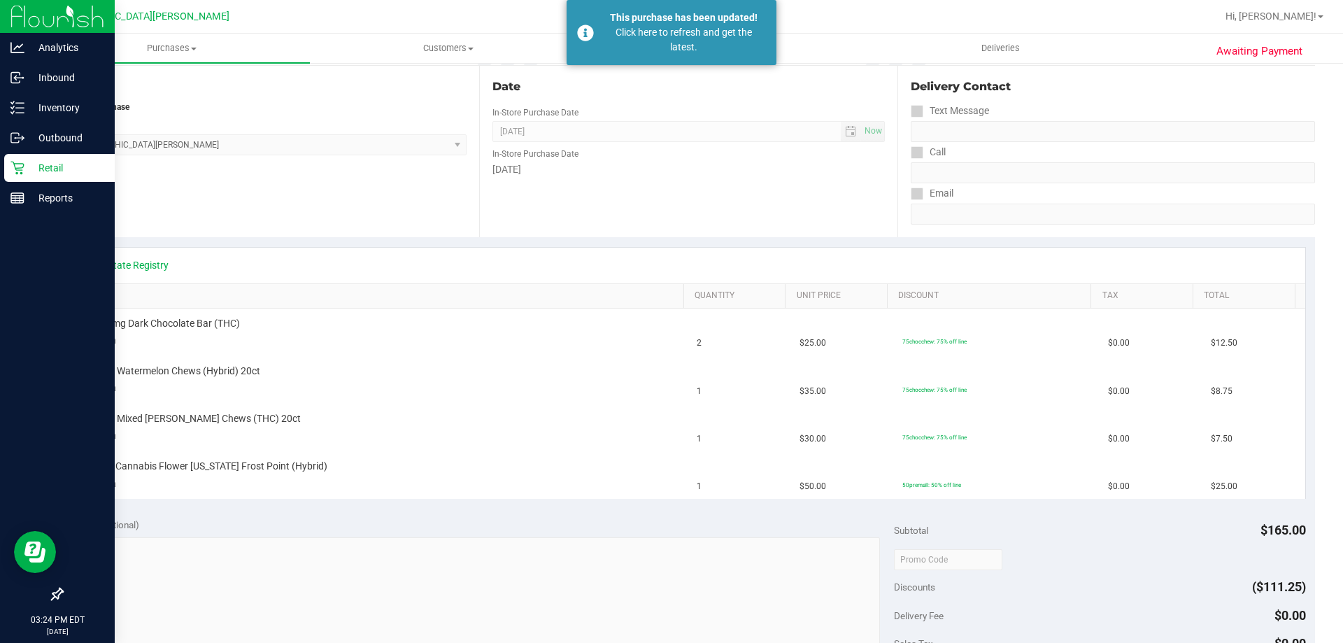
click at [35, 167] on p "Retail" at bounding box center [66, 168] width 84 height 17
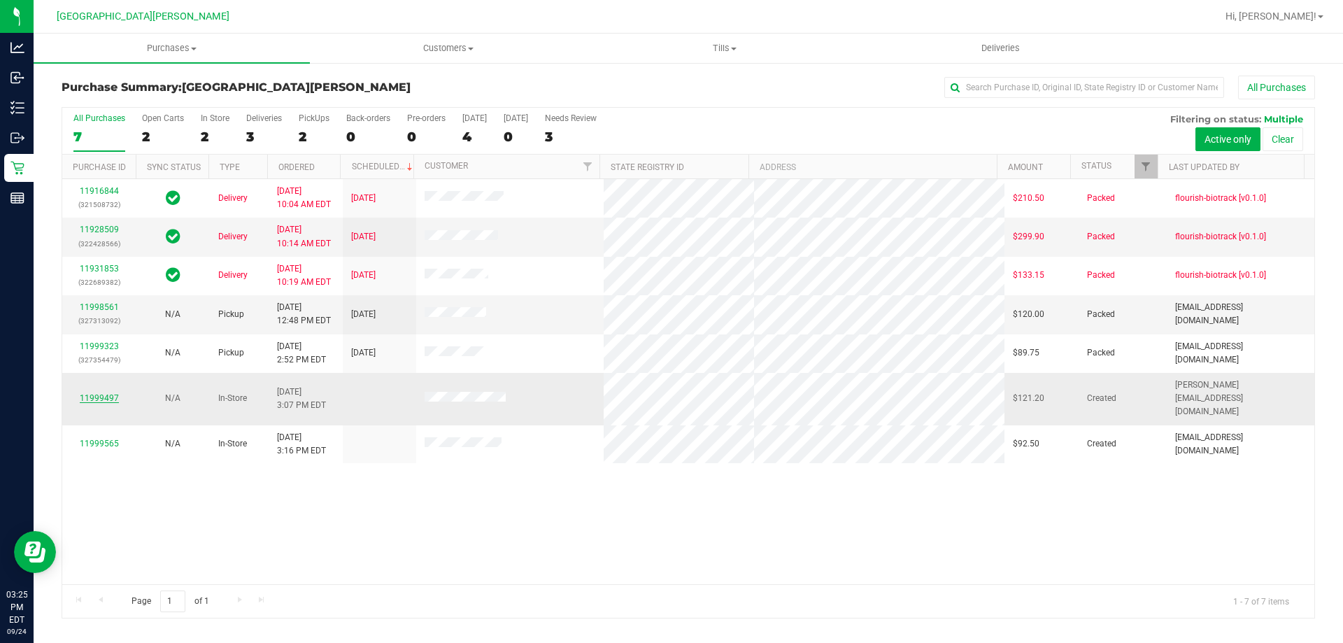
click at [96, 393] on link "11999497" at bounding box center [99, 398] width 39 height 10
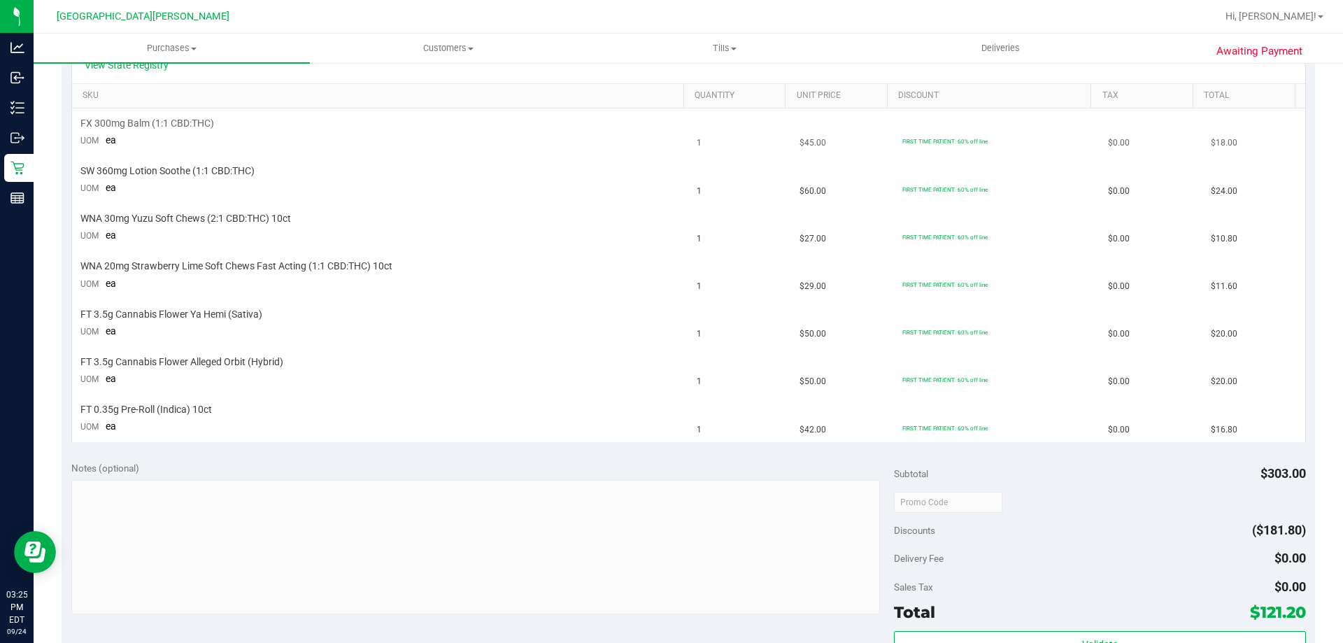
scroll to position [420, 0]
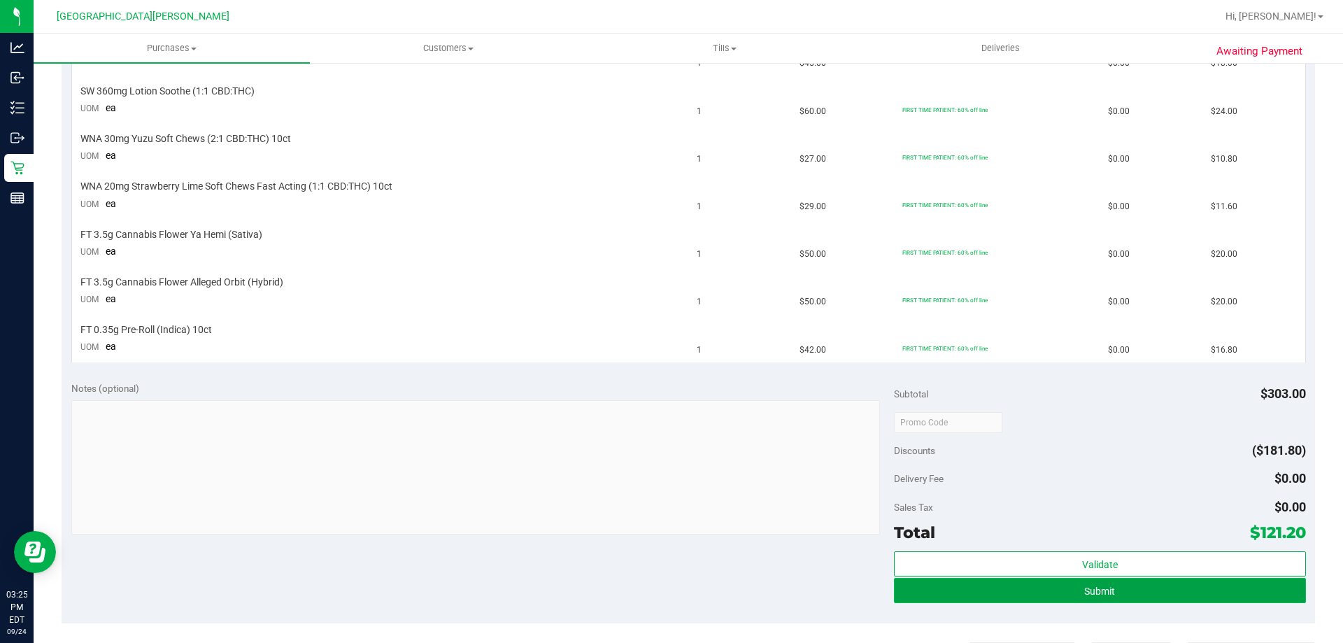
click at [1014, 586] on button "Submit" at bounding box center [1099, 590] width 411 height 25
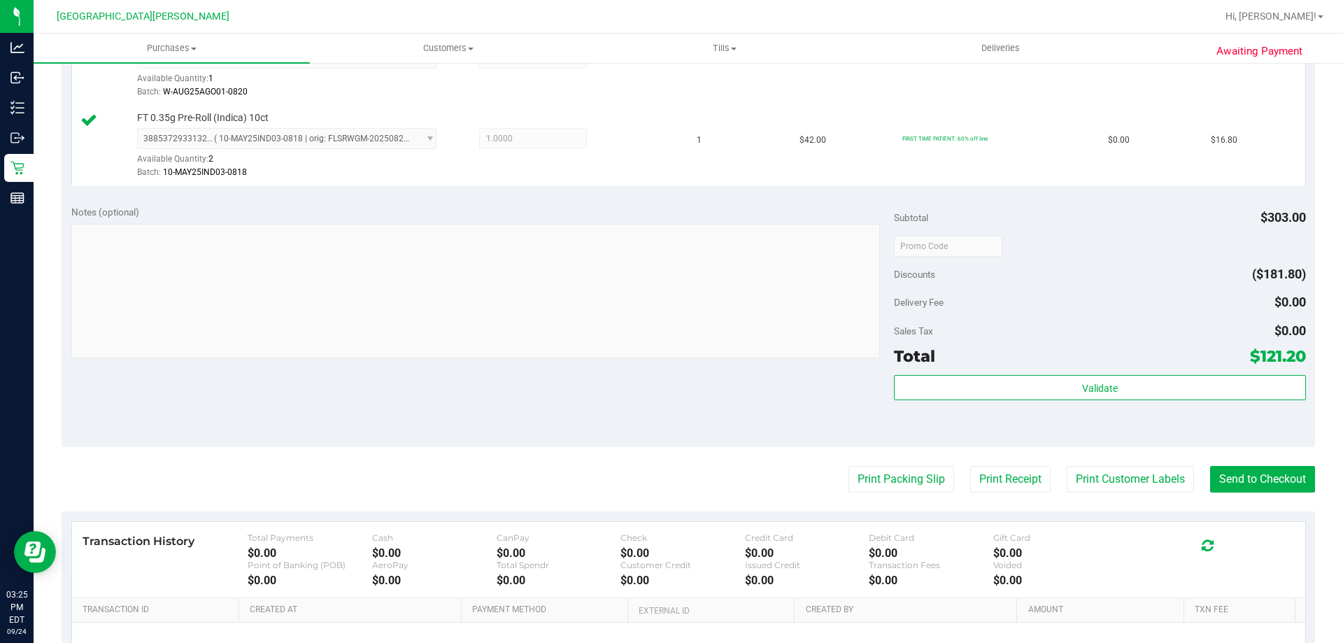
scroll to position [888, 0]
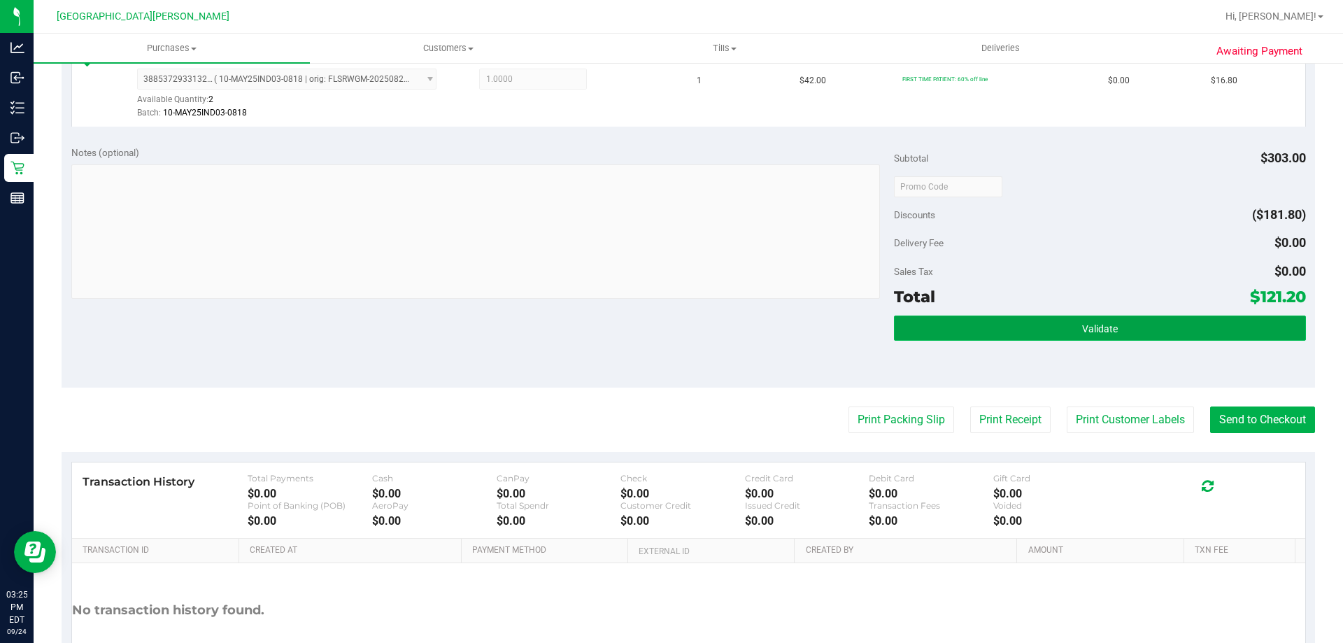
click at [1010, 338] on button "Validate" at bounding box center [1099, 328] width 411 height 25
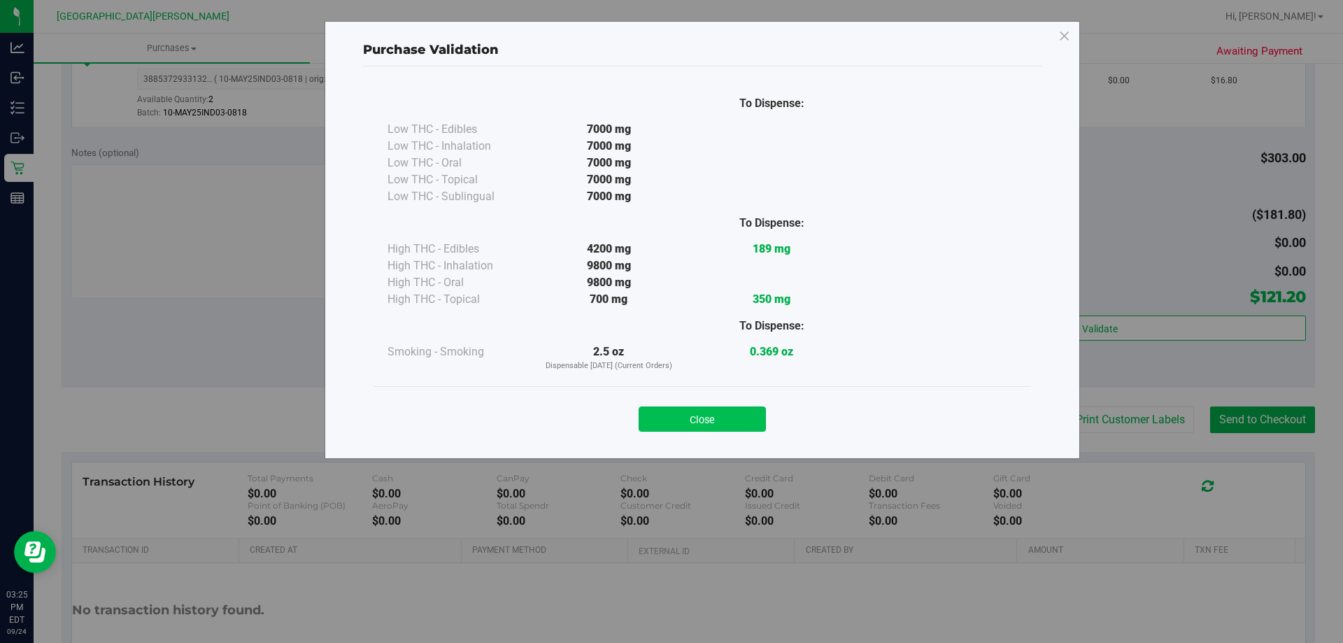
click at [685, 420] on button "Close" at bounding box center [702, 418] width 127 height 25
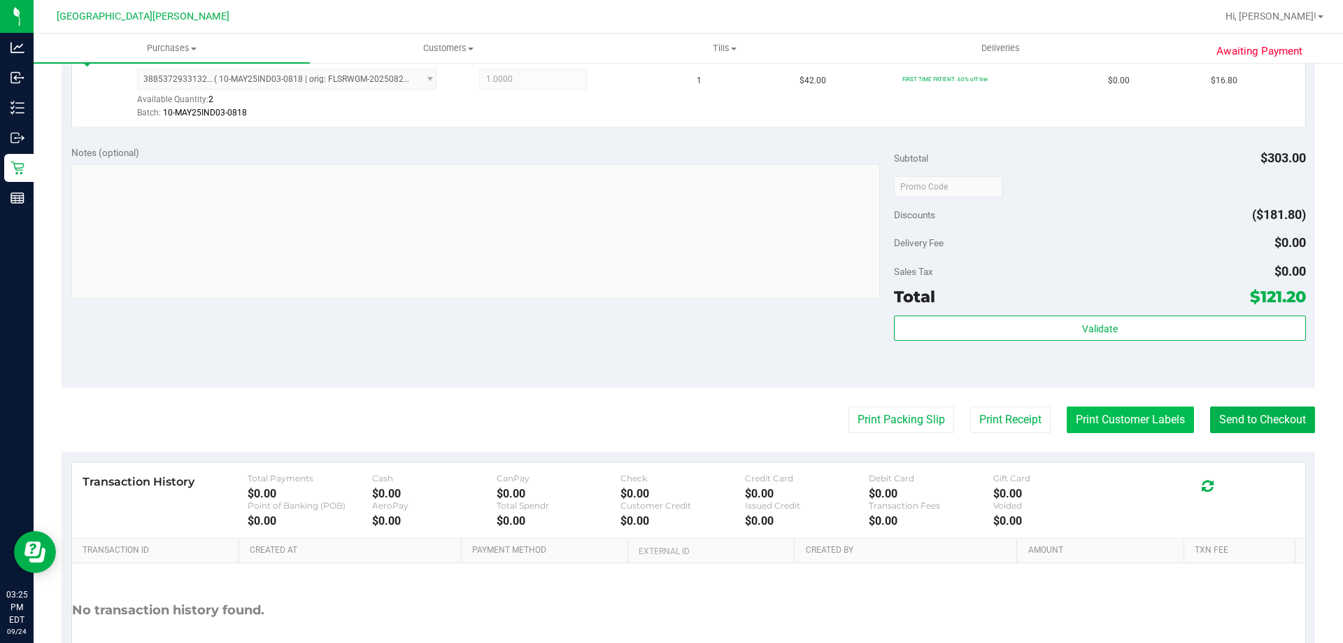
click at [1087, 422] on button "Print Customer Labels" at bounding box center [1130, 419] width 127 height 27
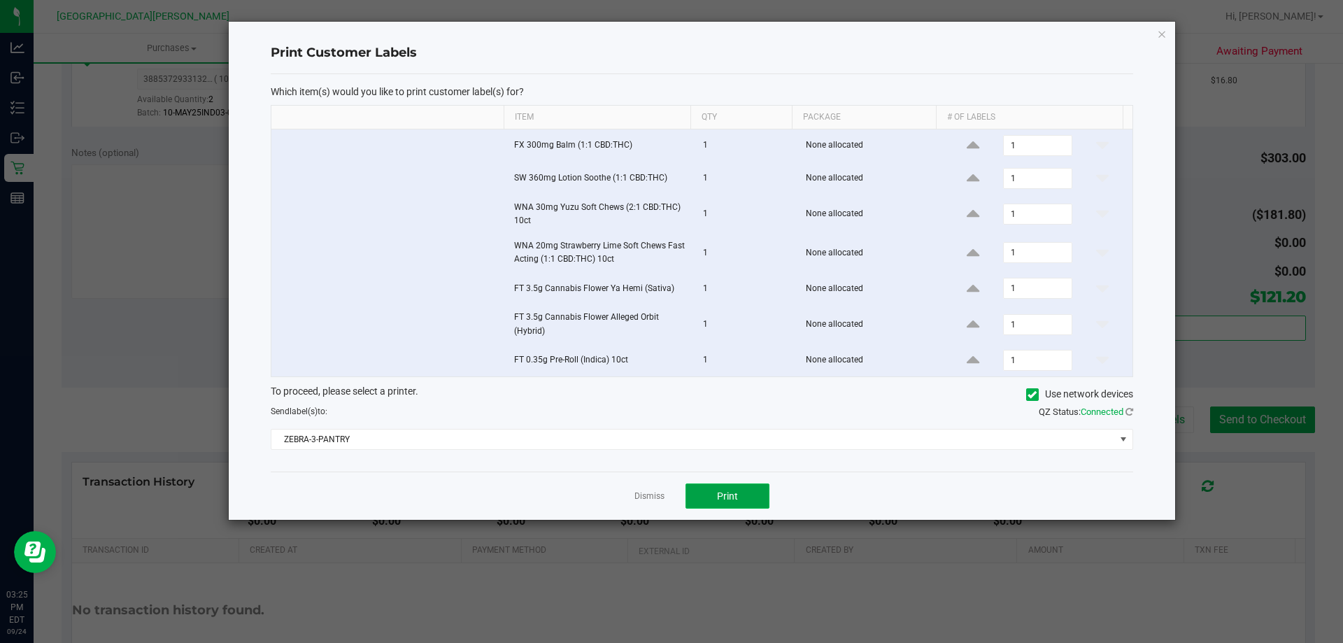
click at [730, 495] on span "Print" at bounding box center [727, 495] width 21 height 11
click at [643, 492] on link "Dismiss" at bounding box center [650, 496] width 30 height 12
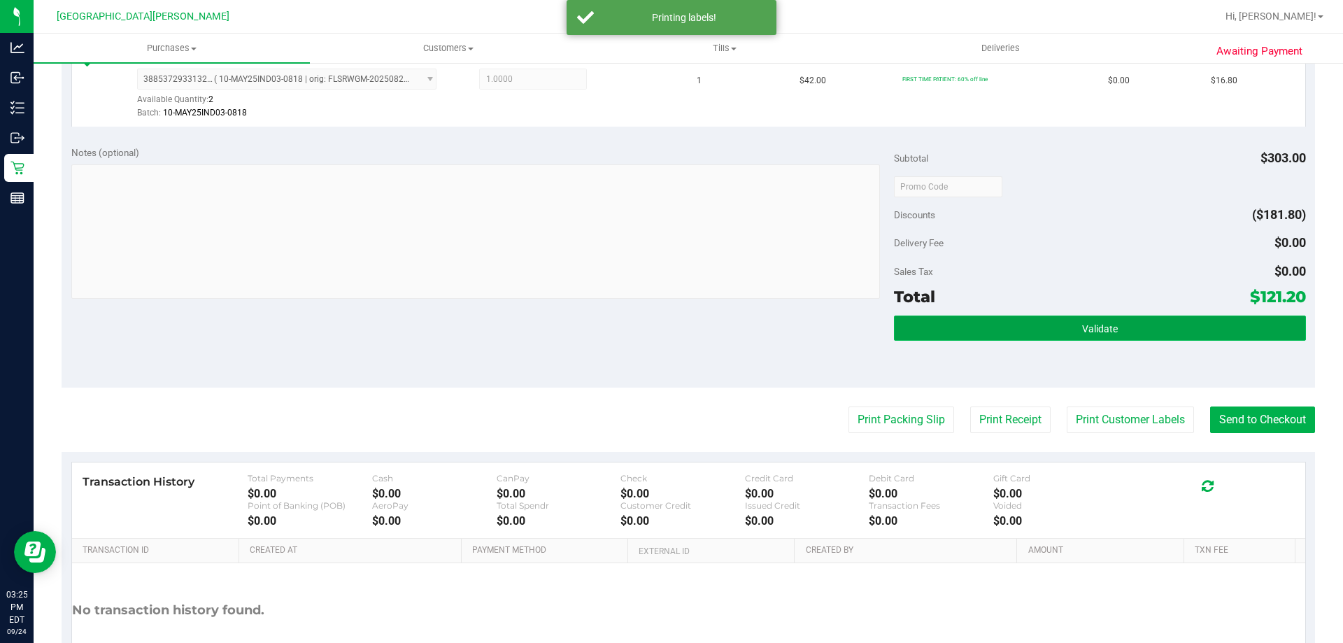
click at [1037, 334] on button "Validate" at bounding box center [1099, 328] width 411 height 25
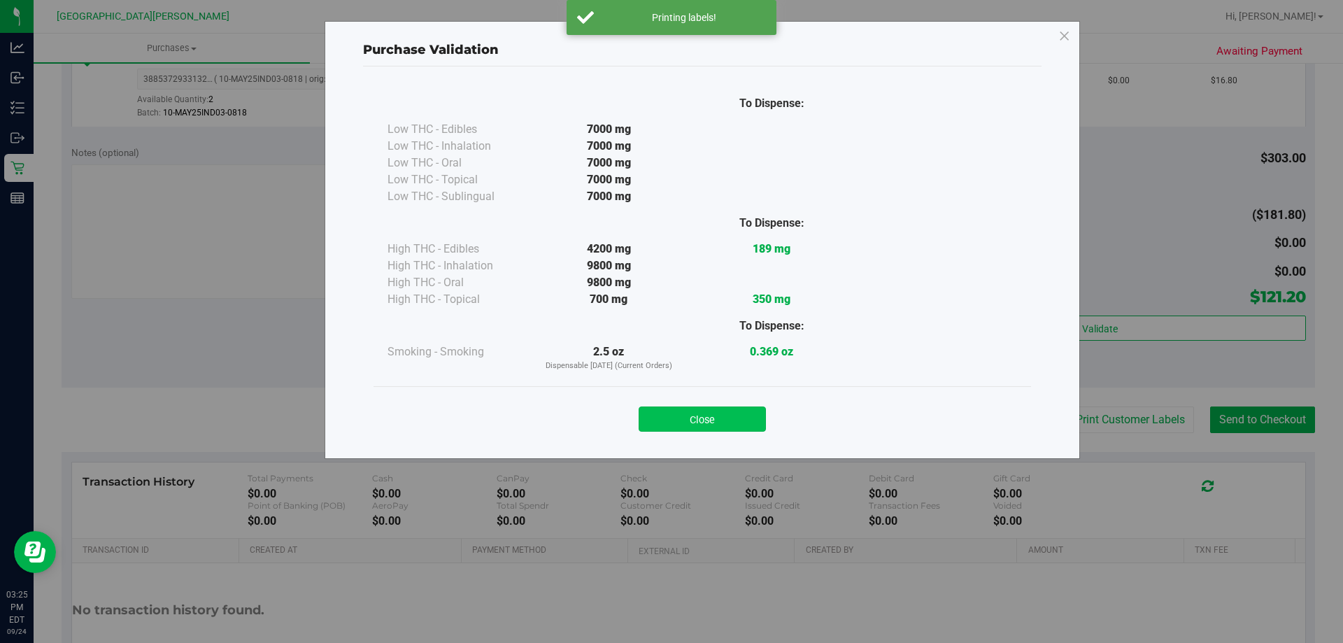
click at [679, 425] on button "Close" at bounding box center [702, 418] width 127 height 25
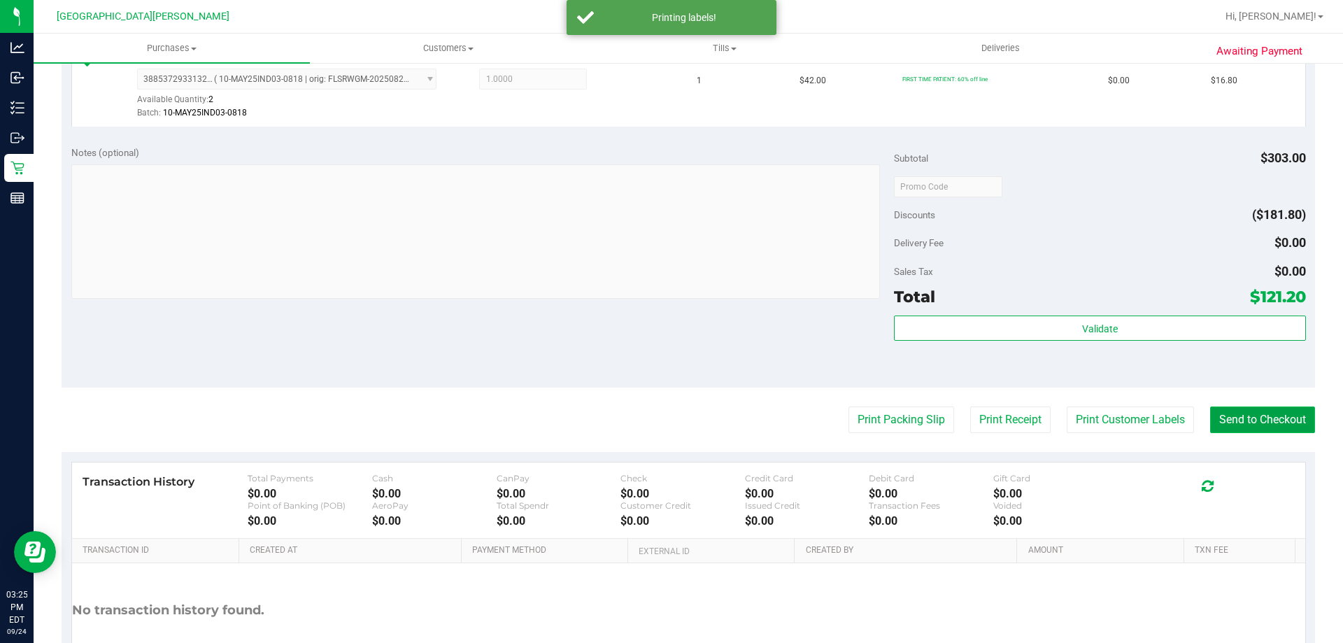
click at [1210, 430] on button "Send to Checkout" at bounding box center [1262, 419] width 105 height 27
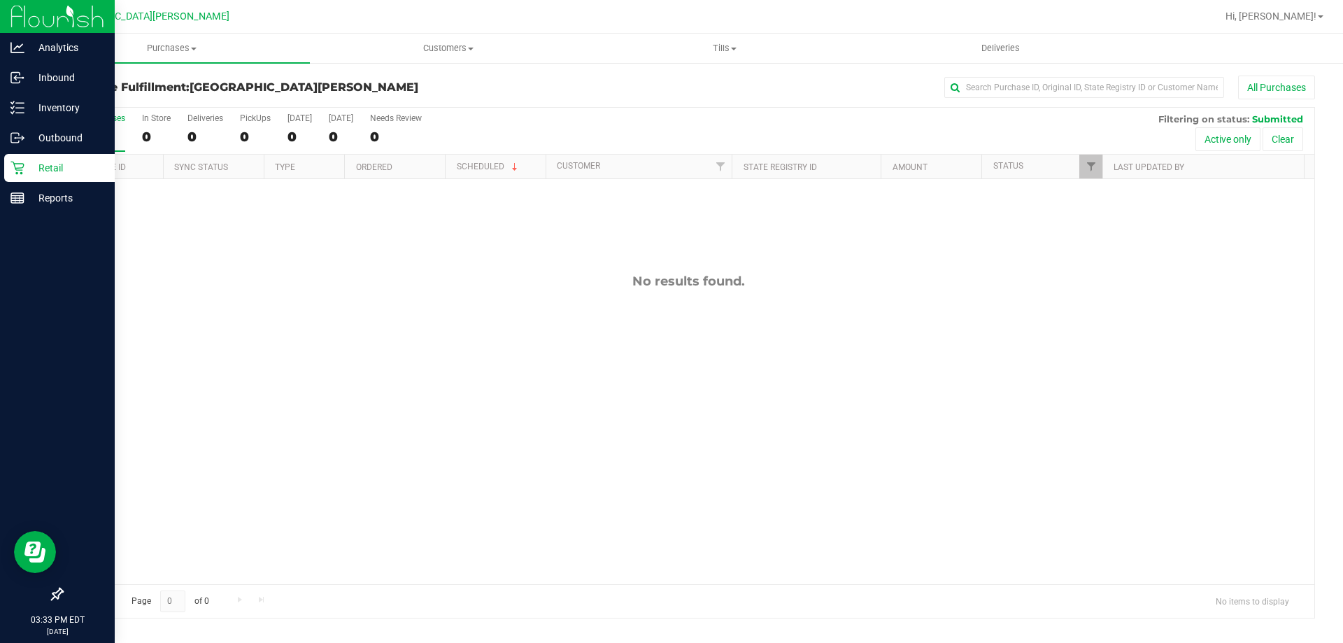
click at [16, 162] on icon at bounding box center [17, 168] width 14 height 14
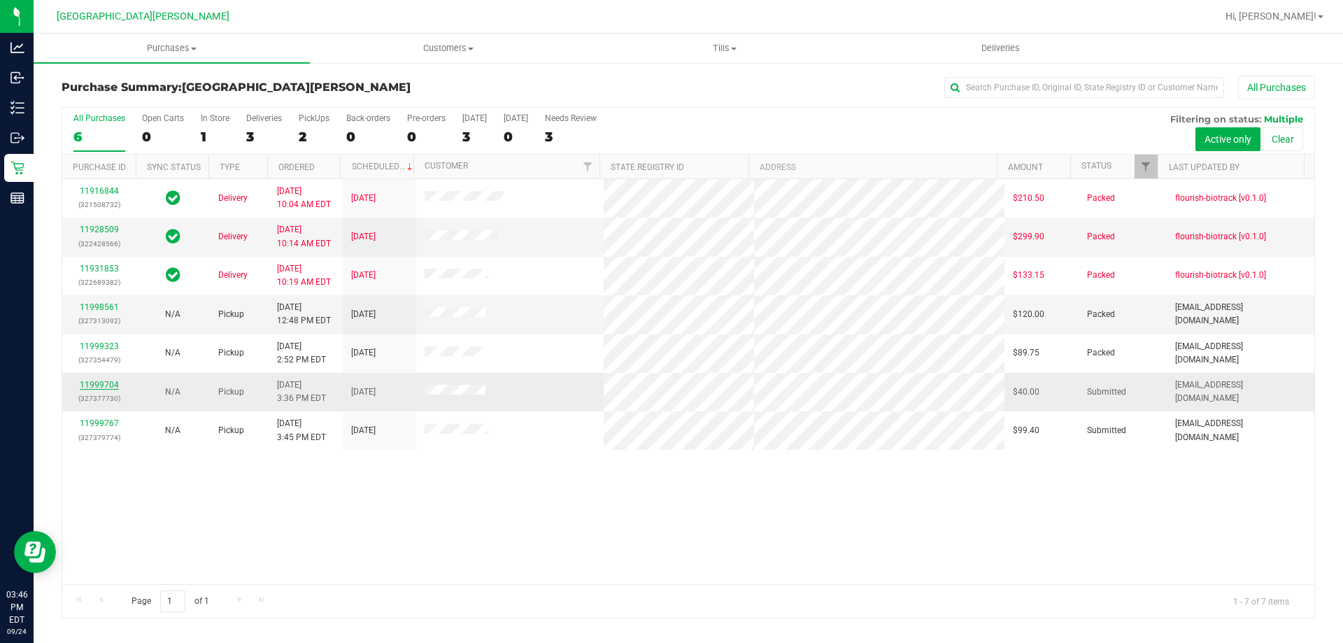
click at [101, 382] on link "11999704" at bounding box center [99, 385] width 39 height 10
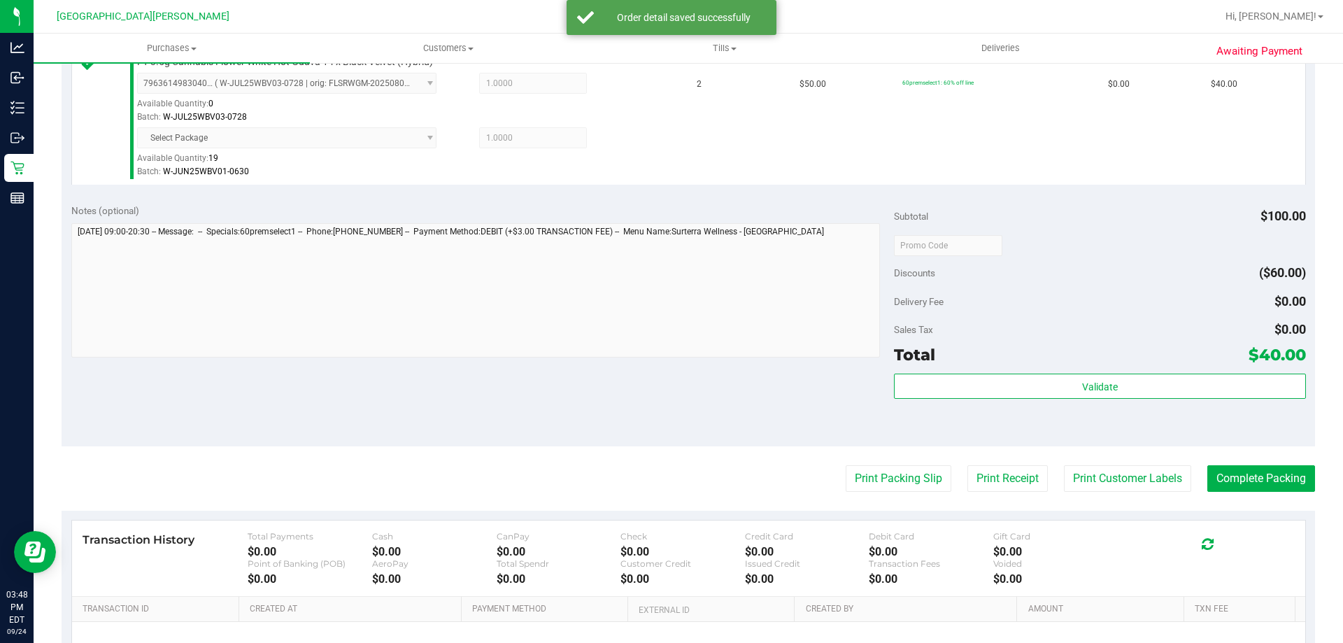
scroll to position [490, 0]
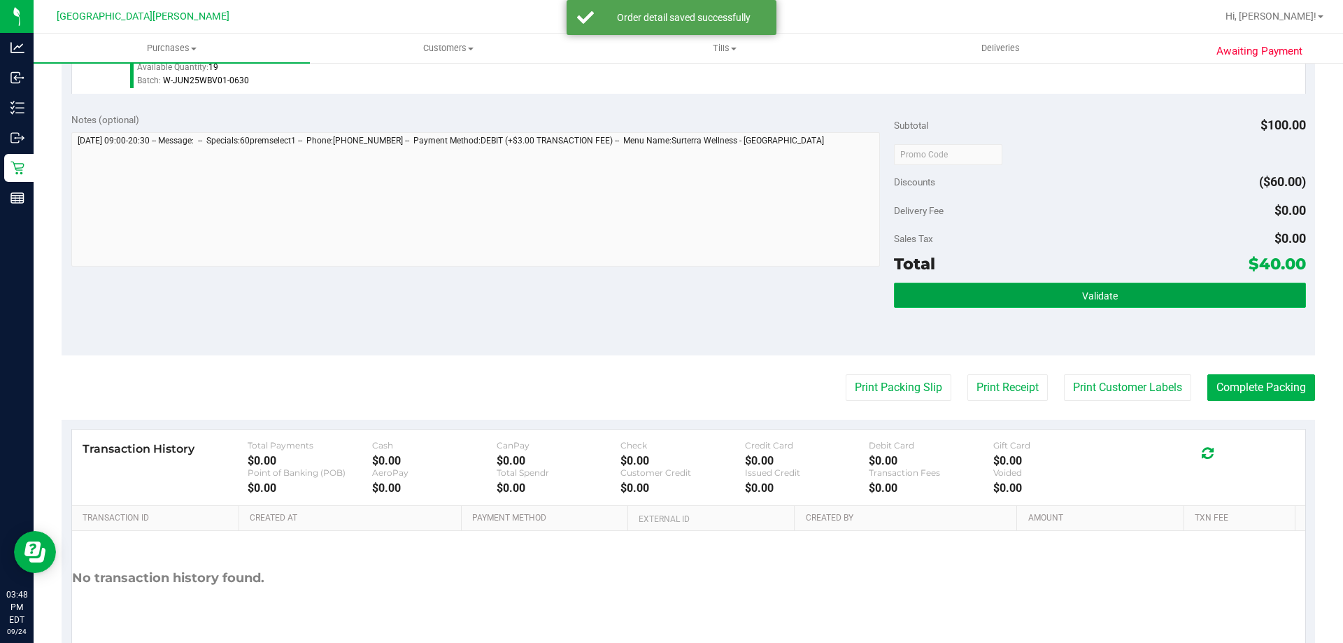
click at [1162, 299] on button "Validate" at bounding box center [1099, 295] width 411 height 25
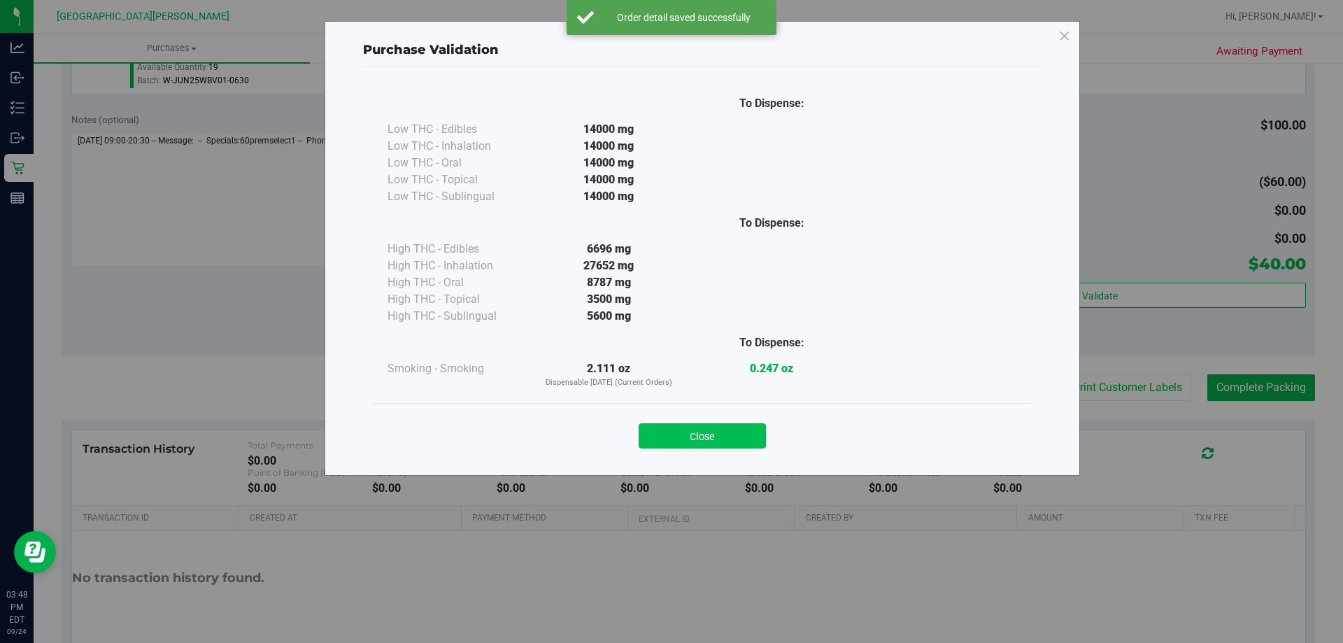
click at [699, 430] on button "Close" at bounding box center [702, 435] width 127 height 25
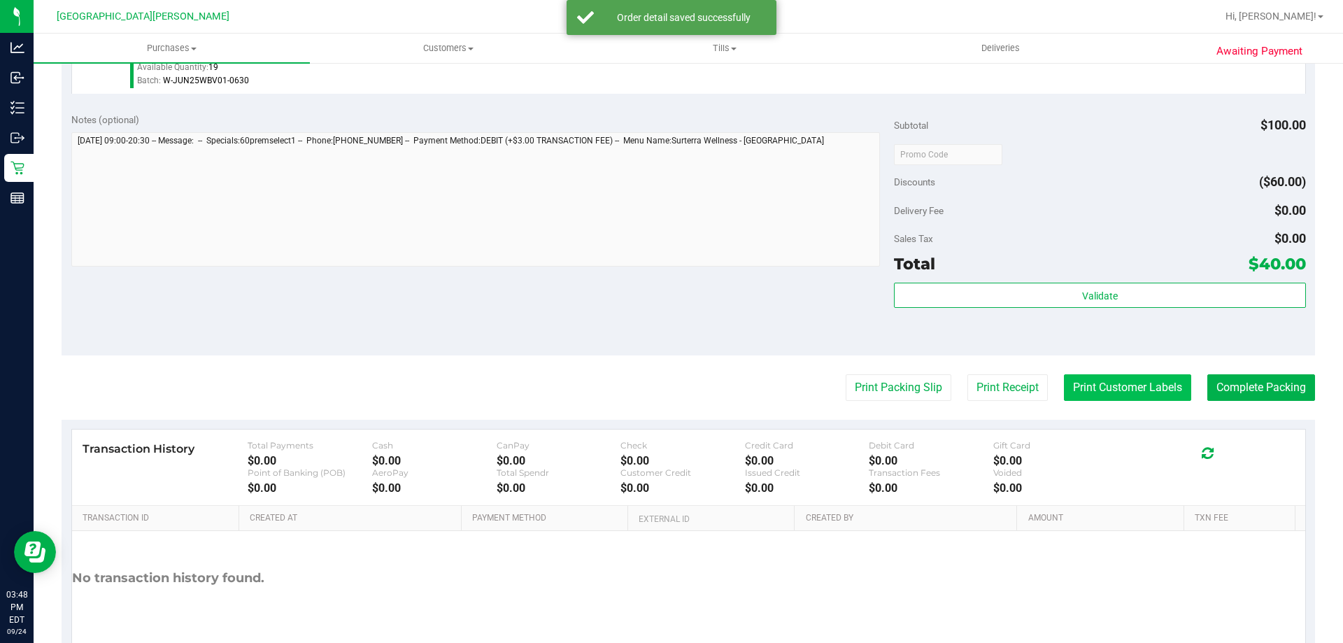
click at [1096, 383] on button "Print Customer Labels" at bounding box center [1127, 387] width 127 height 27
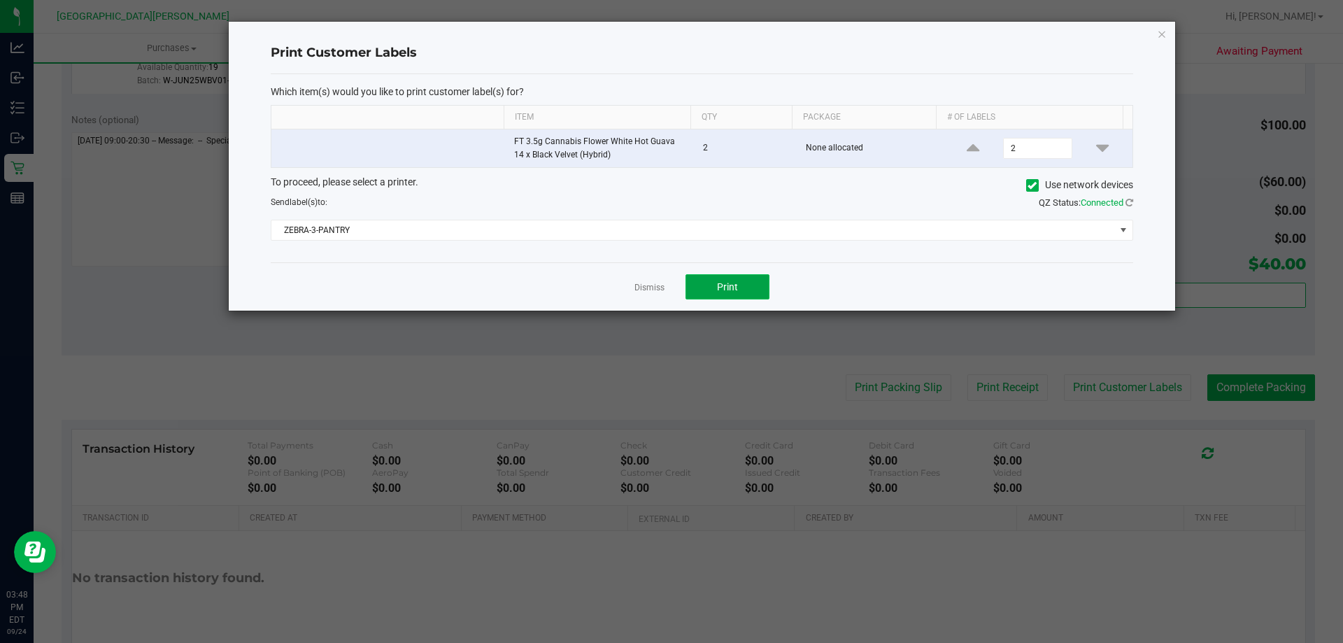
click at [703, 290] on button "Print" at bounding box center [728, 286] width 84 height 25
click at [644, 285] on link "Dismiss" at bounding box center [650, 288] width 30 height 12
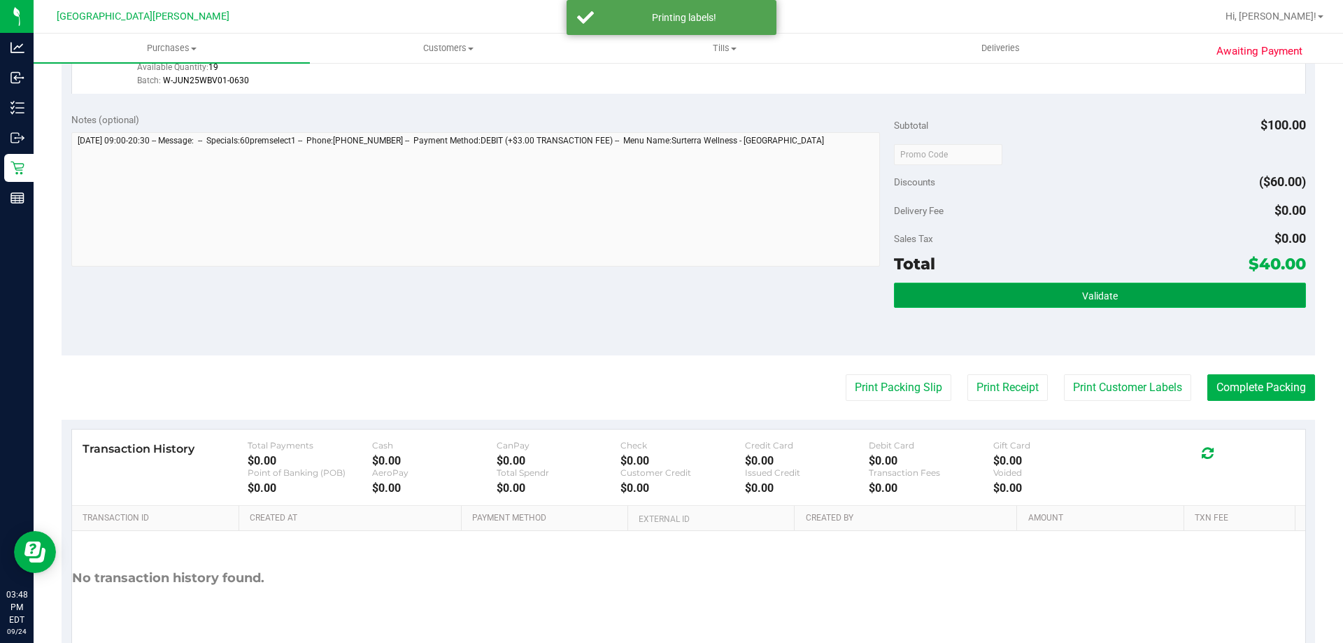
click at [1017, 303] on button "Validate" at bounding box center [1099, 295] width 411 height 25
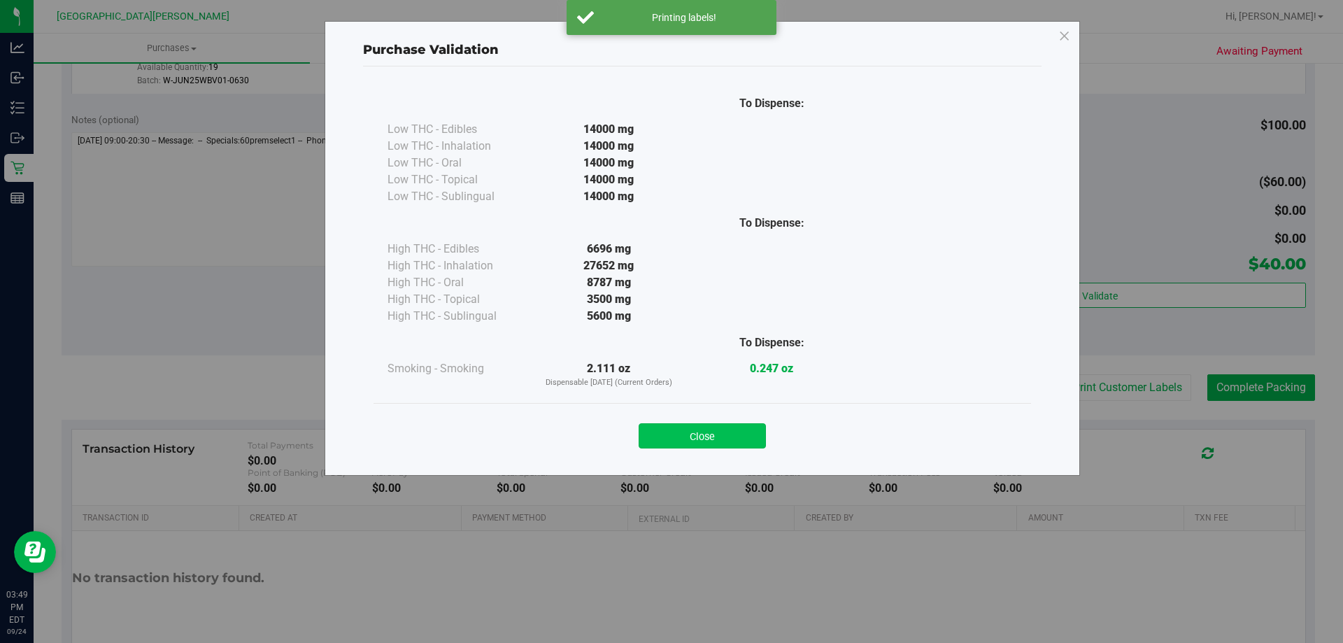
click at [754, 444] on button "Close" at bounding box center [702, 435] width 127 height 25
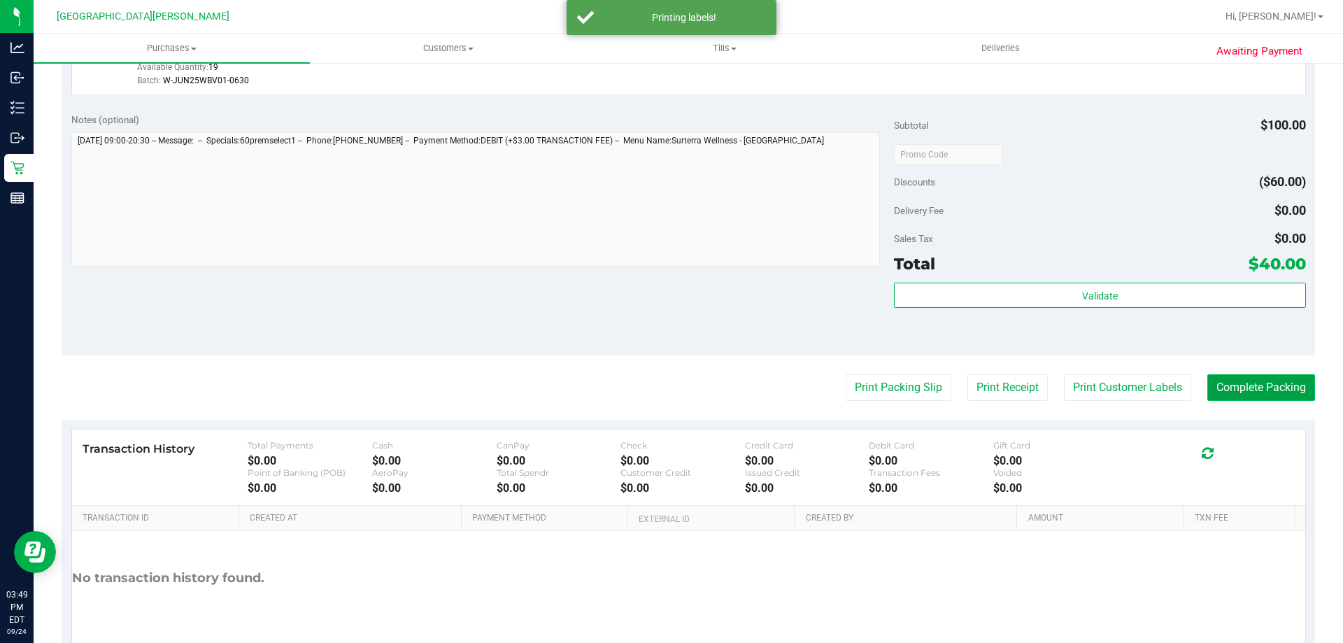
click at [1270, 397] on button "Complete Packing" at bounding box center [1262, 387] width 108 height 27
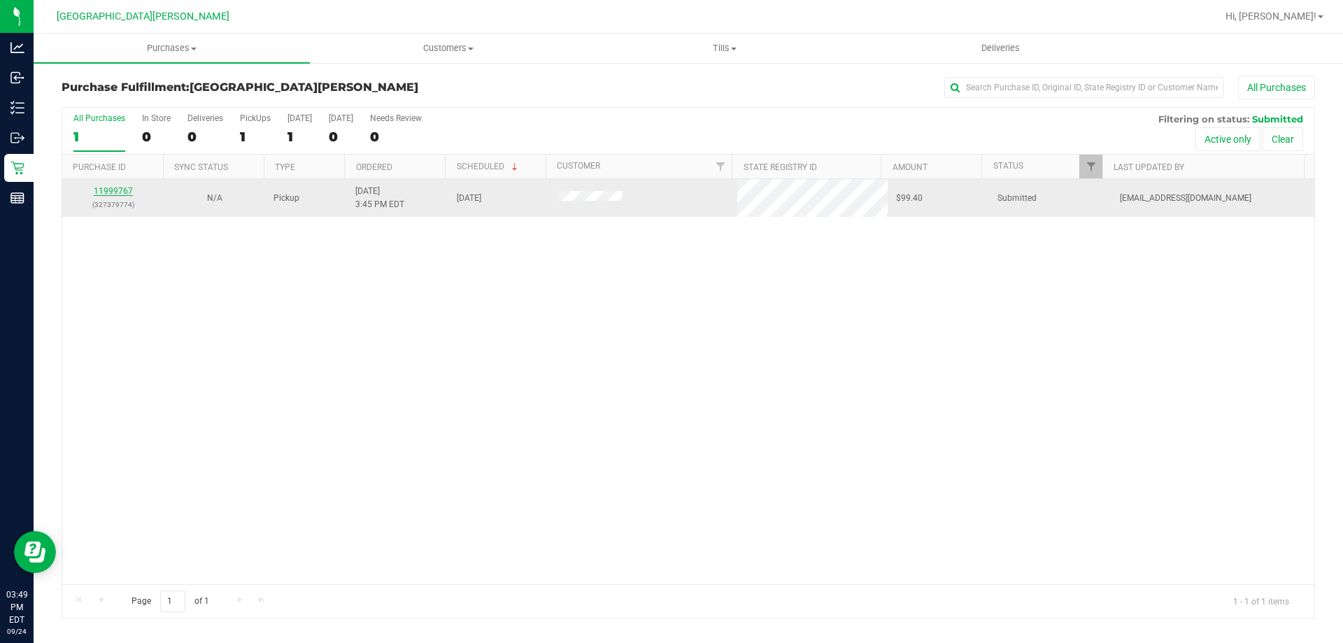
click at [106, 194] on link "11999767" at bounding box center [113, 191] width 39 height 10
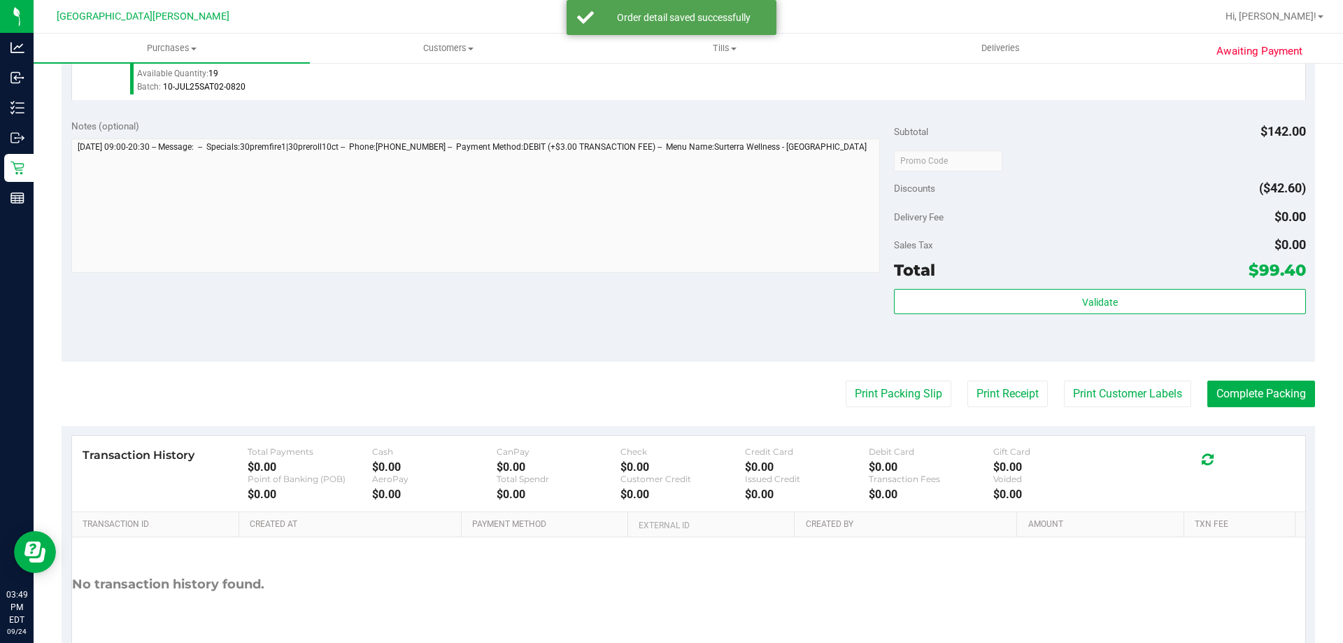
scroll to position [663, 0]
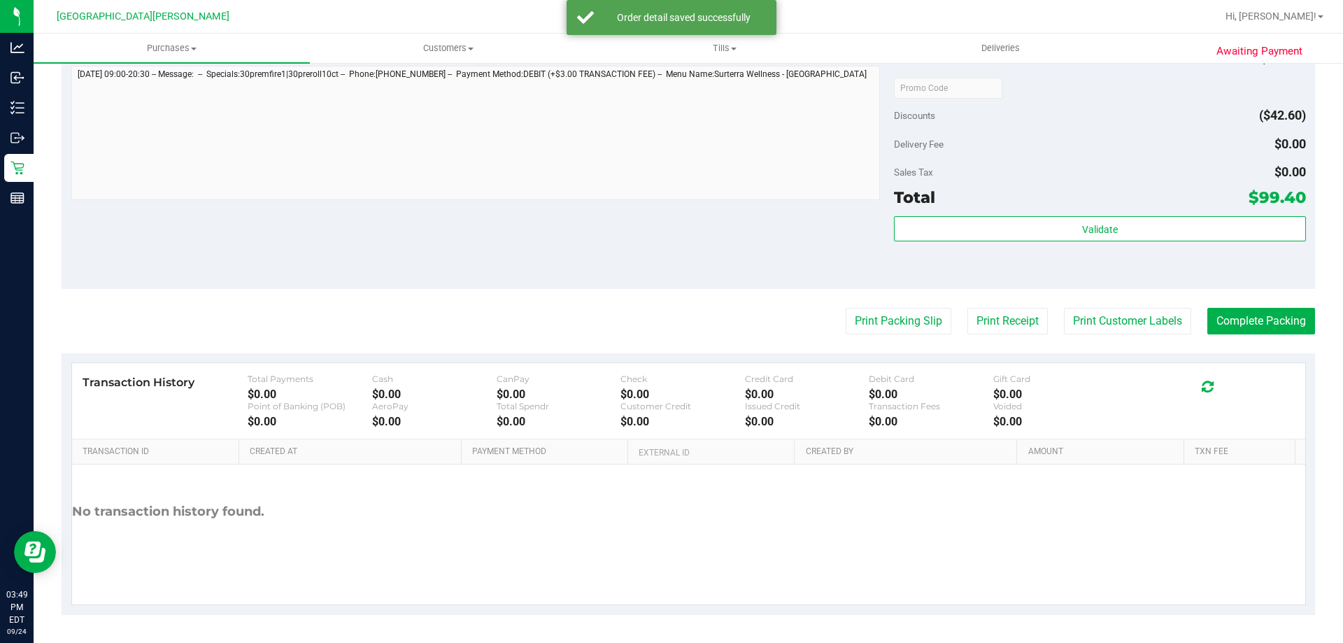
click at [992, 215] on div "Subtotal $142.00 Discounts ($42.60) Delivery Fee $0.00 Sales Tax $0.00 Total $9…" at bounding box center [1099, 162] width 411 height 233
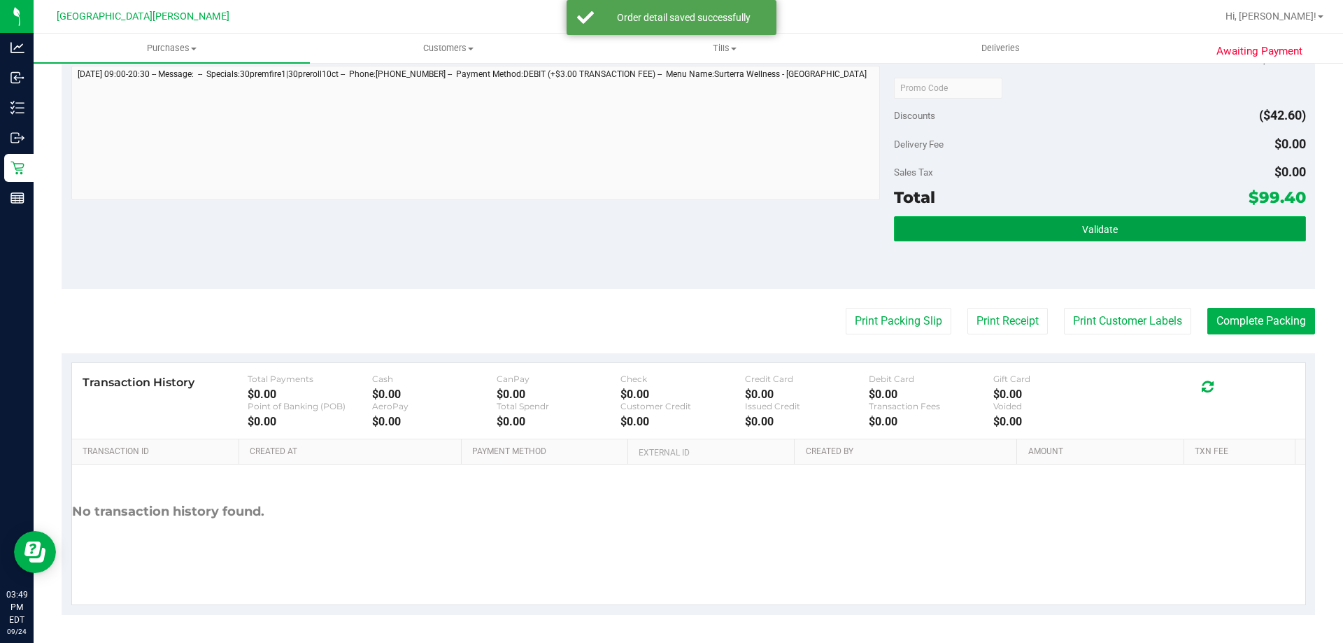
click at [982, 232] on button "Validate" at bounding box center [1099, 228] width 411 height 25
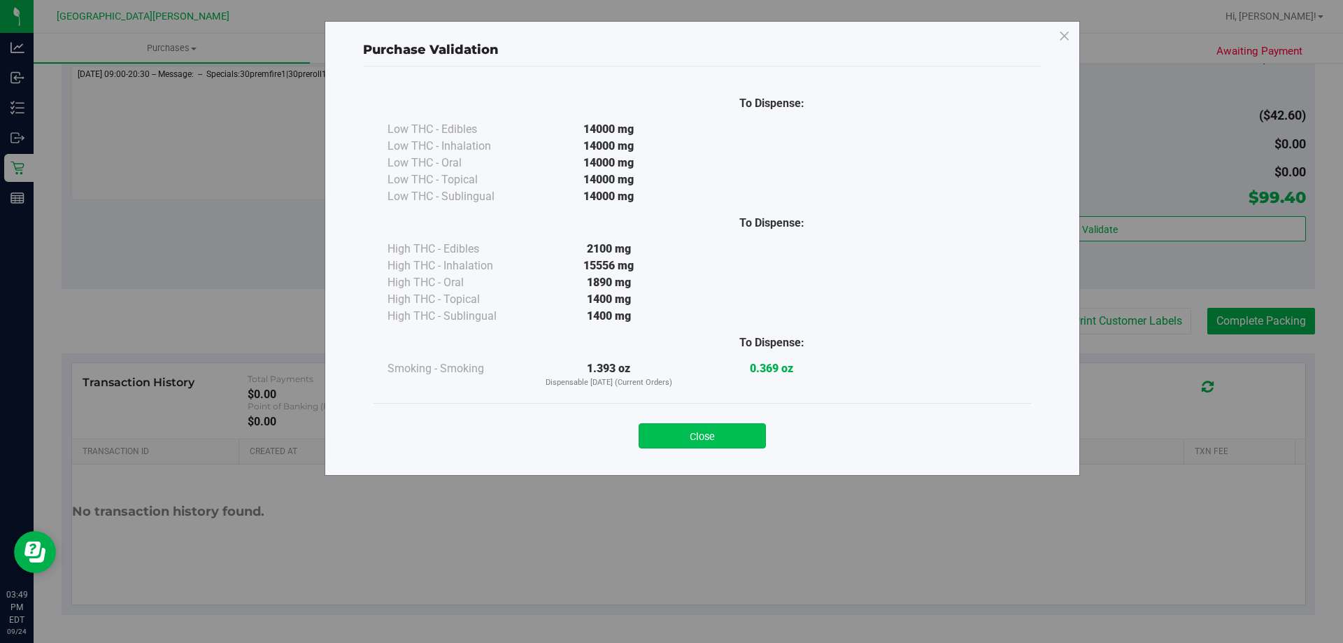
click at [687, 444] on button "Close" at bounding box center [702, 435] width 127 height 25
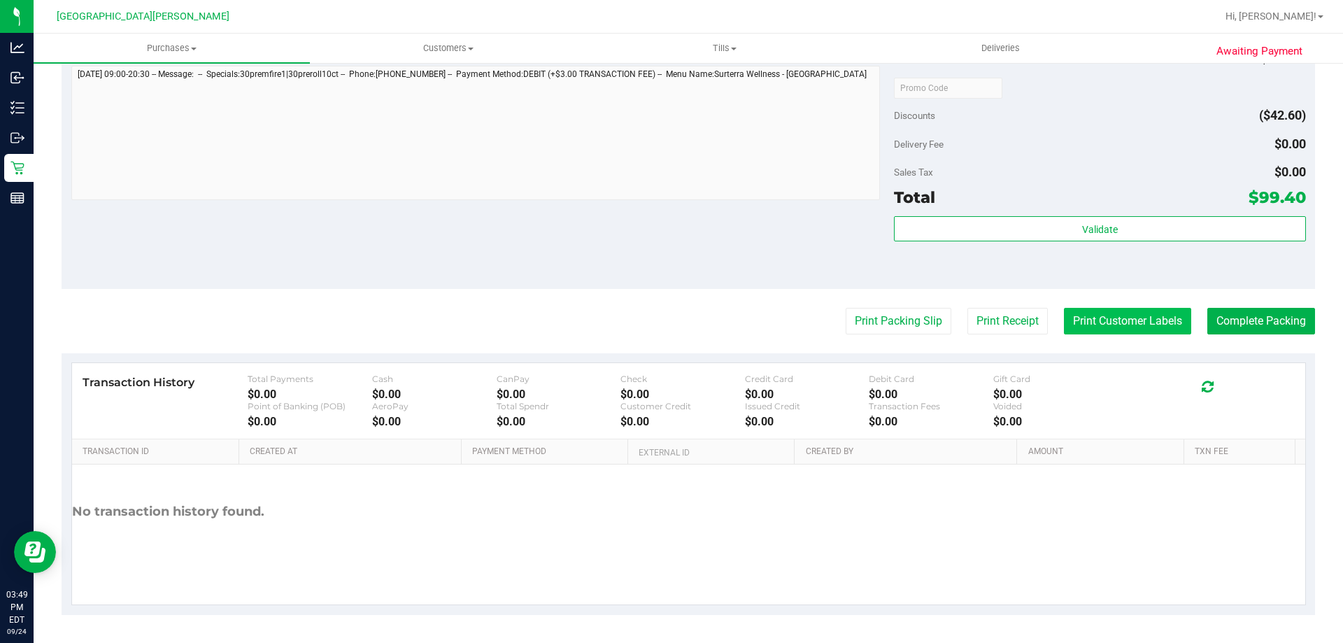
click at [1112, 319] on button "Print Customer Labels" at bounding box center [1127, 321] width 127 height 27
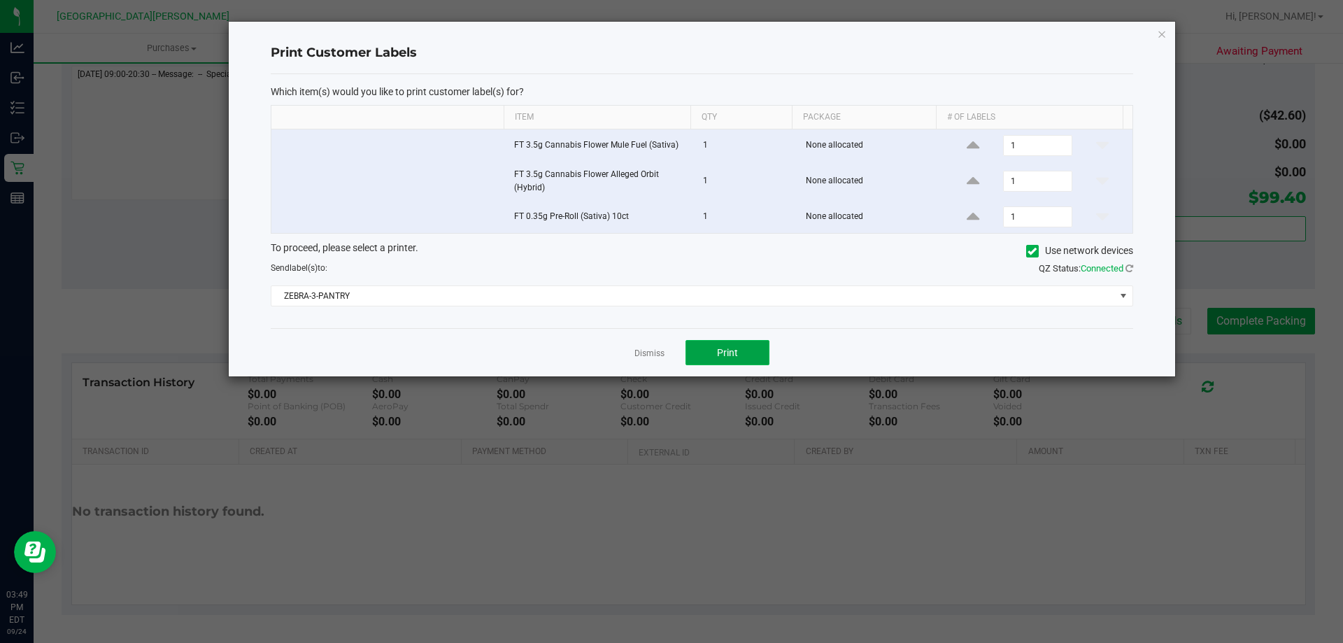
click at [709, 352] on button "Print" at bounding box center [728, 352] width 84 height 25
click at [649, 354] on link "Dismiss" at bounding box center [650, 354] width 30 height 12
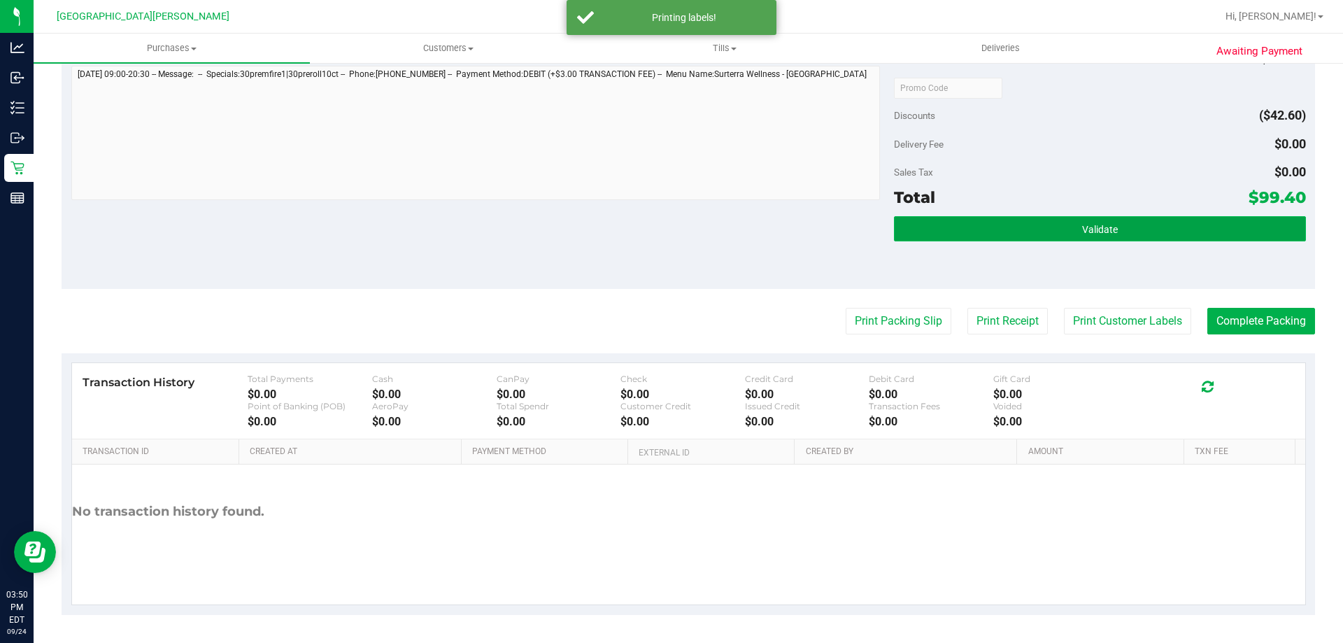
click at [1063, 236] on button "Validate" at bounding box center [1099, 228] width 411 height 25
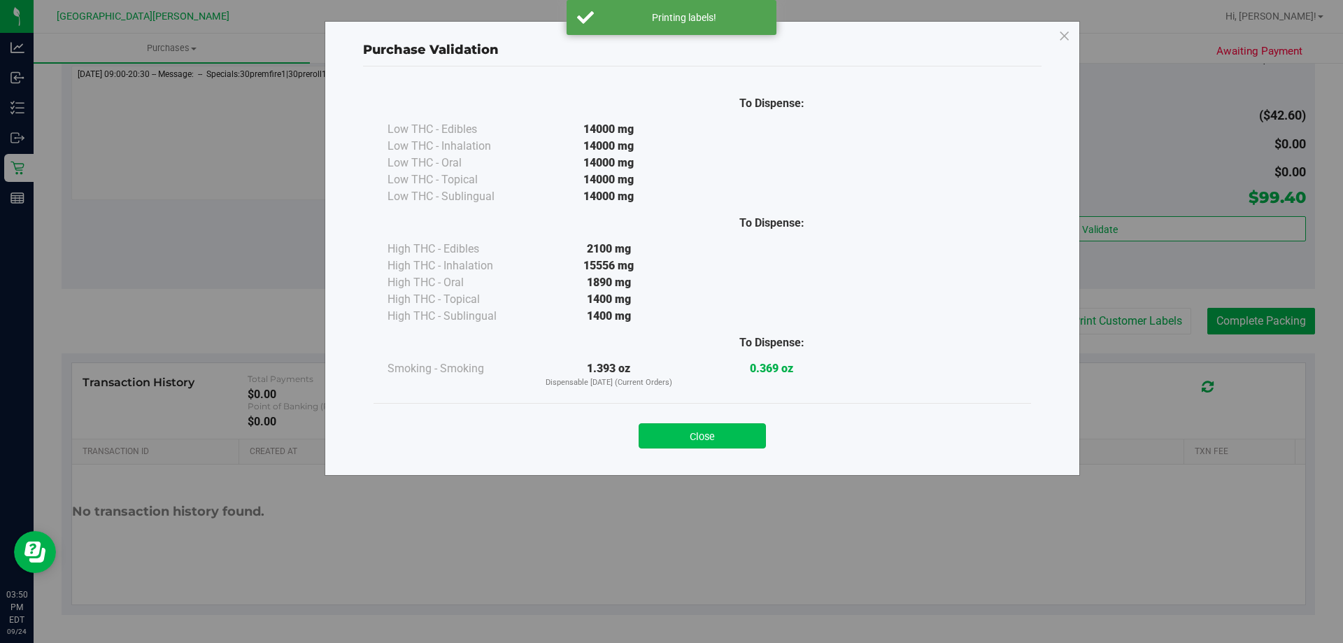
click at [726, 440] on button "Close" at bounding box center [702, 435] width 127 height 25
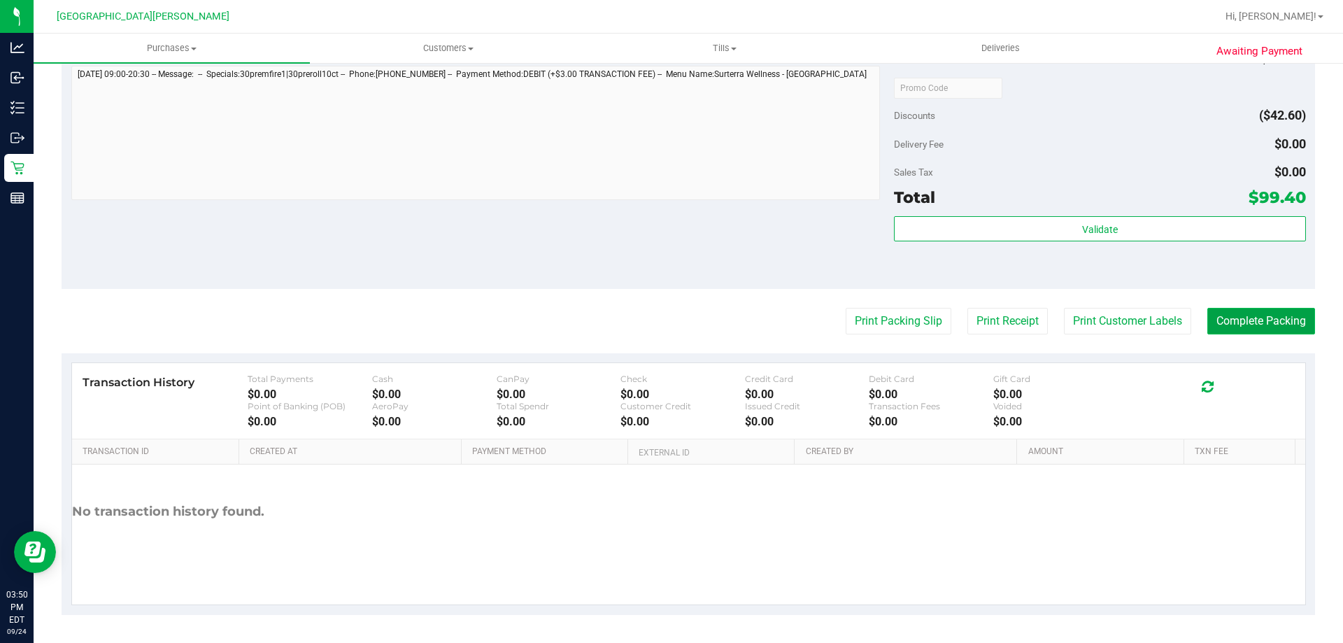
click at [1229, 329] on button "Complete Packing" at bounding box center [1262, 321] width 108 height 27
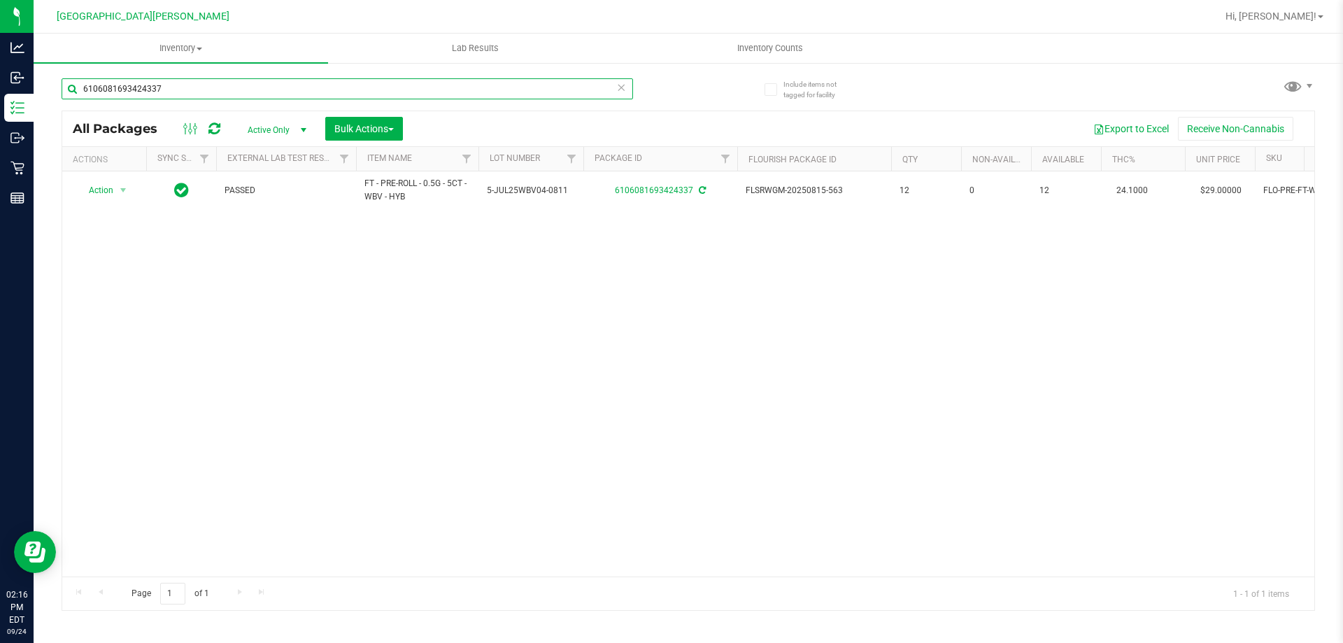
click at [276, 81] on input "6106081693424337" at bounding box center [348, 88] width 572 height 21
type input "6"
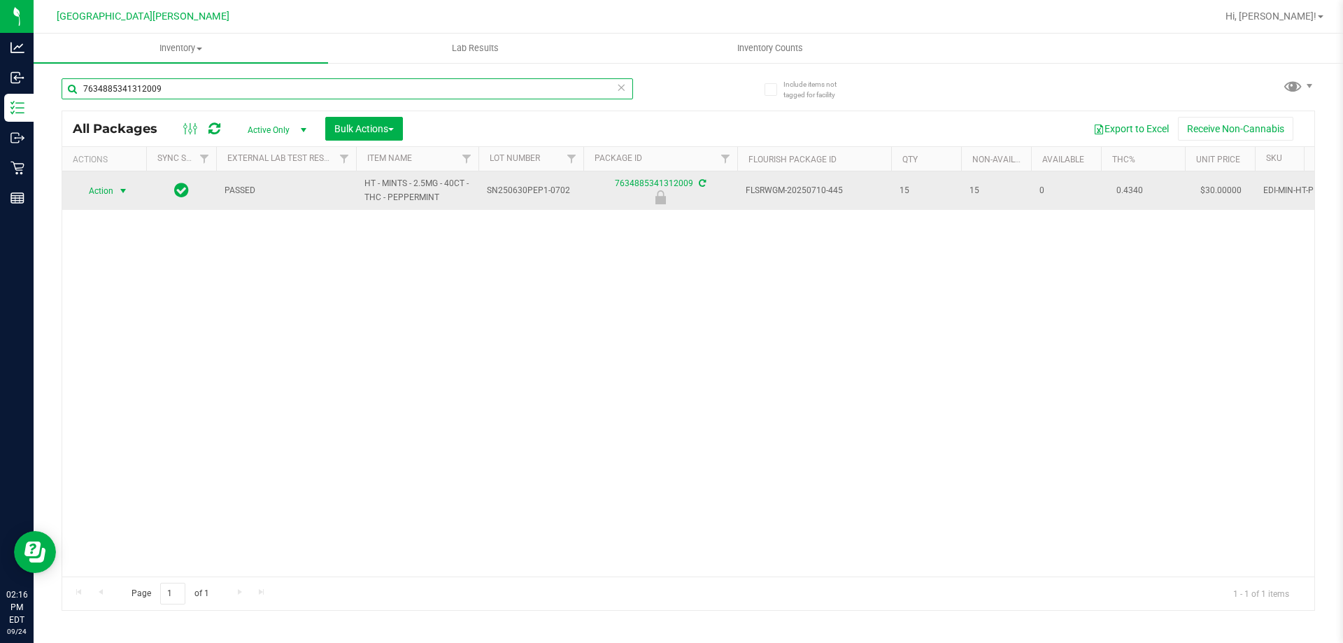
type input "7634885341312009"
click at [127, 186] on span "select" at bounding box center [123, 190] width 11 height 11
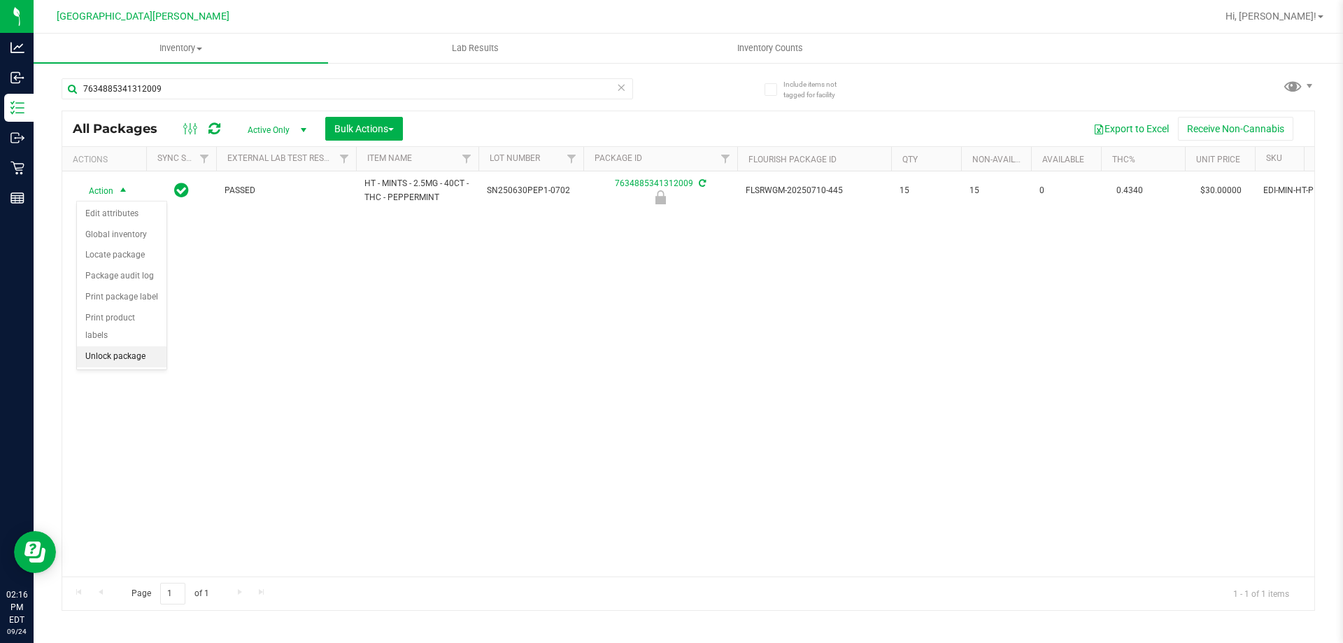
click at [118, 346] on li "Unlock package" at bounding box center [122, 356] width 90 height 21
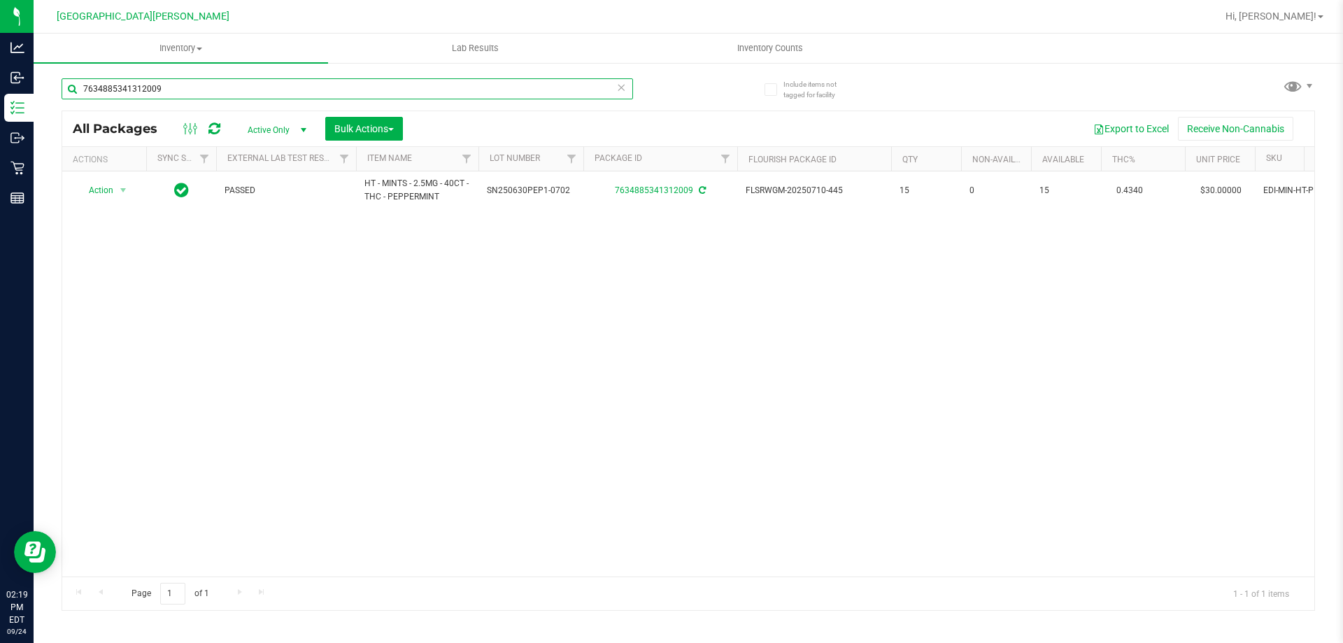
click at [171, 97] on input "7634885341312009" at bounding box center [348, 88] width 572 height 21
type input "7"
type input "1884411810887284"
type input "1"
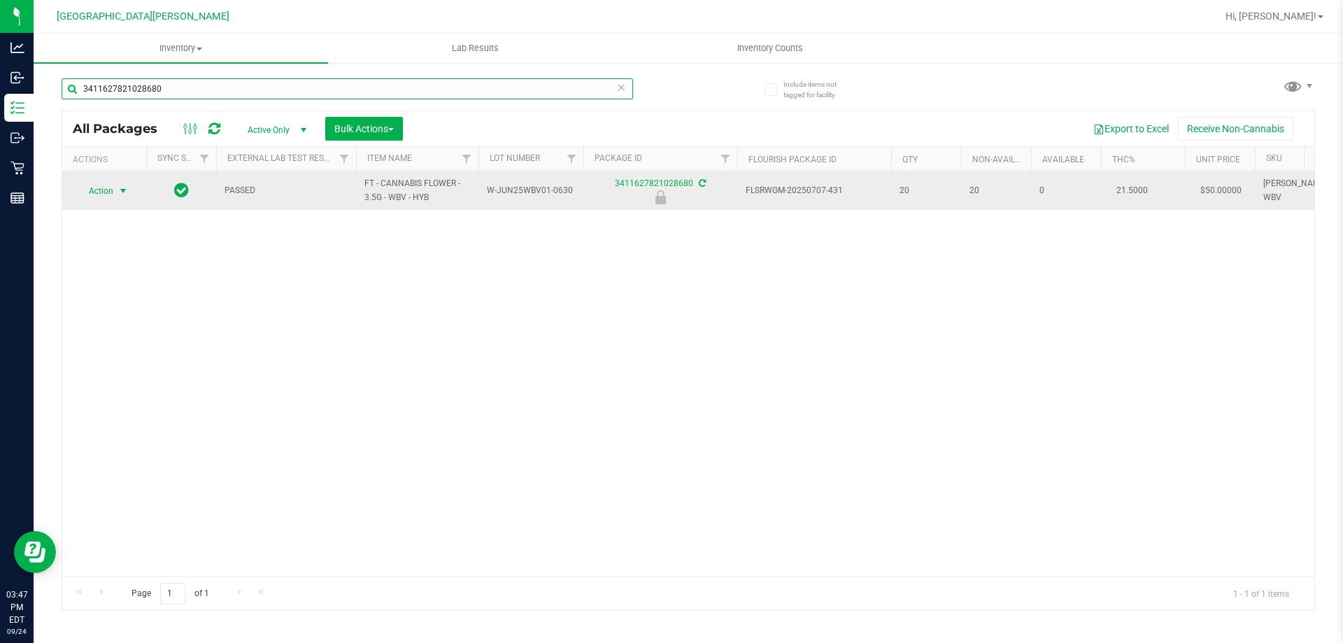
type input "3411627821028680"
click at [99, 191] on span "Action" at bounding box center [95, 191] width 38 height 20
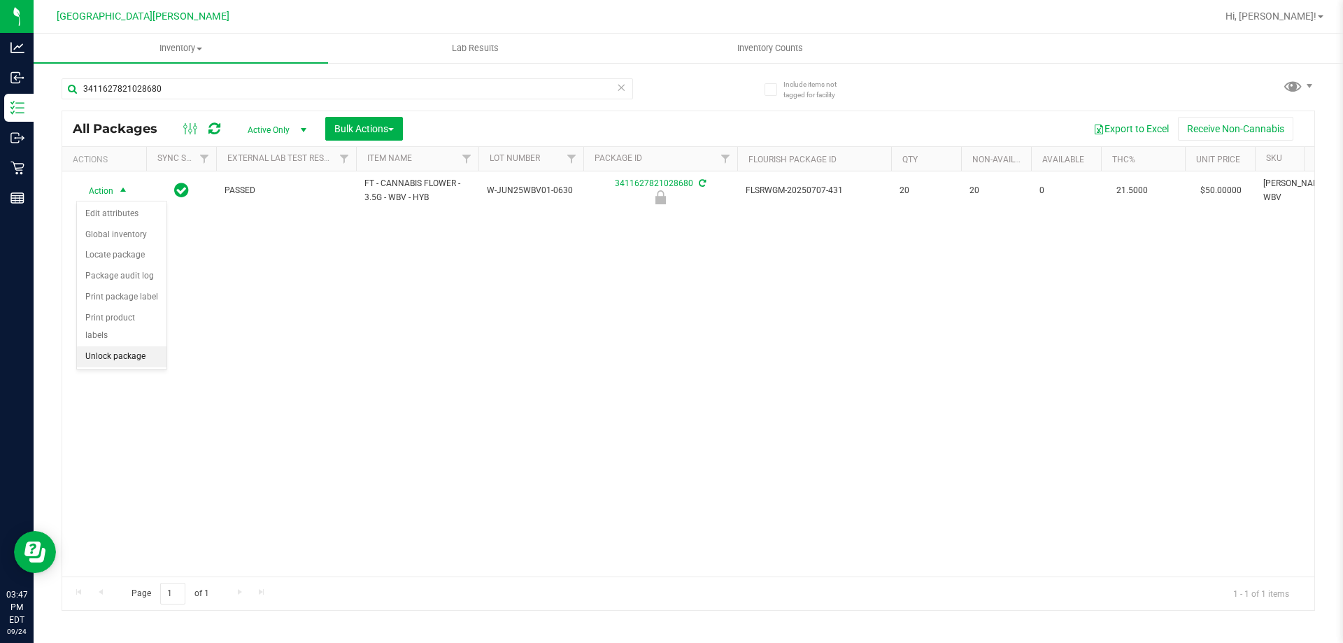
click at [120, 346] on li "Unlock package" at bounding box center [122, 356] width 90 height 21
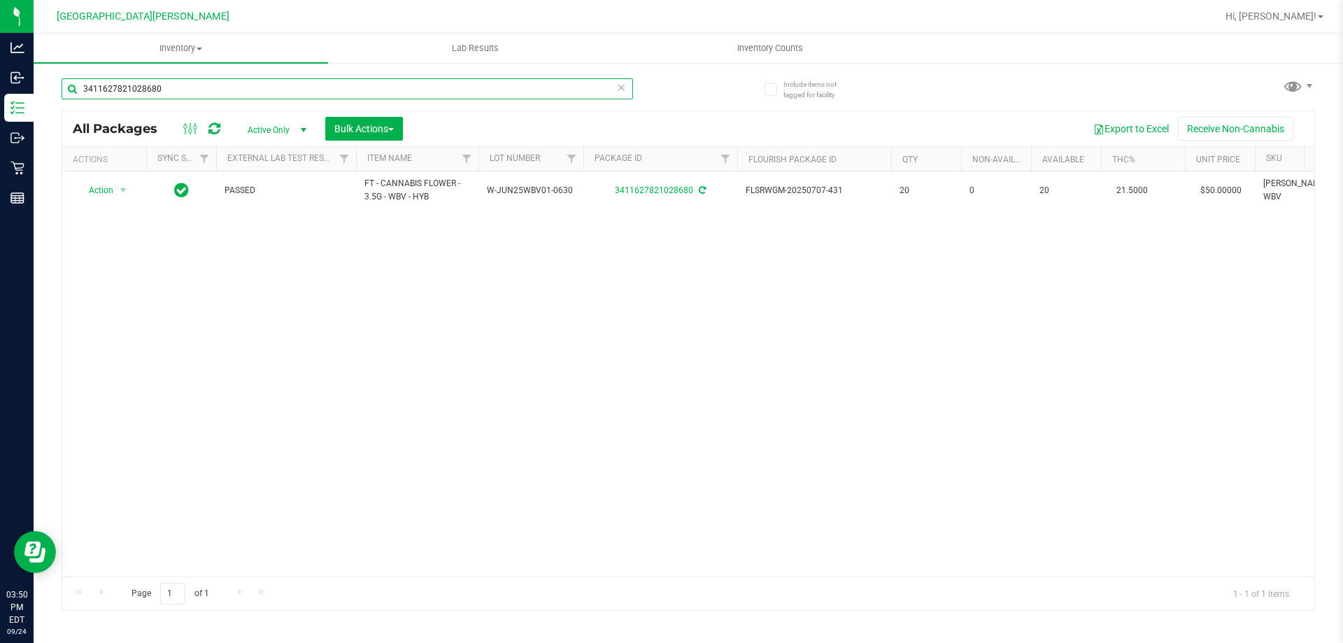
click at [308, 84] on input "3411627821028680" at bounding box center [348, 88] width 572 height 21
type input "3"
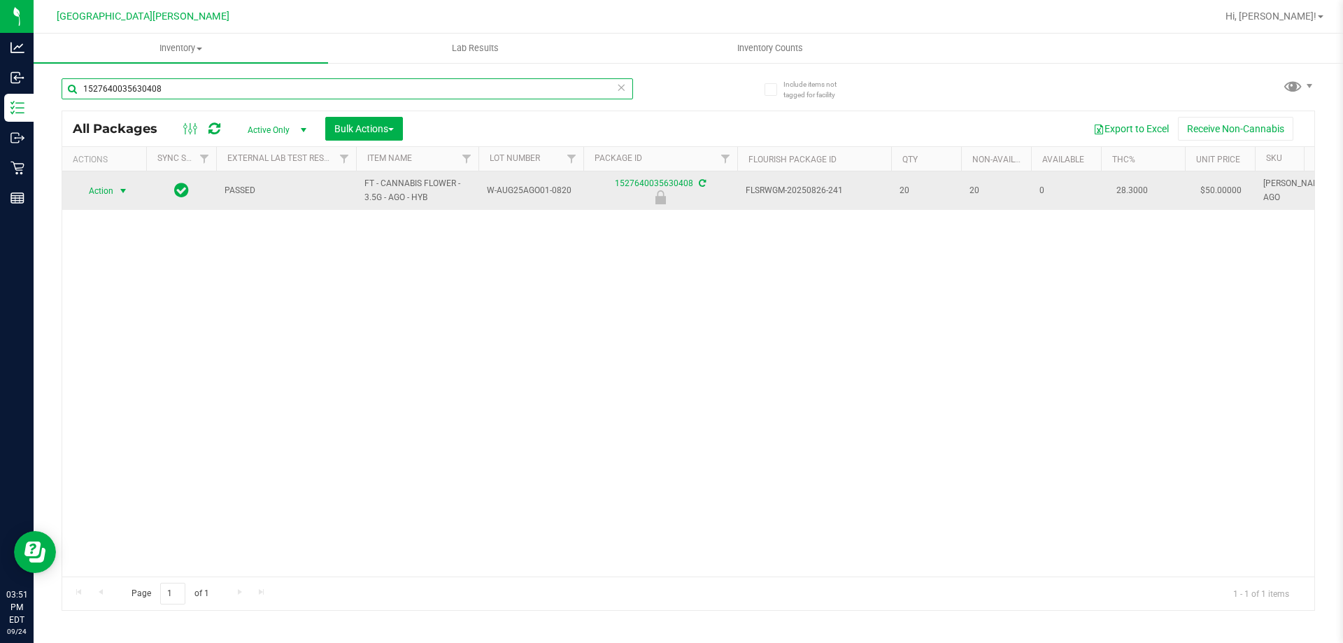
type input "1527640035630408"
click at [122, 191] on span "select" at bounding box center [123, 190] width 11 height 11
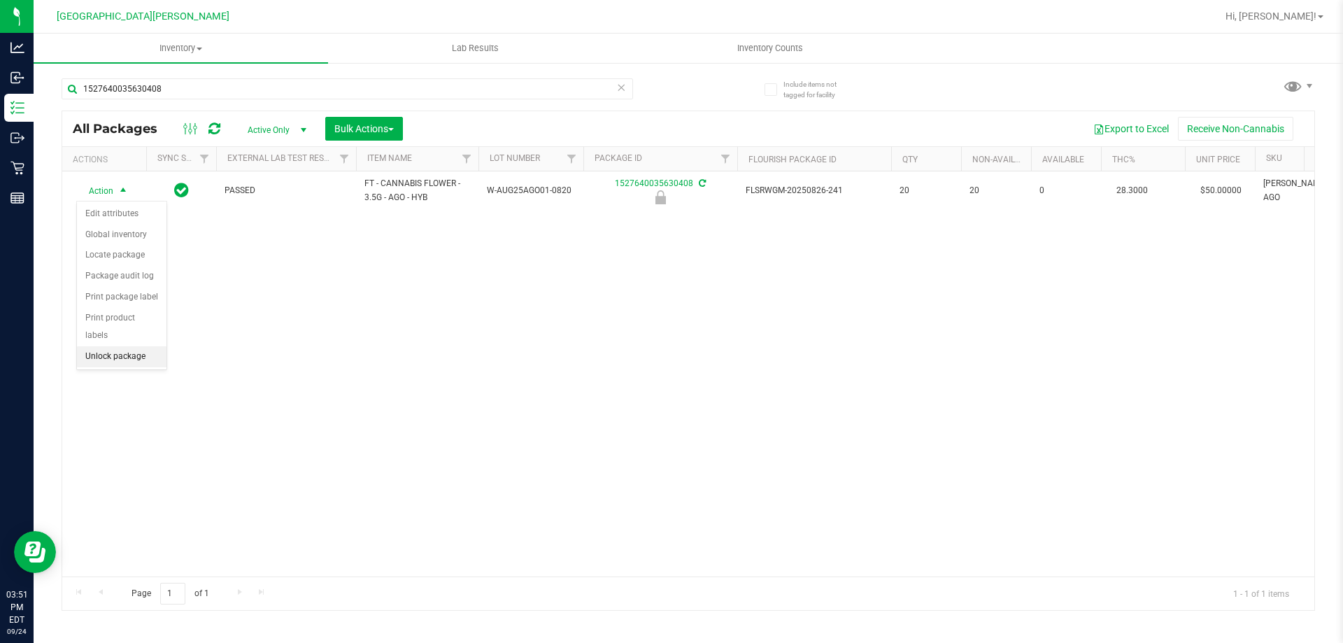
click at [136, 346] on li "Unlock package" at bounding box center [122, 356] width 90 height 21
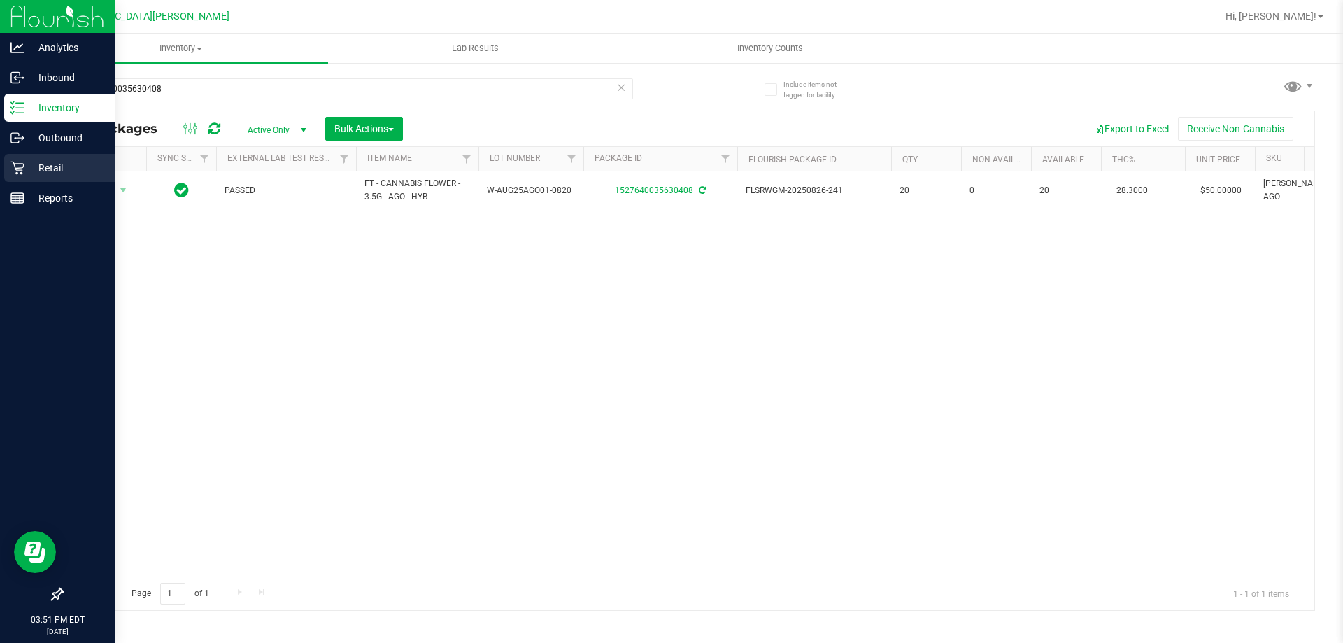
click at [10, 169] on icon at bounding box center [17, 168] width 14 height 14
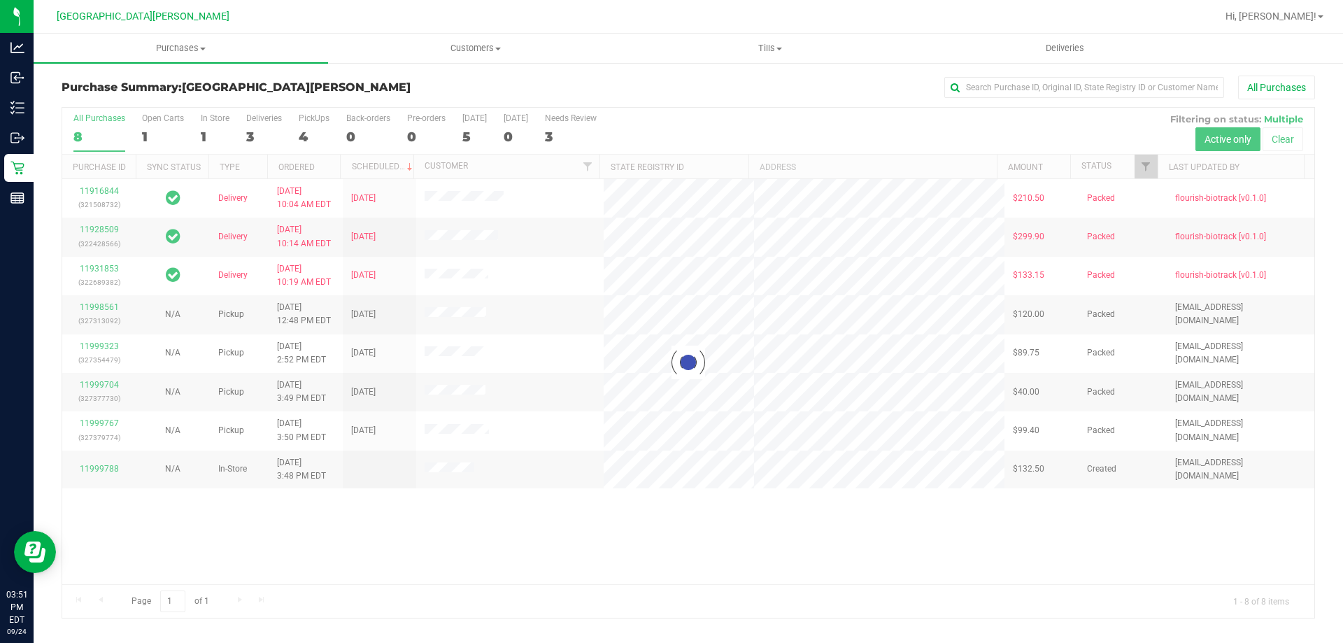
click at [209, 125] on div at bounding box center [688, 363] width 1252 height 510
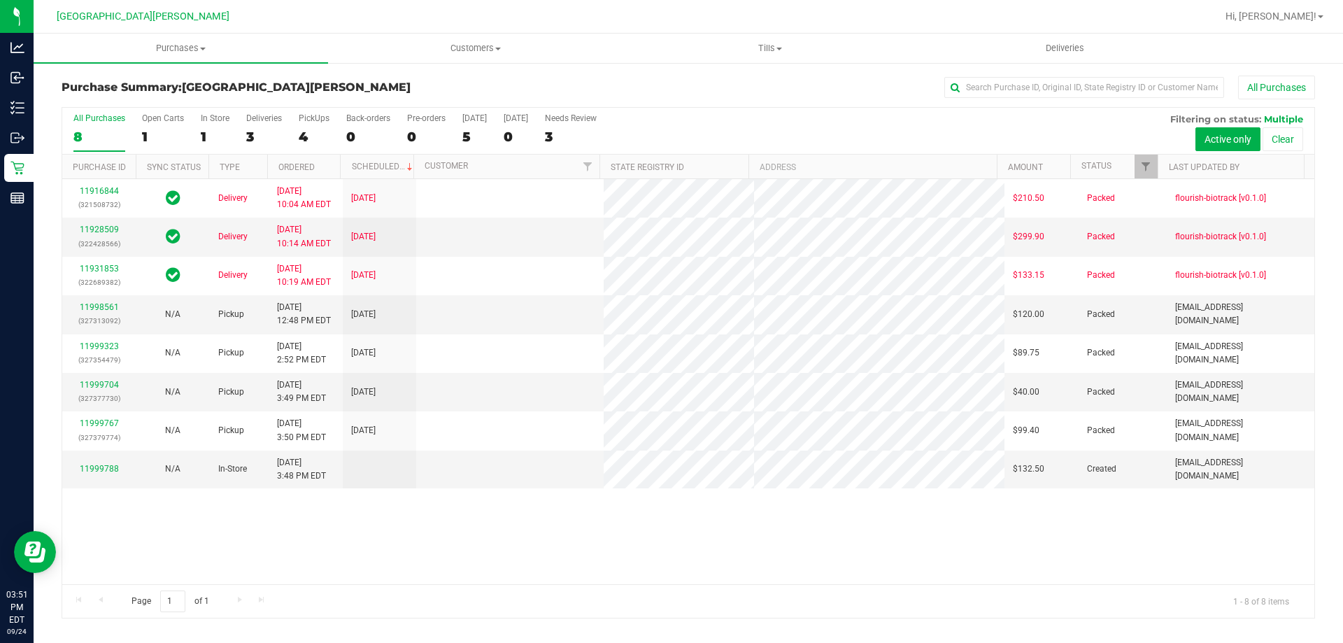
click at [209, 125] on label "In Store 1" at bounding box center [215, 132] width 29 height 38
click at [0, 0] on input "In Store 1" at bounding box center [0, 0] width 0 height 0
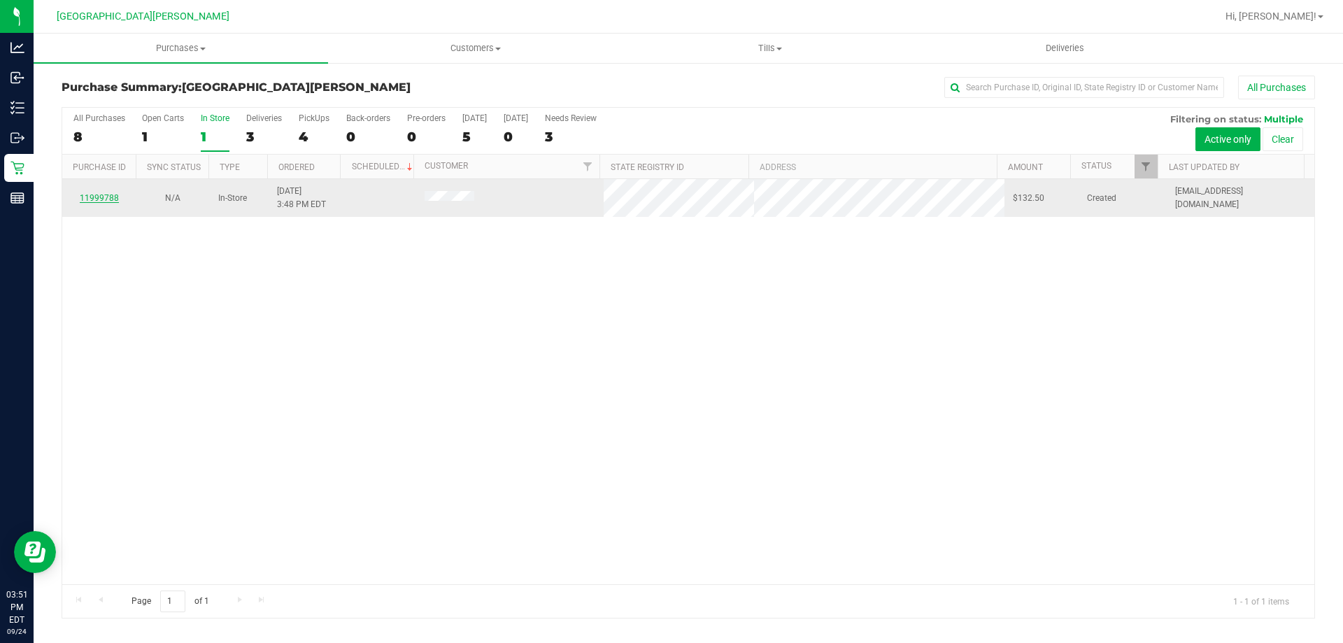
click at [102, 194] on link "11999788" at bounding box center [99, 198] width 39 height 10
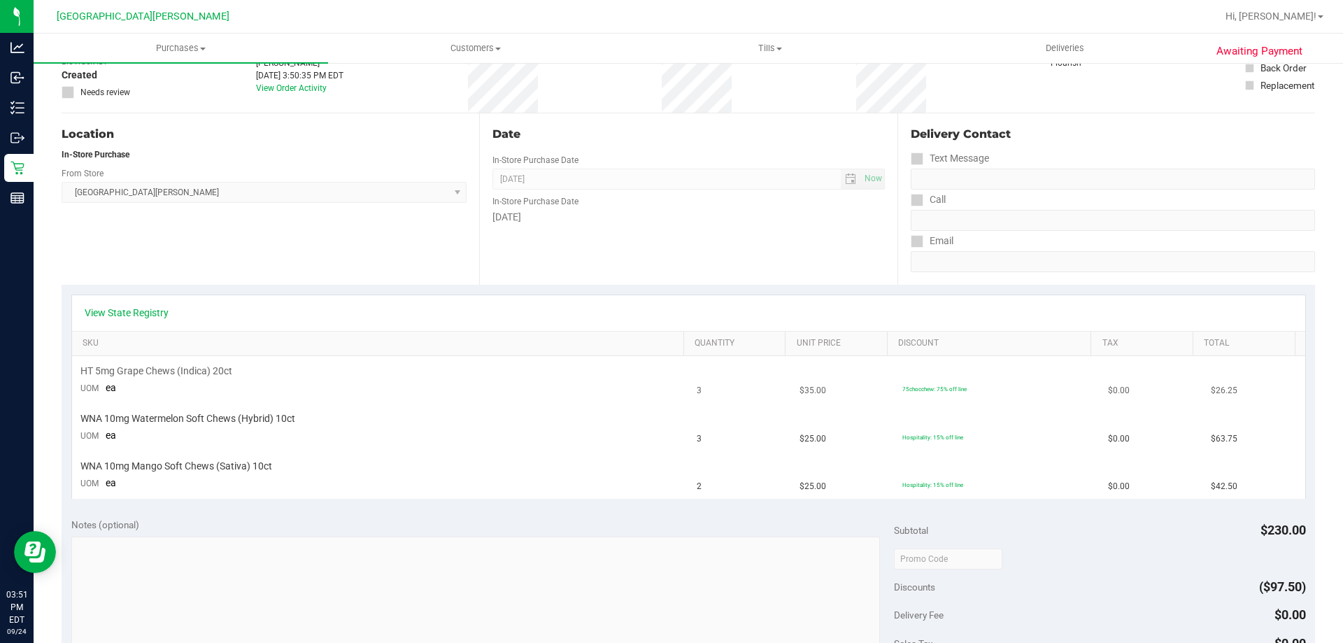
scroll to position [140, 0]
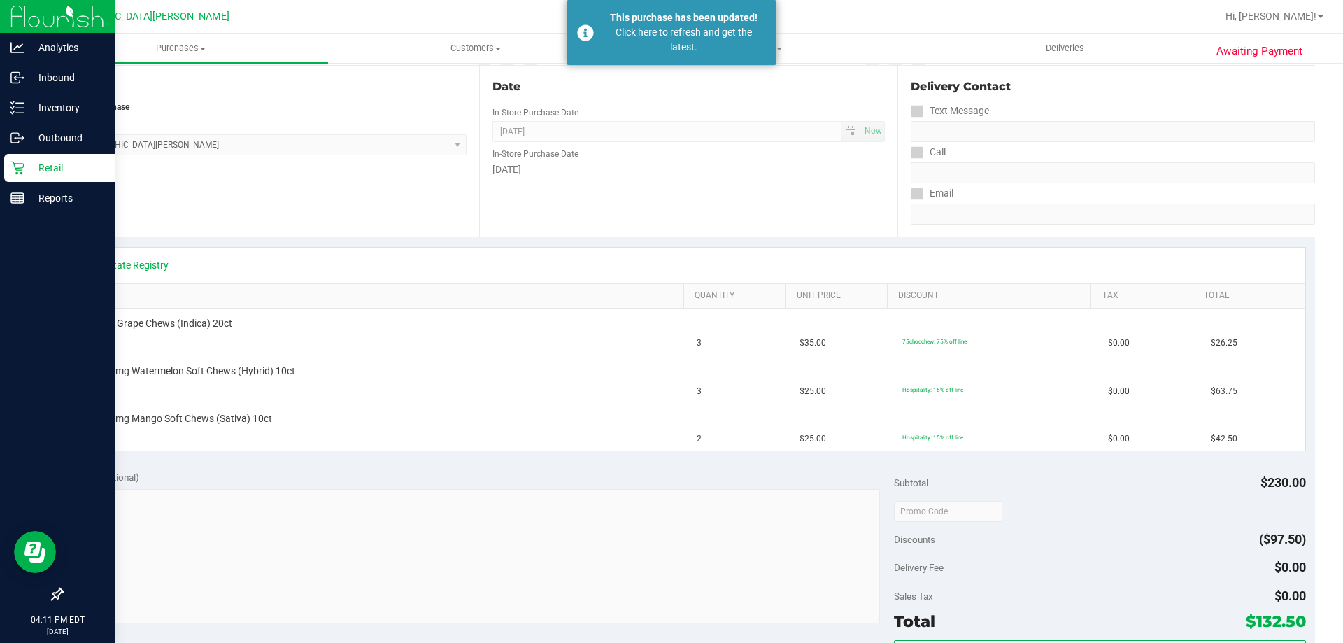
click at [13, 171] on icon at bounding box center [17, 168] width 14 height 14
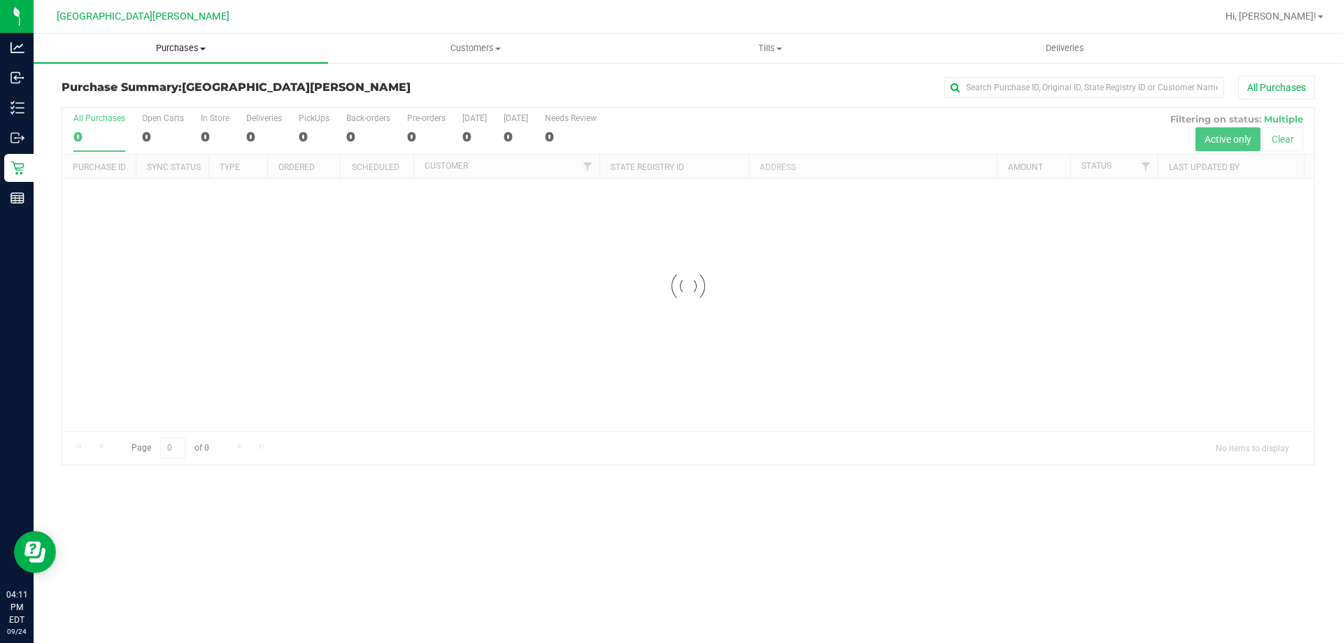
click at [187, 50] on span "Purchases" at bounding box center [181, 48] width 295 height 13
click at [87, 104] on span "Fulfillment" at bounding box center [77, 101] width 87 height 12
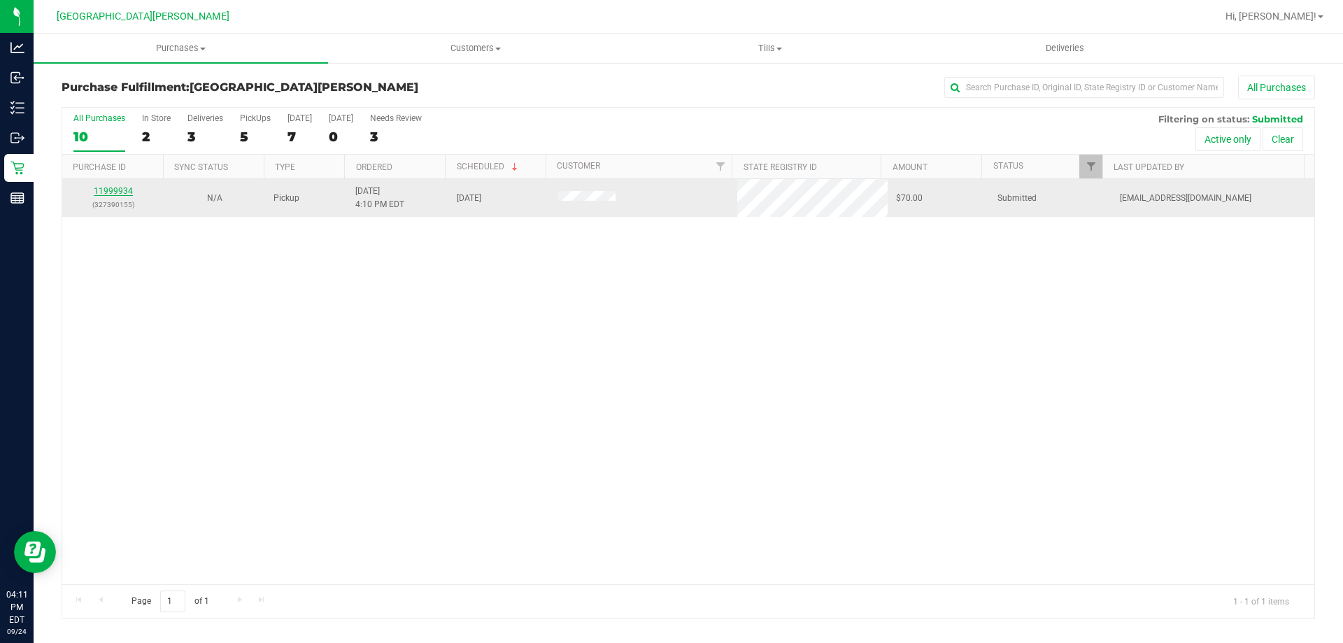
click at [100, 190] on link "11999934" at bounding box center [113, 191] width 39 height 10
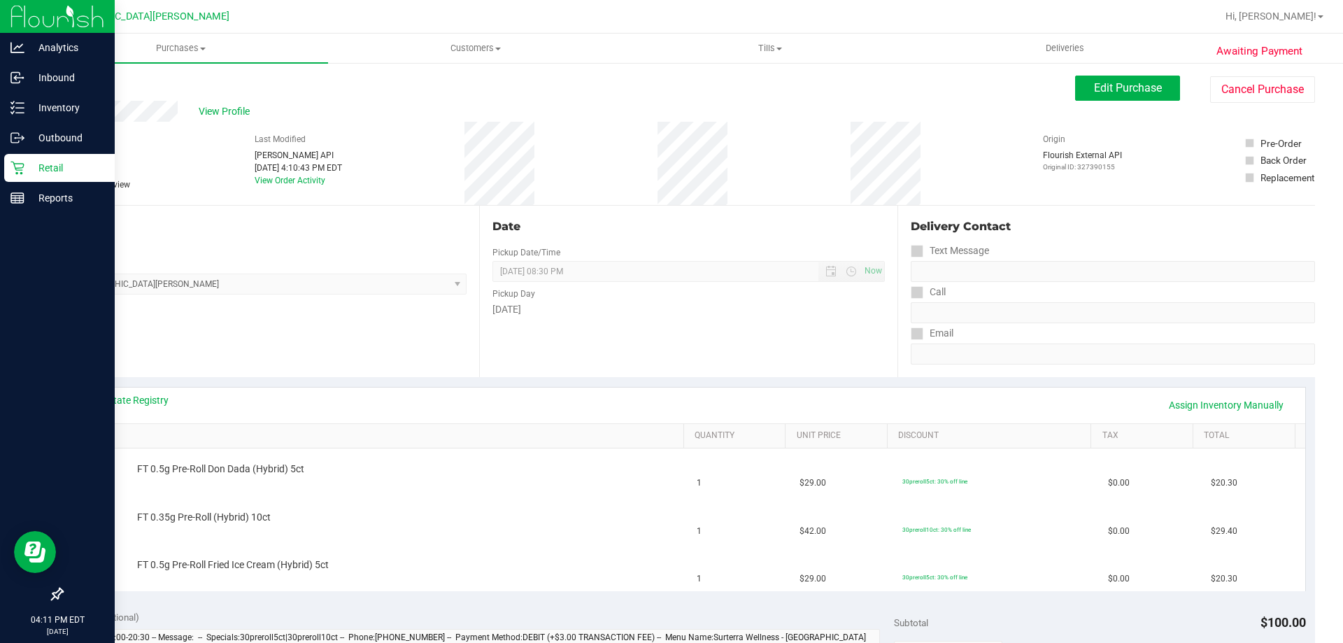
click at [22, 171] on icon at bounding box center [17, 168] width 14 height 14
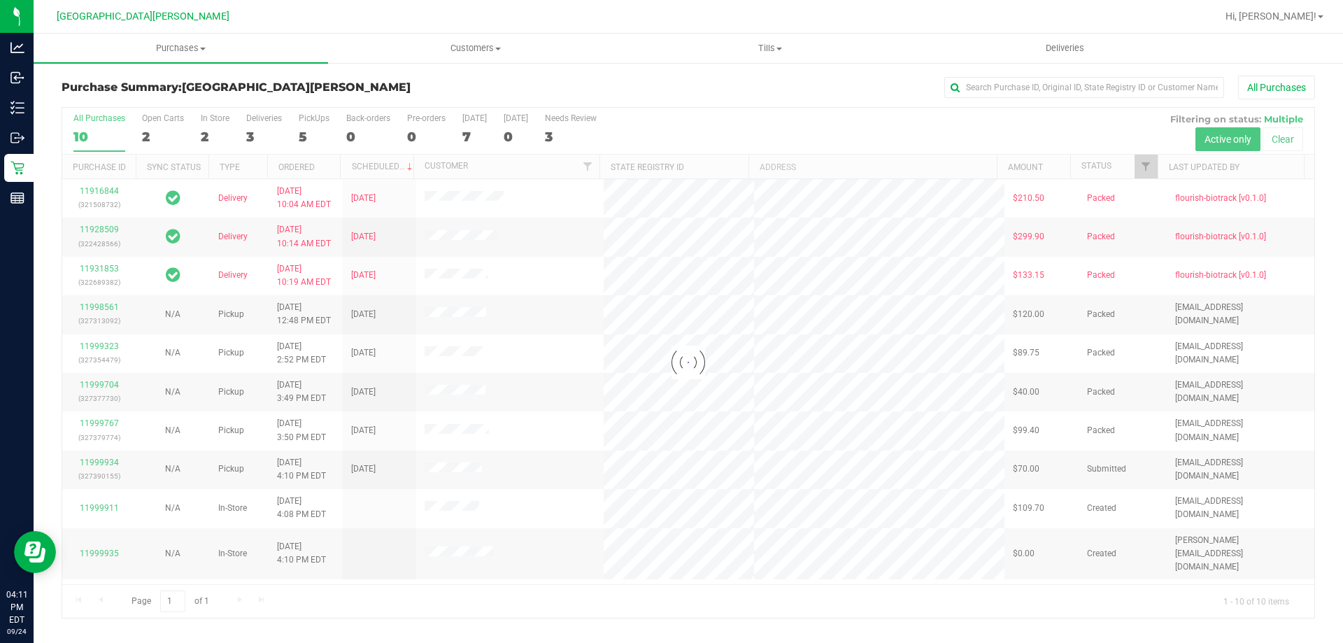
click at [209, 119] on div at bounding box center [688, 363] width 1252 height 510
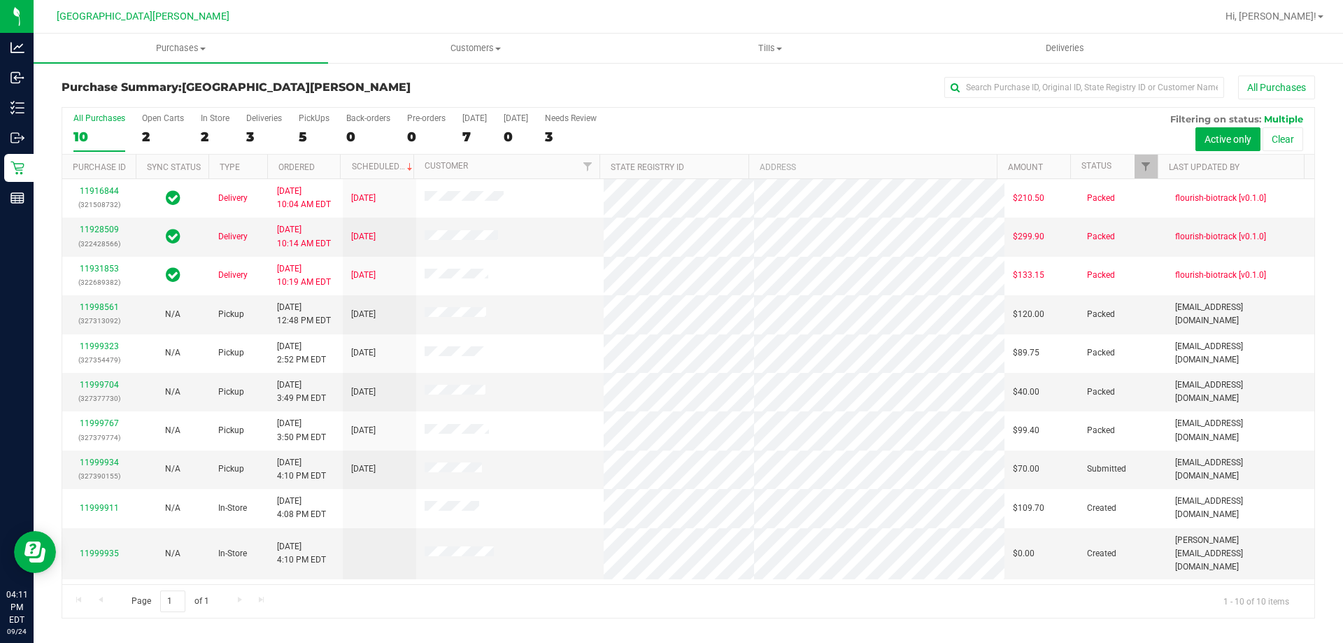
click at [209, 119] on div "In Store" at bounding box center [215, 118] width 29 height 10
click at [0, 0] on input "In Store 2" at bounding box center [0, 0] width 0 height 0
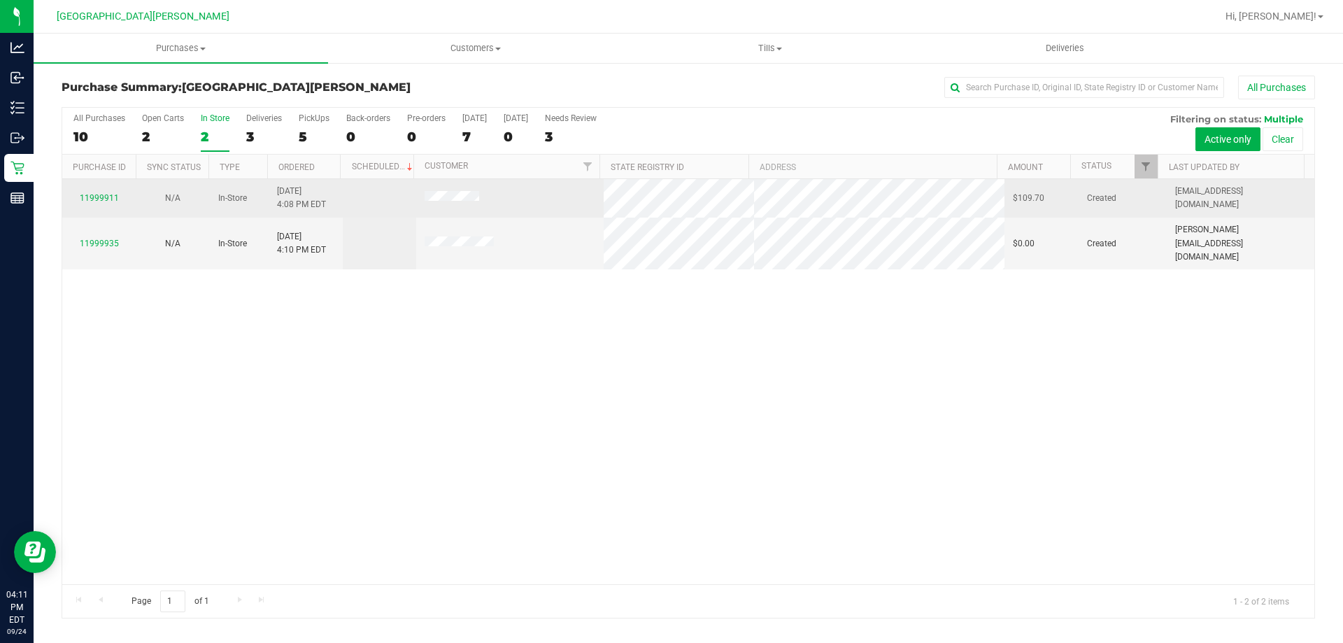
click at [118, 196] on div "11999911" at bounding box center [99, 198] width 57 height 13
click at [104, 192] on div "11999911" at bounding box center [99, 198] width 57 height 13
click at [104, 197] on link "11999911" at bounding box center [99, 198] width 39 height 10
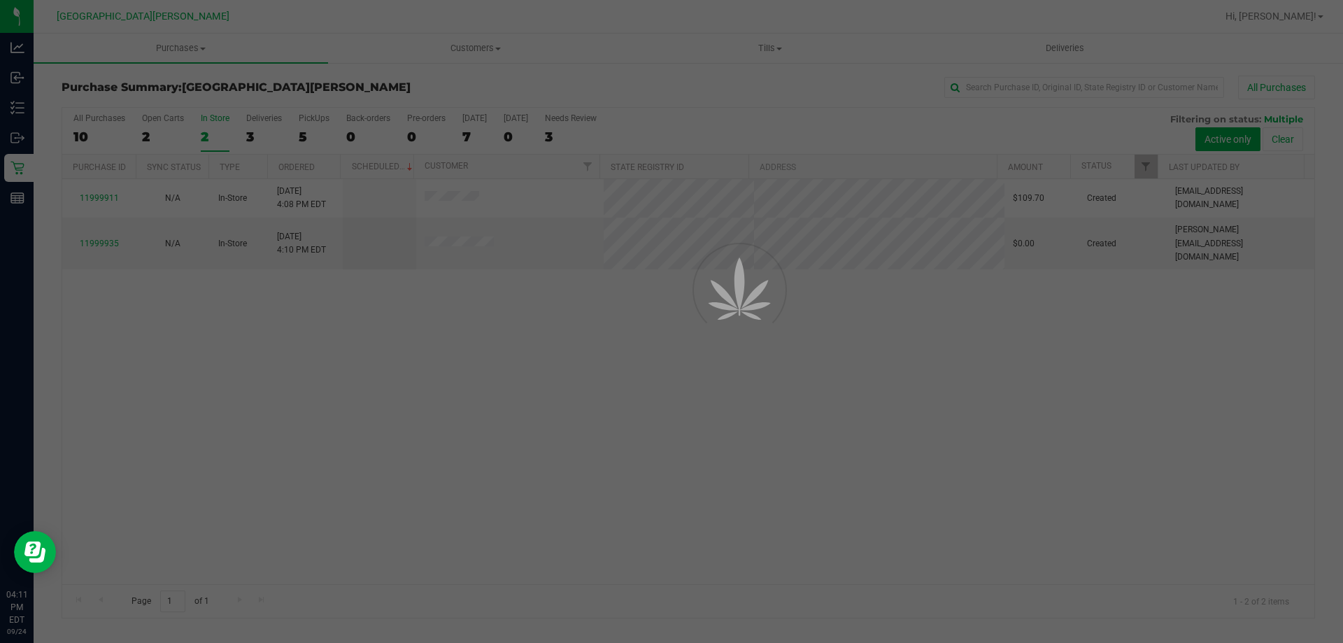
click at [600, 397] on div at bounding box center [671, 321] width 1343 height 643
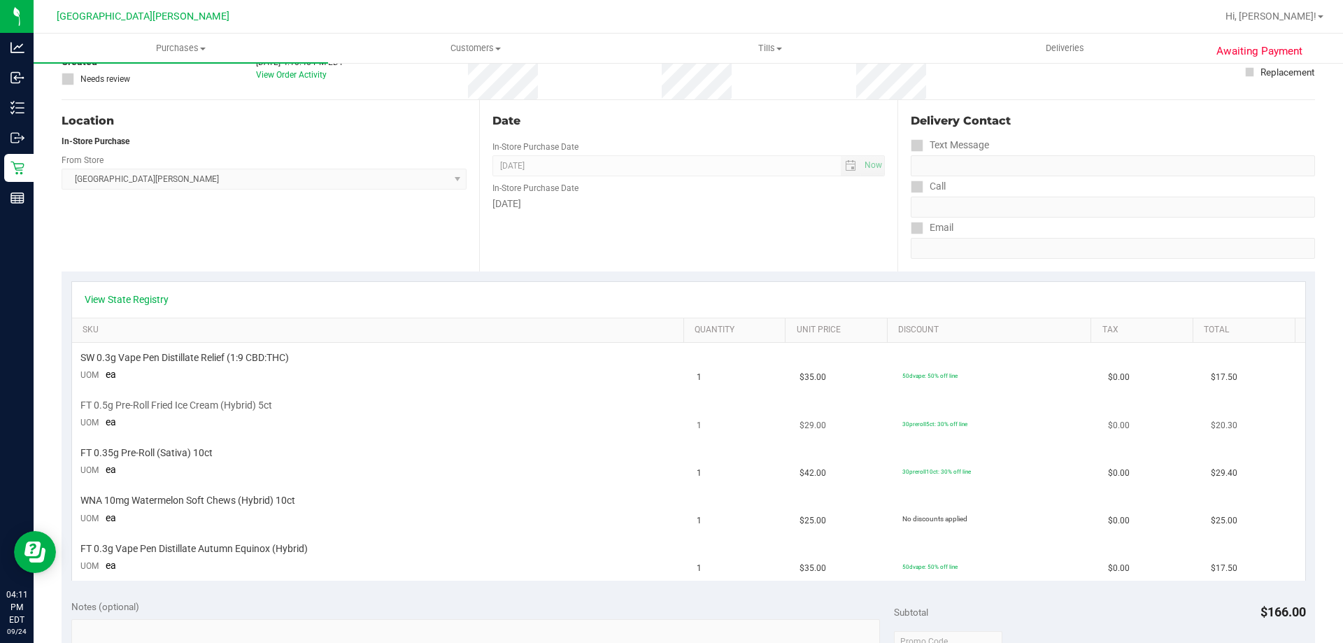
scroll to position [140, 0]
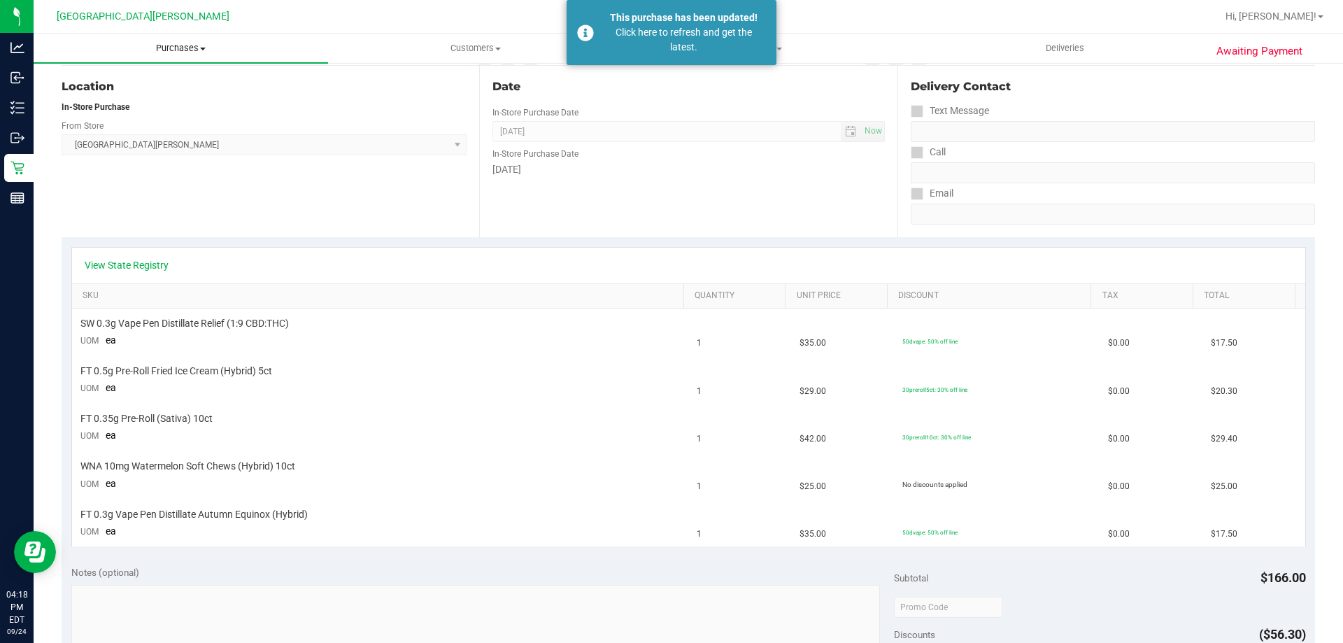
click at [185, 45] on span "Purchases" at bounding box center [181, 48] width 295 height 13
click at [131, 95] on li "Fulfillment" at bounding box center [181, 101] width 295 height 17
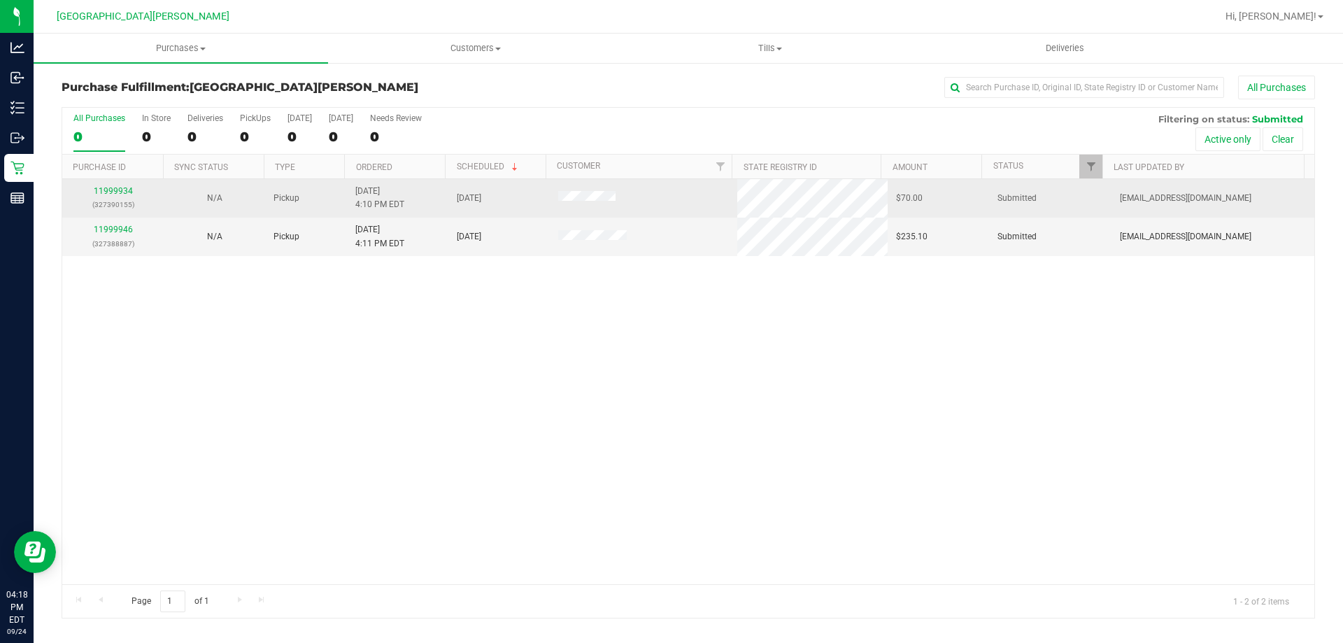
click at [108, 183] on td "11999934 (327390155)" at bounding box center [112, 198] width 101 height 38
click at [108, 188] on link "11999934" at bounding box center [113, 191] width 39 height 10
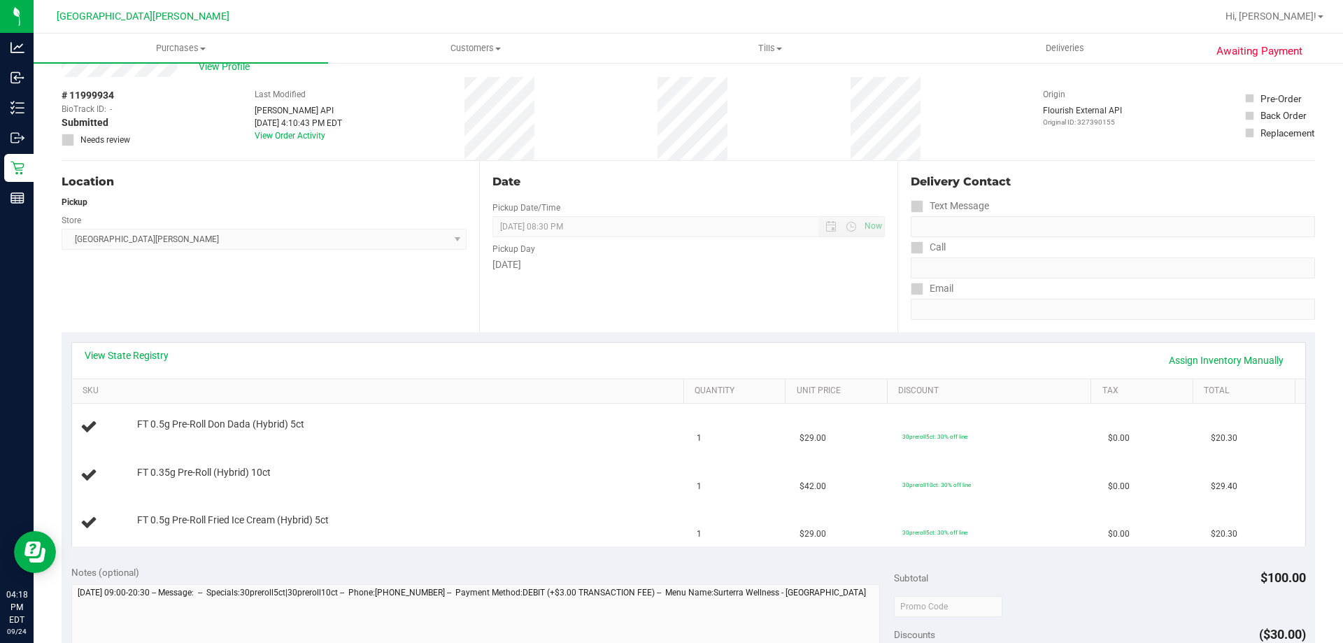
scroll to position [70, 0]
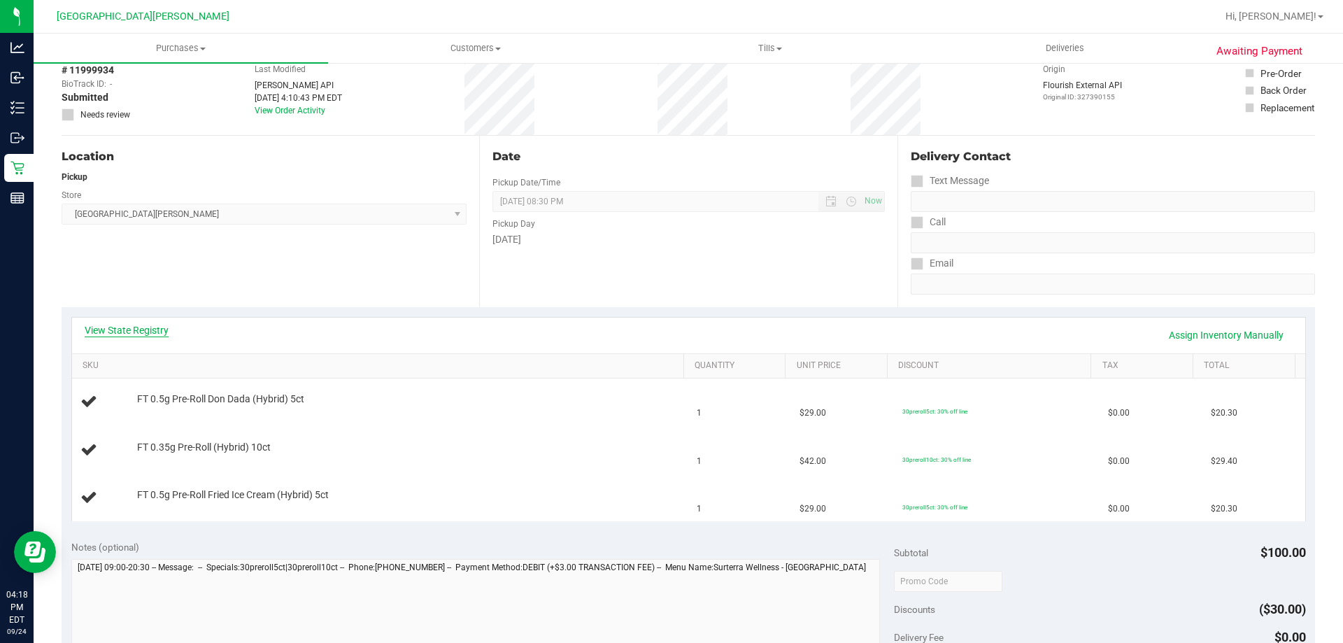
click at [133, 330] on link "View State Registry" at bounding box center [127, 330] width 84 height 14
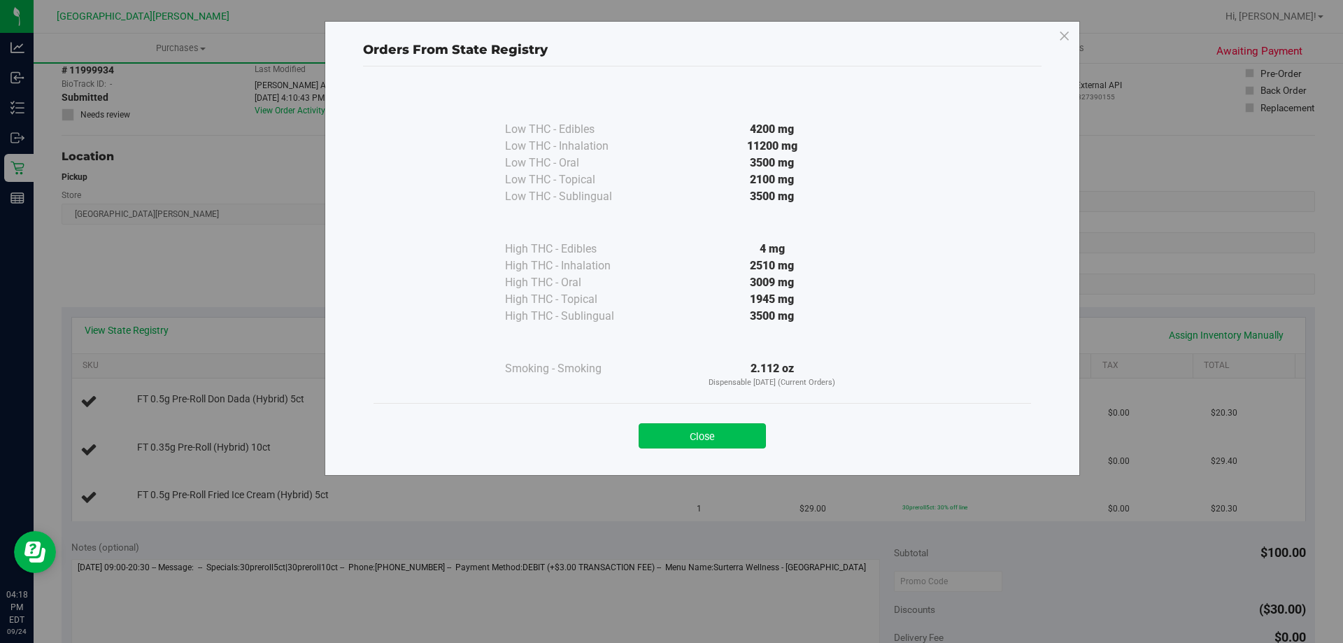
click at [733, 437] on button "Close" at bounding box center [702, 435] width 127 height 25
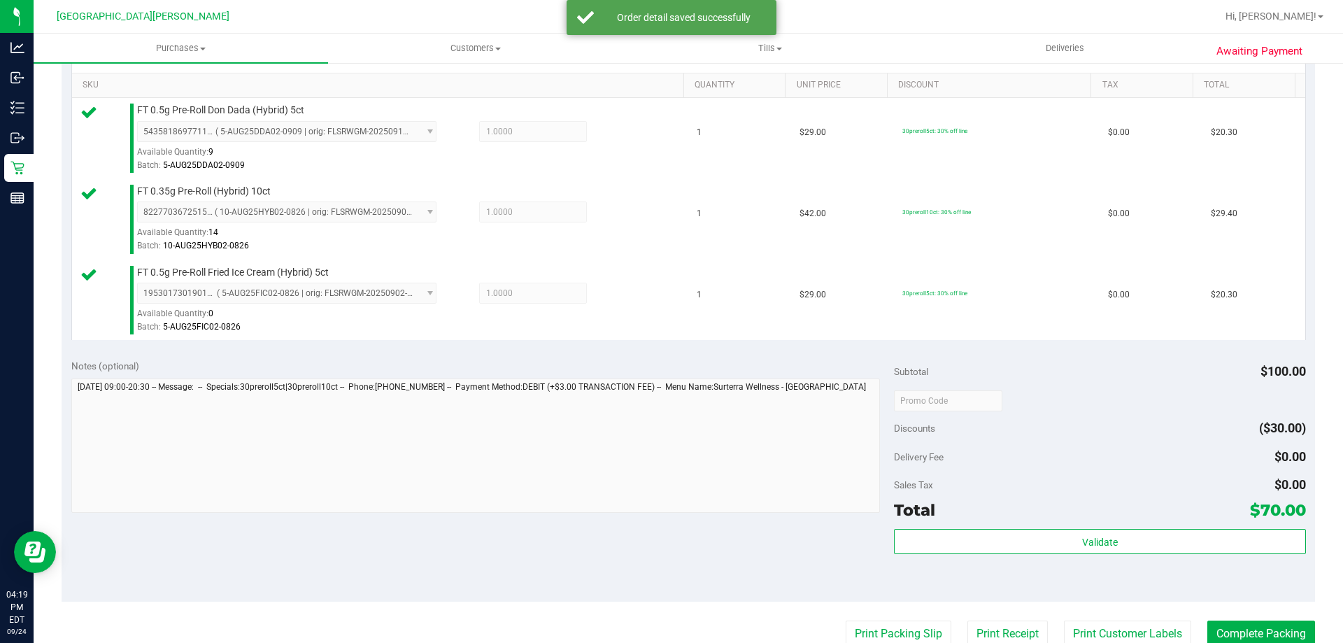
scroll to position [420, 0]
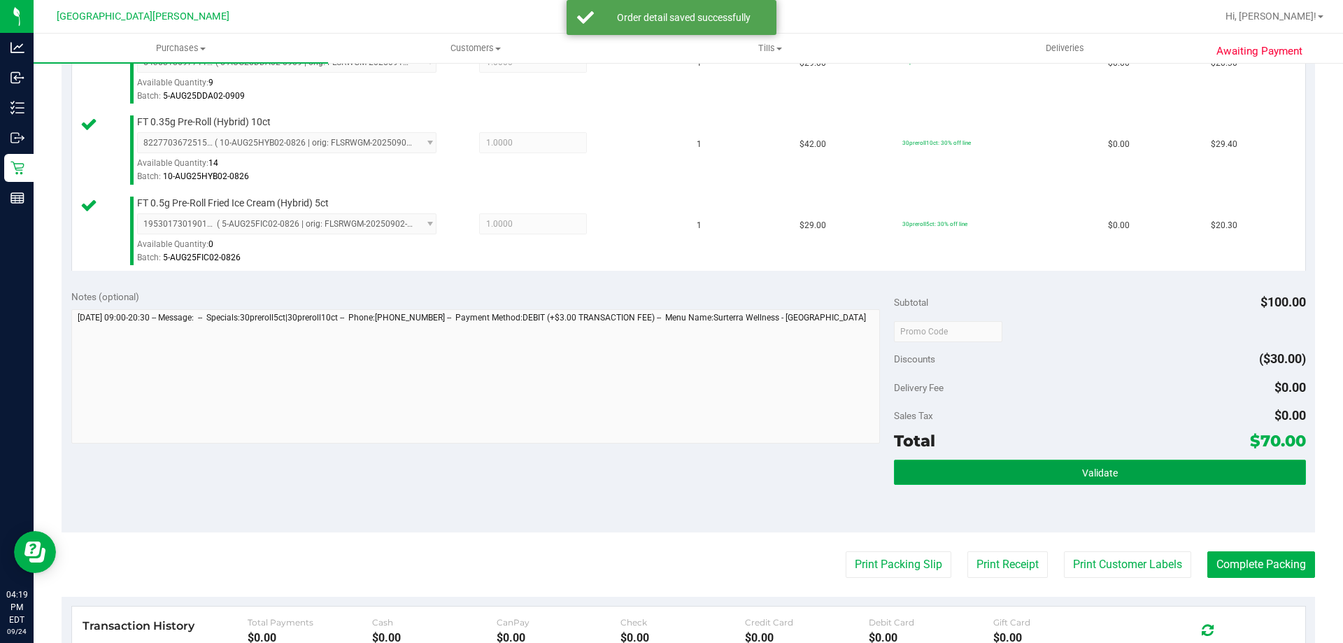
click at [1041, 480] on button "Validate" at bounding box center [1099, 472] width 411 height 25
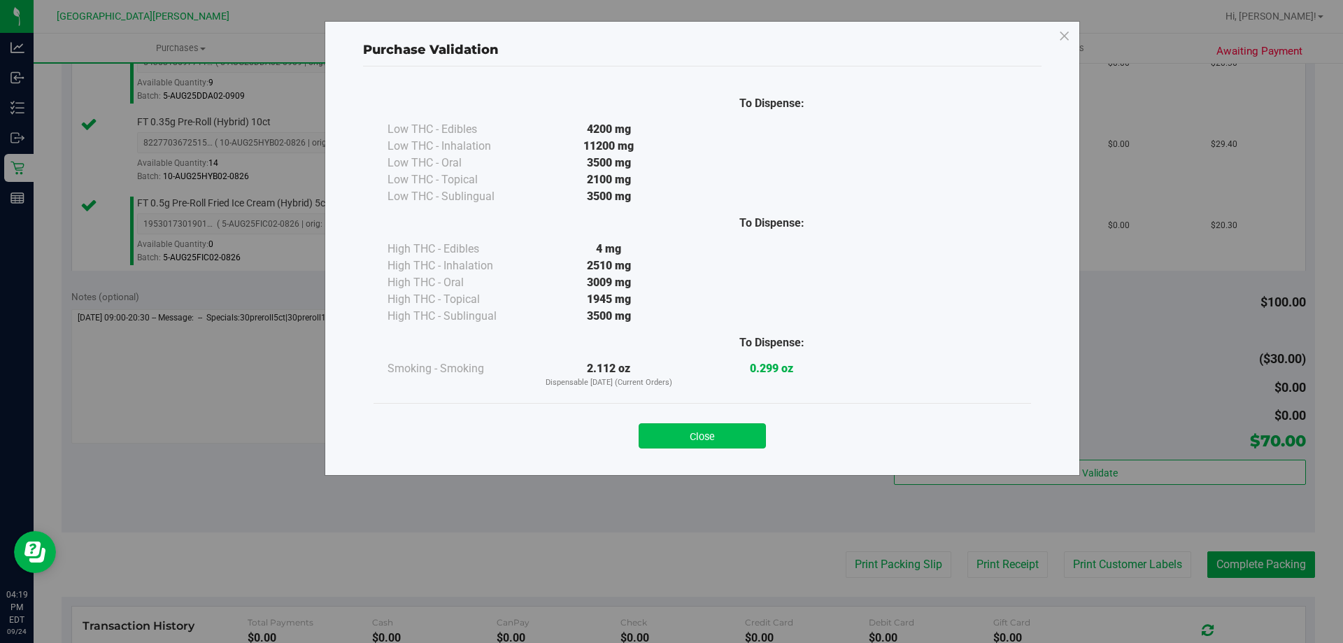
click at [737, 439] on button "Close" at bounding box center [702, 435] width 127 height 25
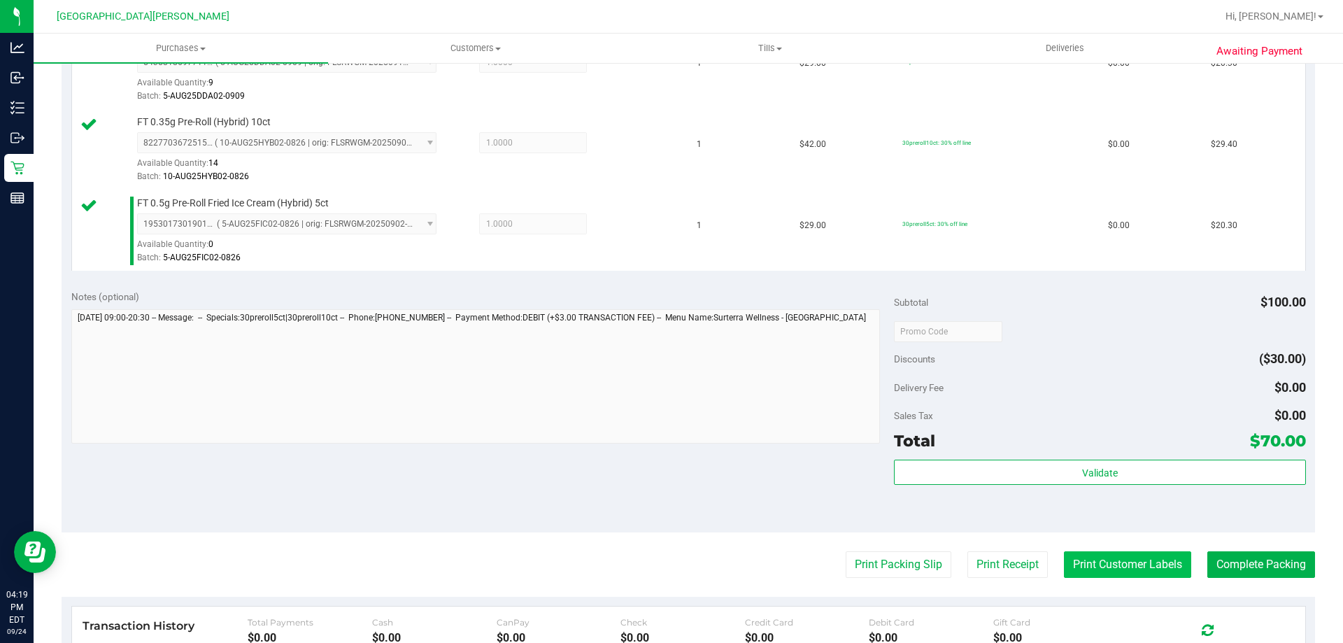
click at [1089, 559] on button "Print Customer Labels" at bounding box center [1127, 564] width 127 height 27
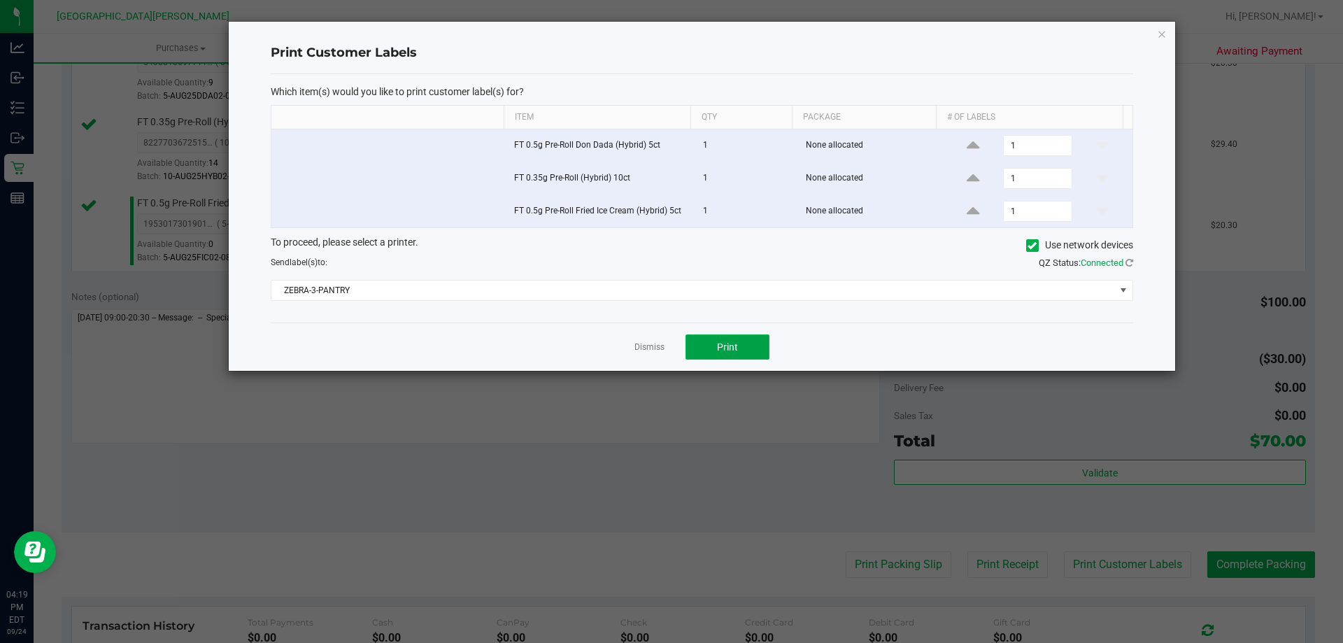
click at [703, 344] on button "Print" at bounding box center [728, 346] width 84 height 25
click at [658, 346] on div at bounding box center [702, 196] width 947 height 349
click at [658, 346] on link "Dismiss" at bounding box center [650, 347] width 30 height 12
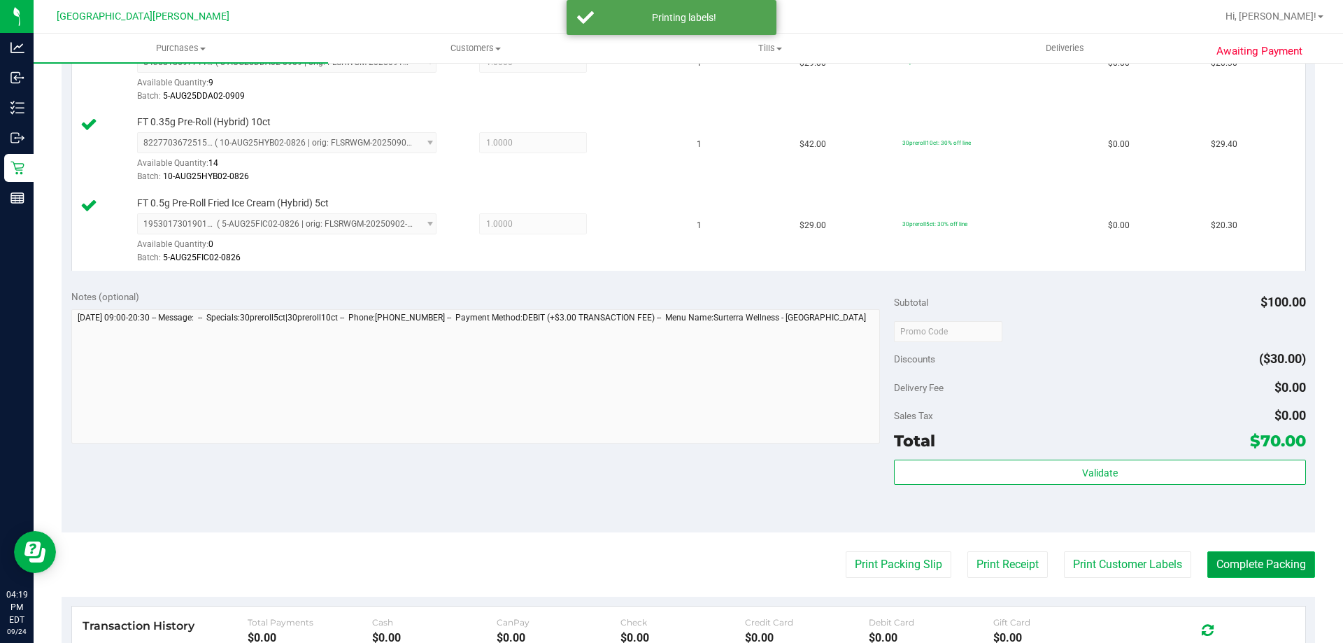
click at [1266, 563] on button "Complete Packing" at bounding box center [1262, 564] width 108 height 27
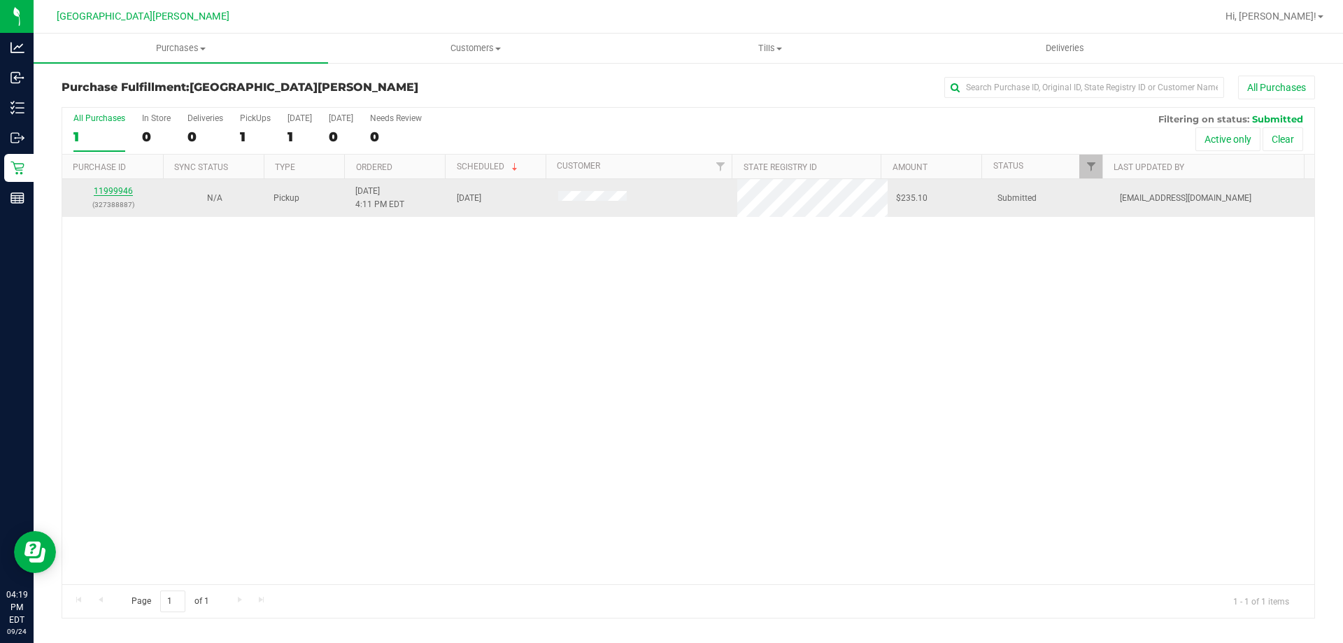
click at [115, 194] on link "11999946" at bounding box center [113, 191] width 39 height 10
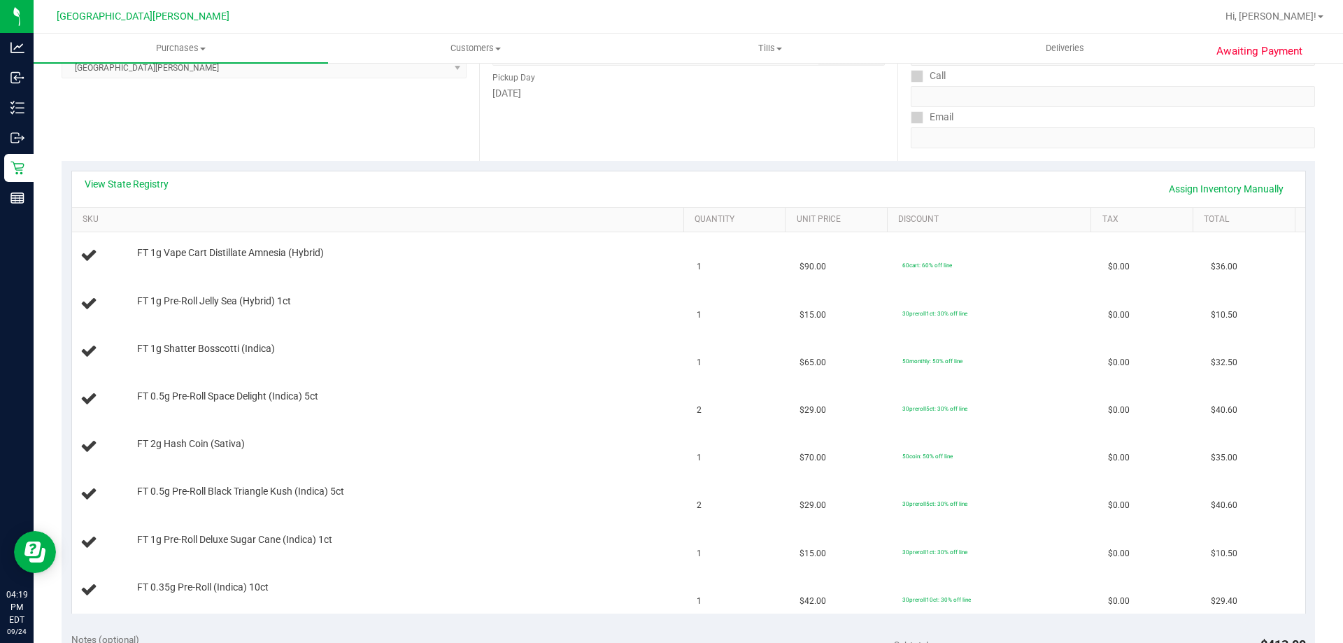
scroll to position [210, 0]
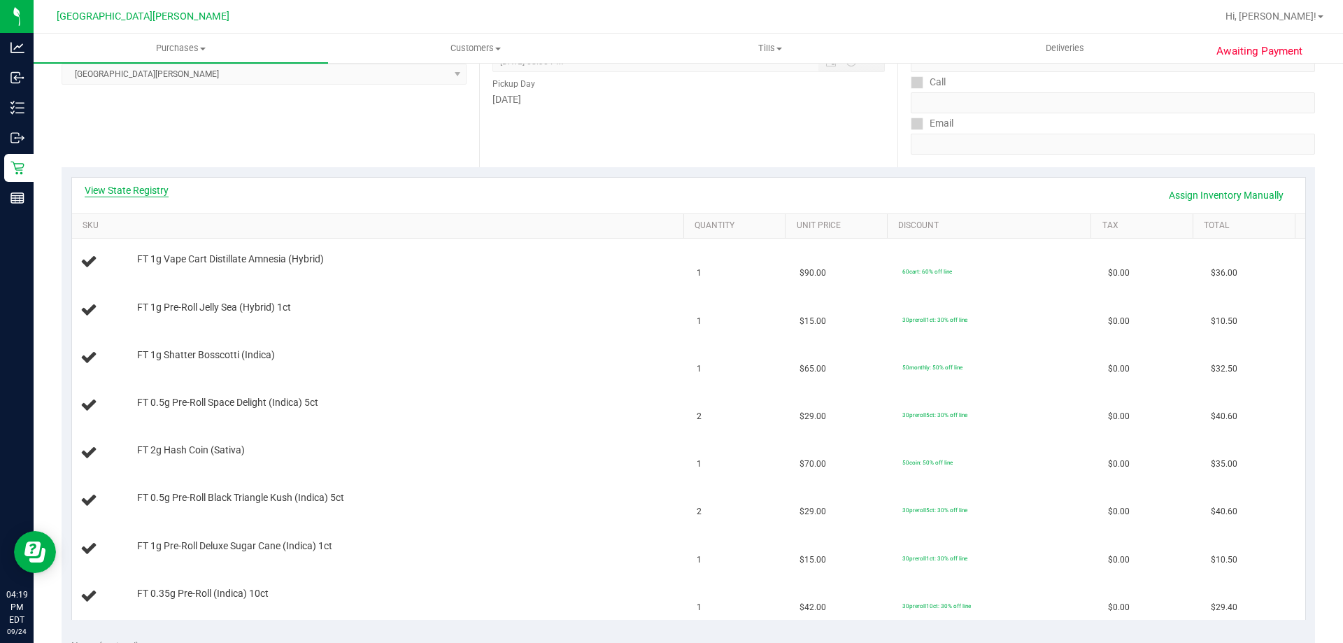
click at [155, 184] on link "View State Registry" at bounding box center [127, 190] width 84 height 14
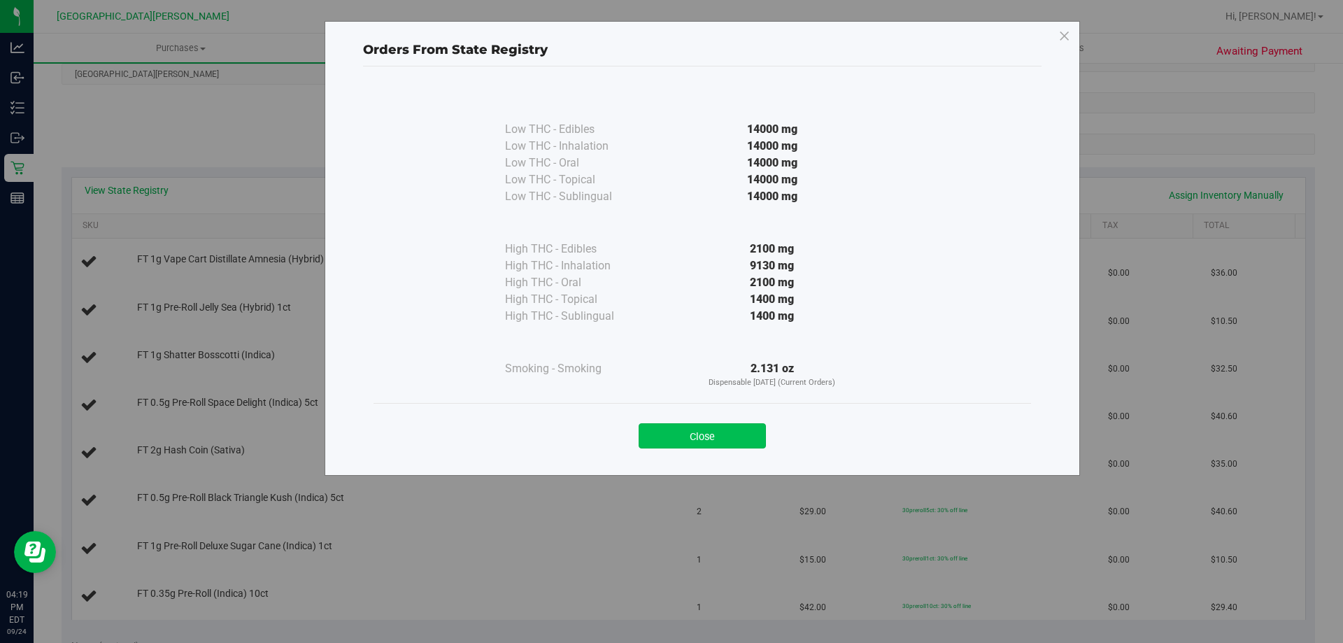
click at [742, 435] on button "Close" at bounding box center [702, 435] width 127 height 25
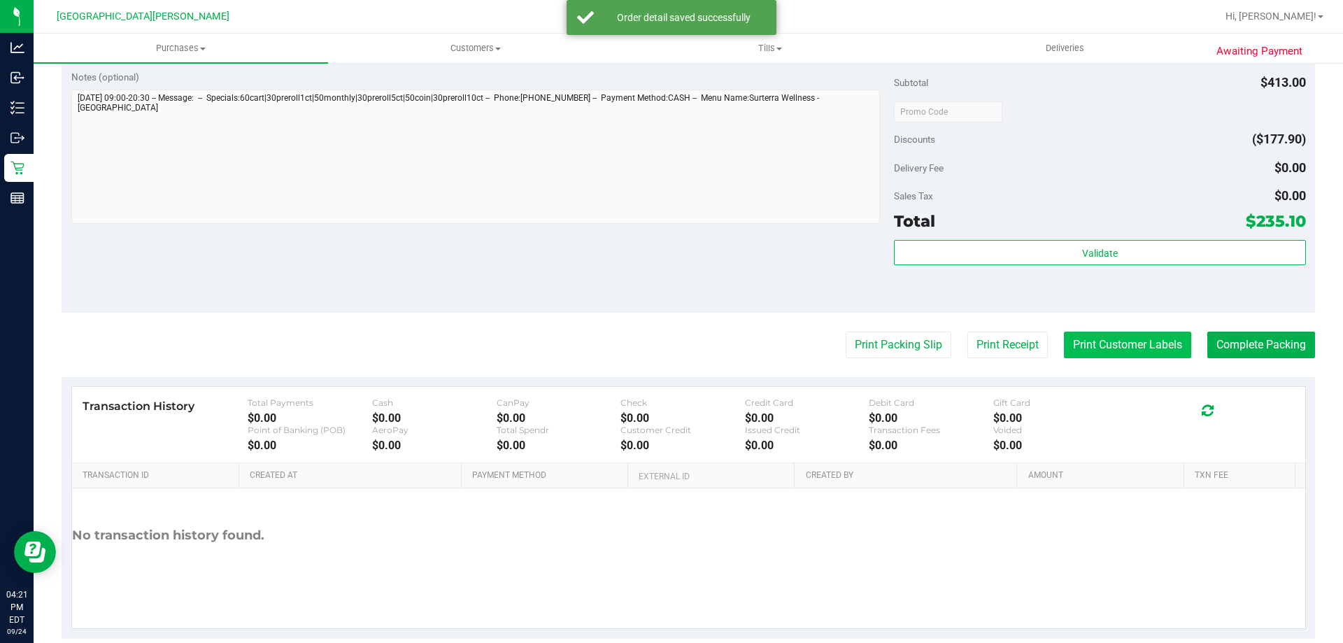
scroll to position [1049, 0]
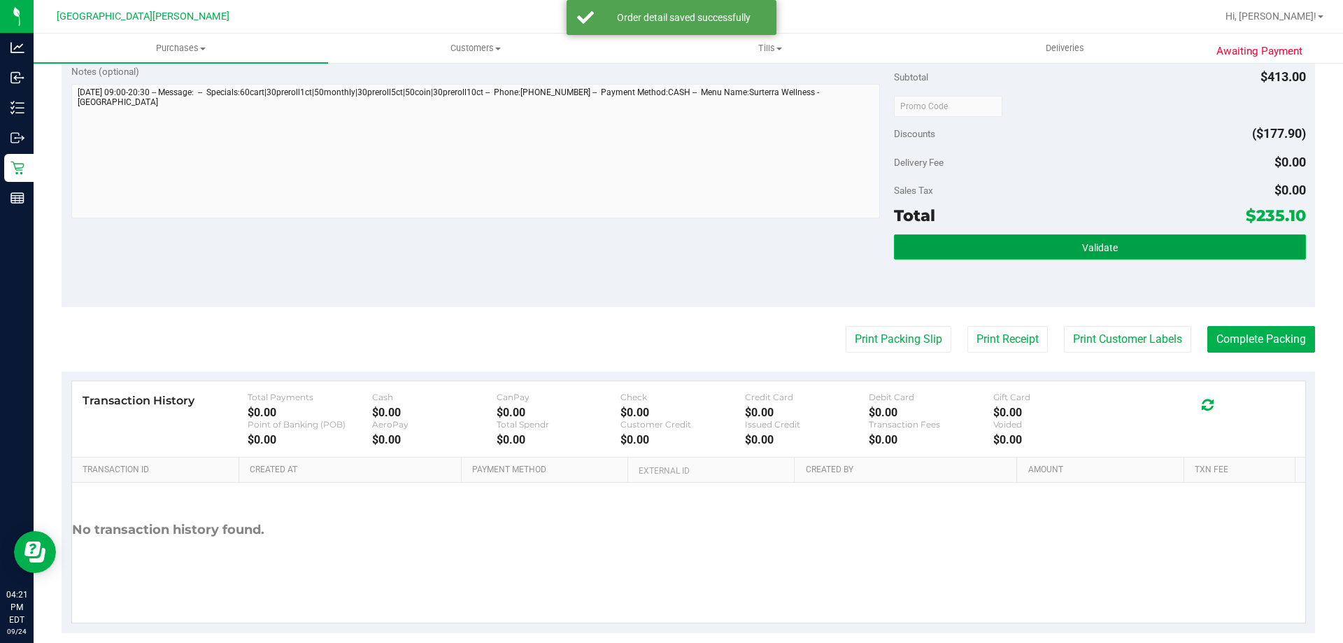
click at [1104, 234] on button "Validate" at bounding box center [1099, 246] width 411 height 25
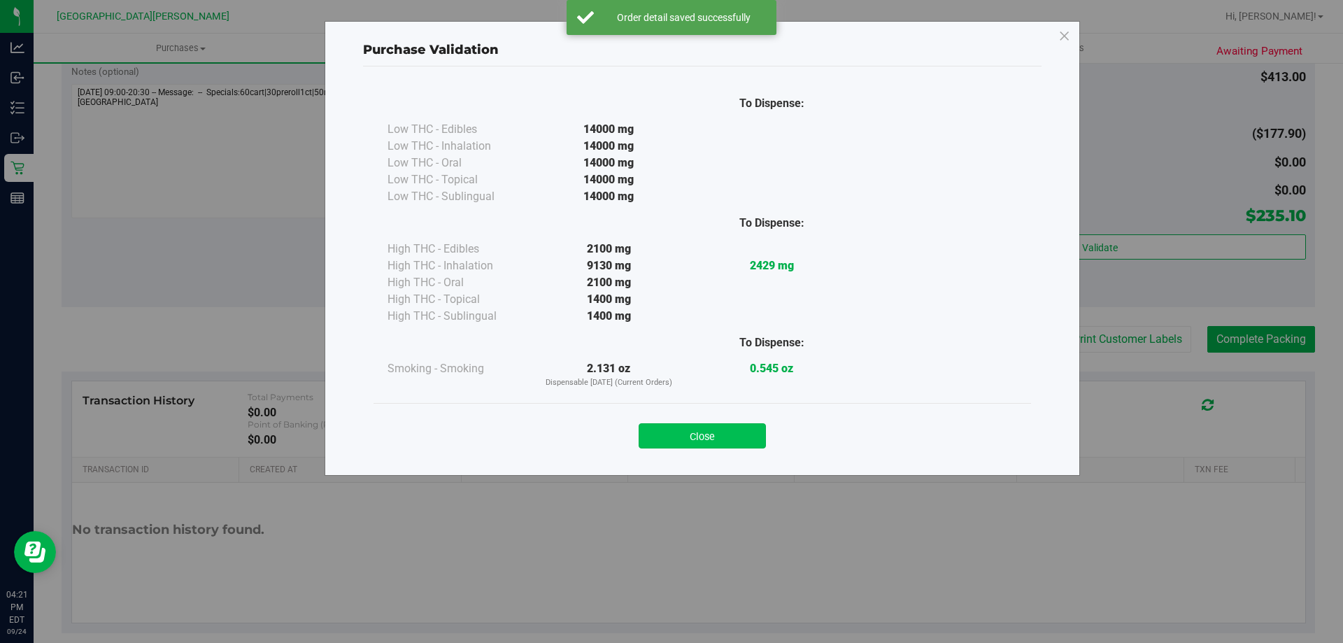
click at [723, 433] on button "Close" at bounding box center [702, 435] width 127 height 25
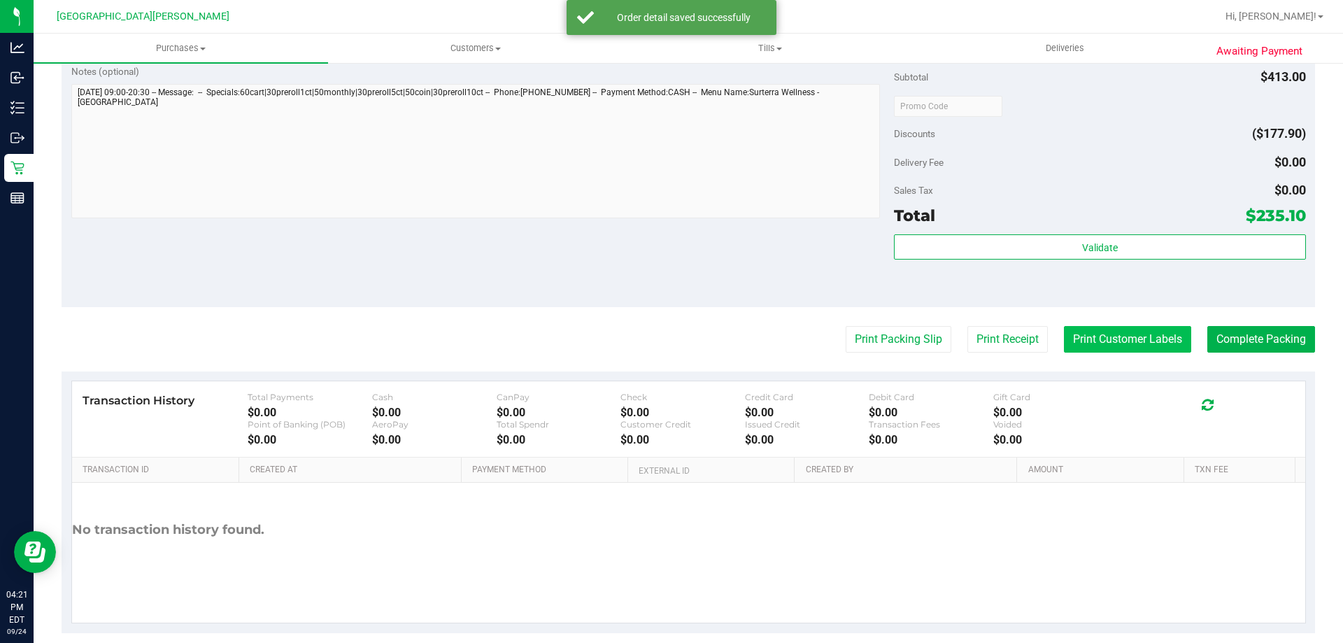
click at [1153, 346] on button "Print Customer Labels" at bounding box center [1127, 339] width 127 height 27
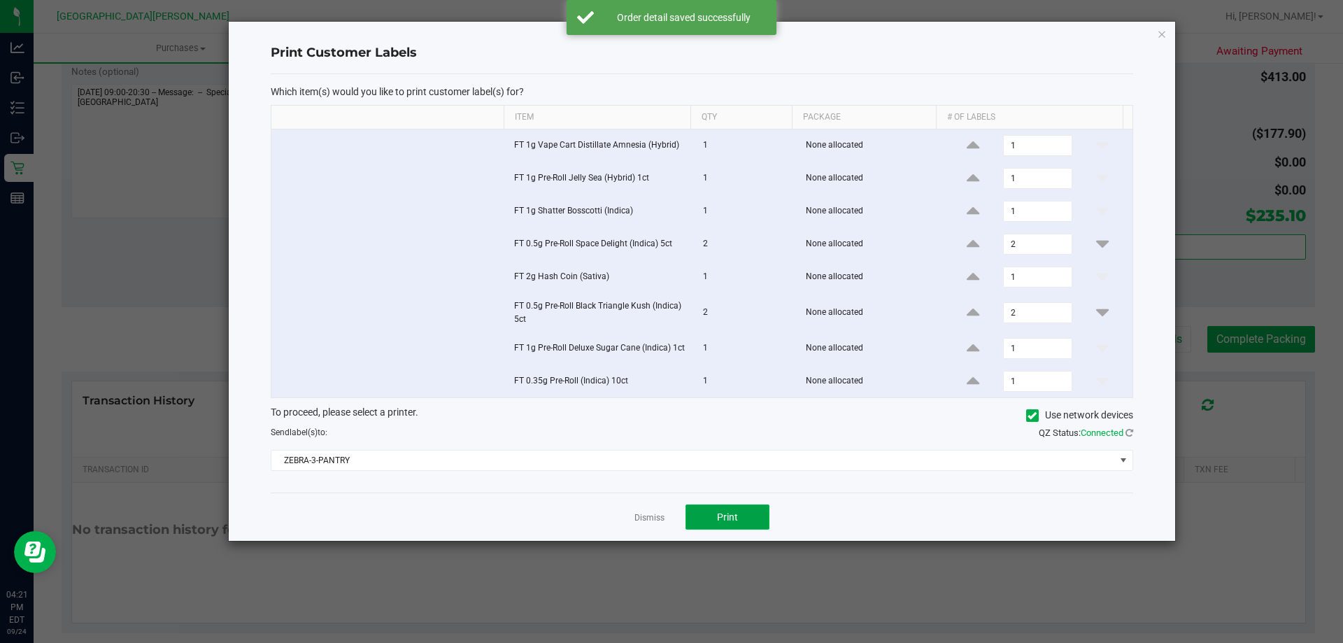
click at [716, 523] on button "Print" at bounding box center [728, 516] width 84 height 25
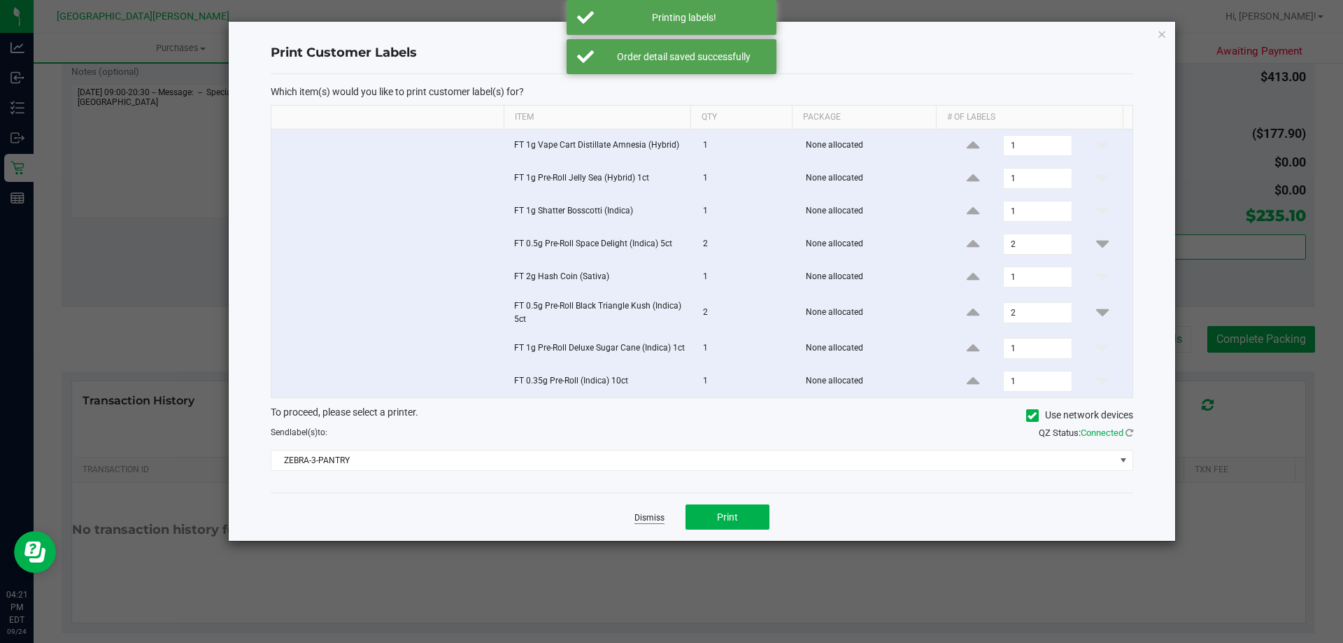
click at [653, 516] on link "Dismiss" at bounding box center [650, 518] width 30 height 12
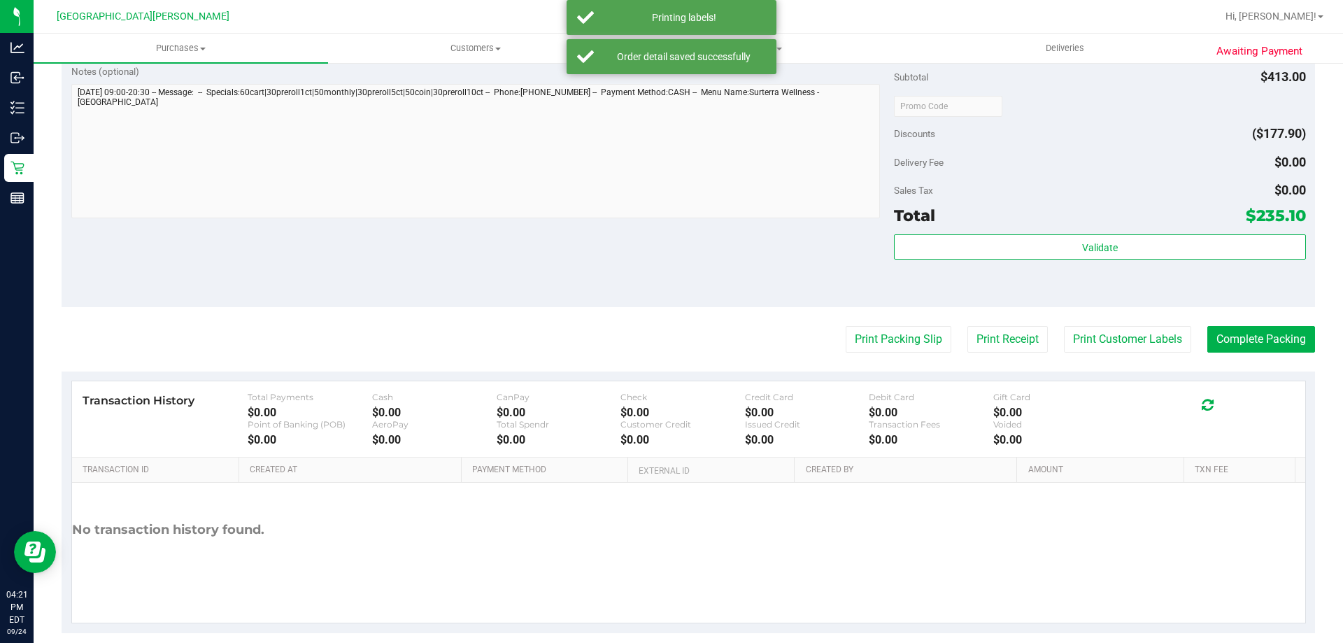
click at [651, 341] on div "Print Packing Slip Print Receipt Print Customer Labels Complete Packing" at bounding box center [689, 339] width 1254 height 27
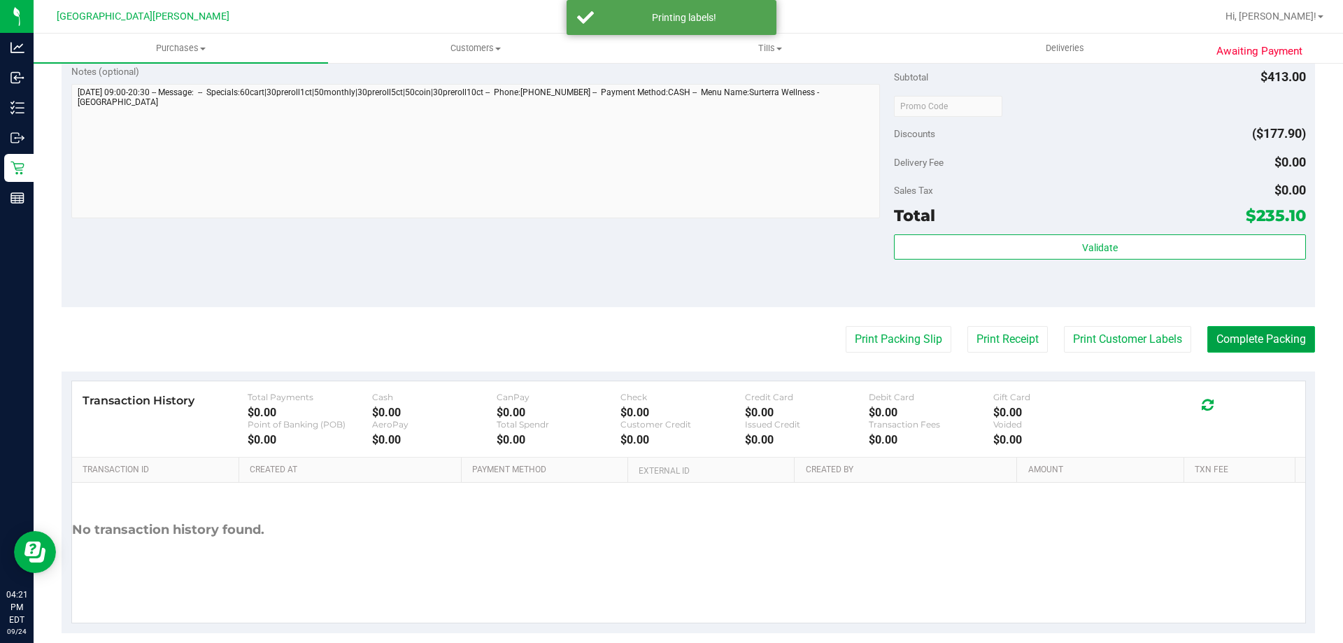
click at [1250, 338] on button "Complete Packing" at bounding box center [1262, 339] width 108 height 27
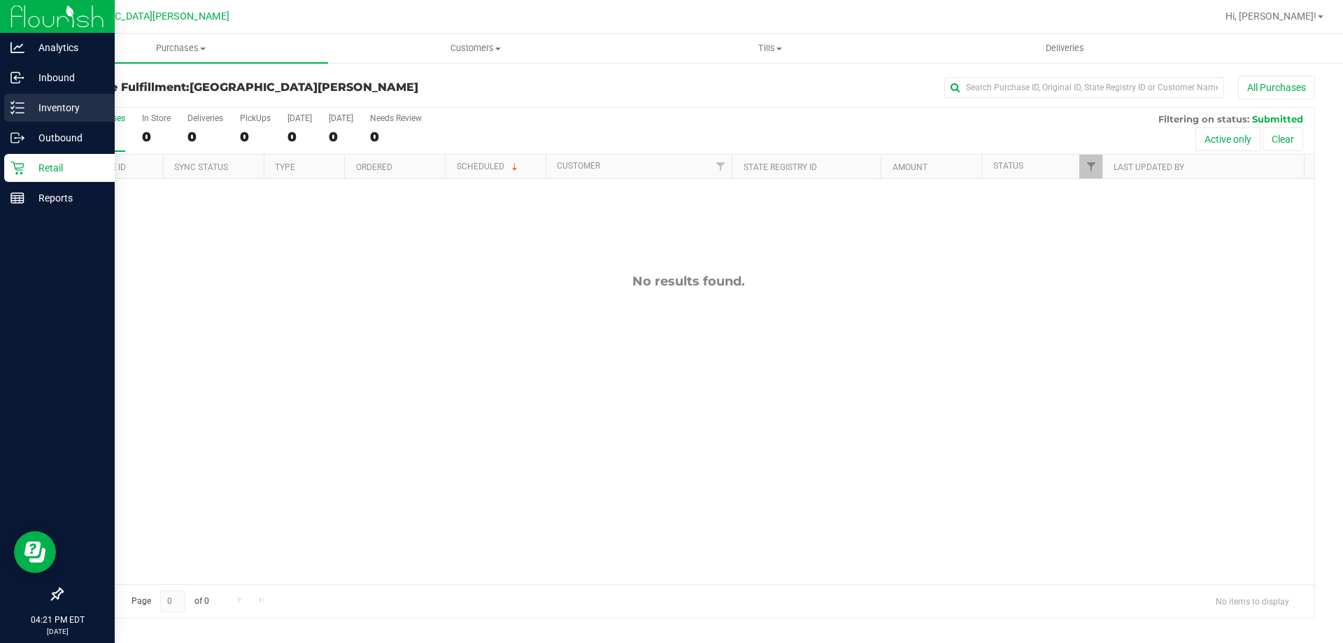
click at [13, 108] on icon at bounding box center [12, 107] width 3 height 2
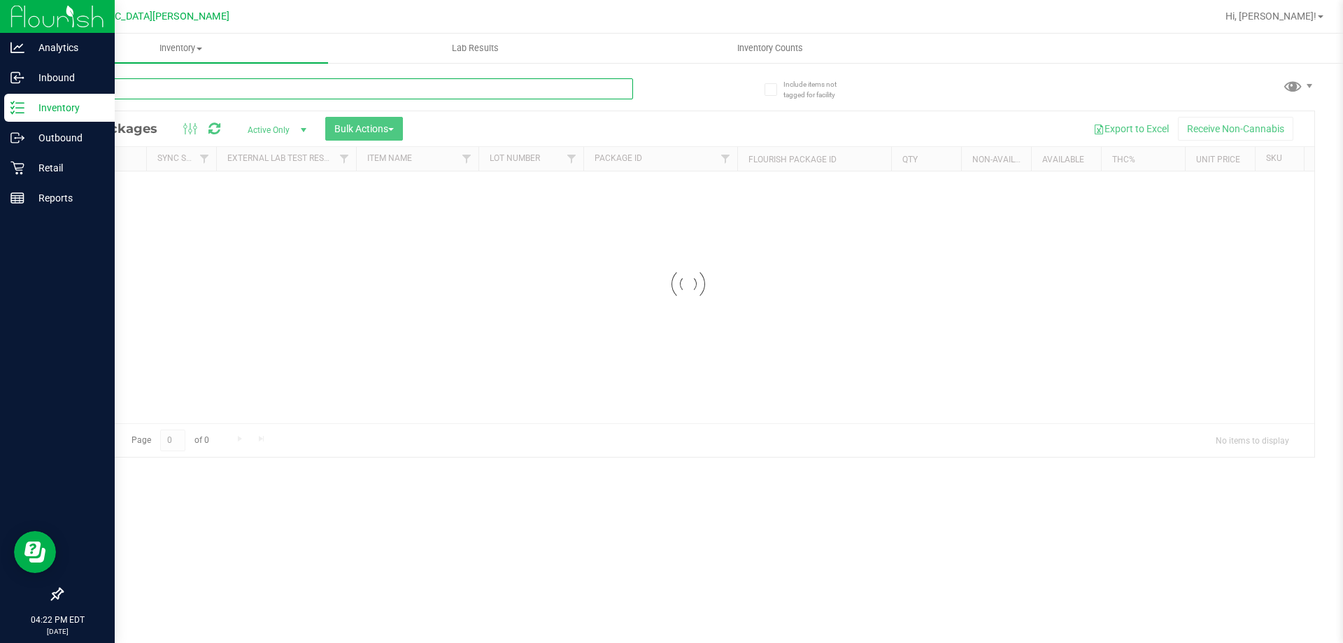
click at [141, 95] on input "text" at bounding box center [348, 88] width 572 height 21
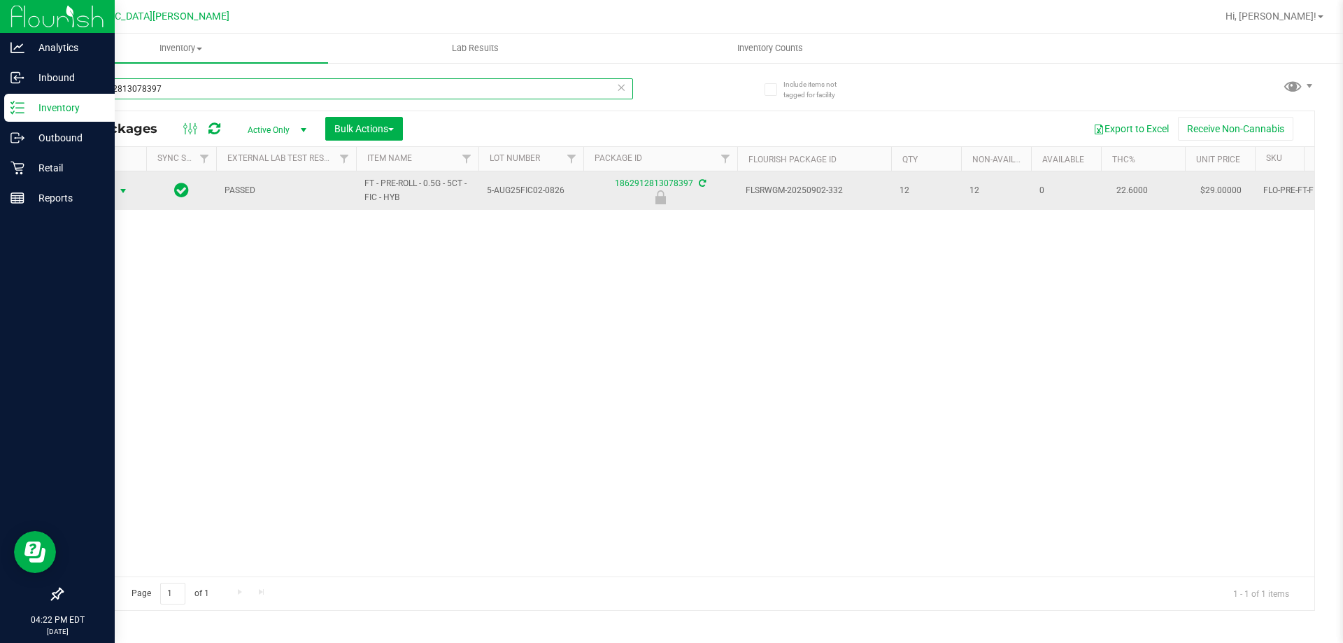
type input "1862912813078397"
click at [106, 190] on span "Action" at bounding box center [95, 191] width 38 height 20
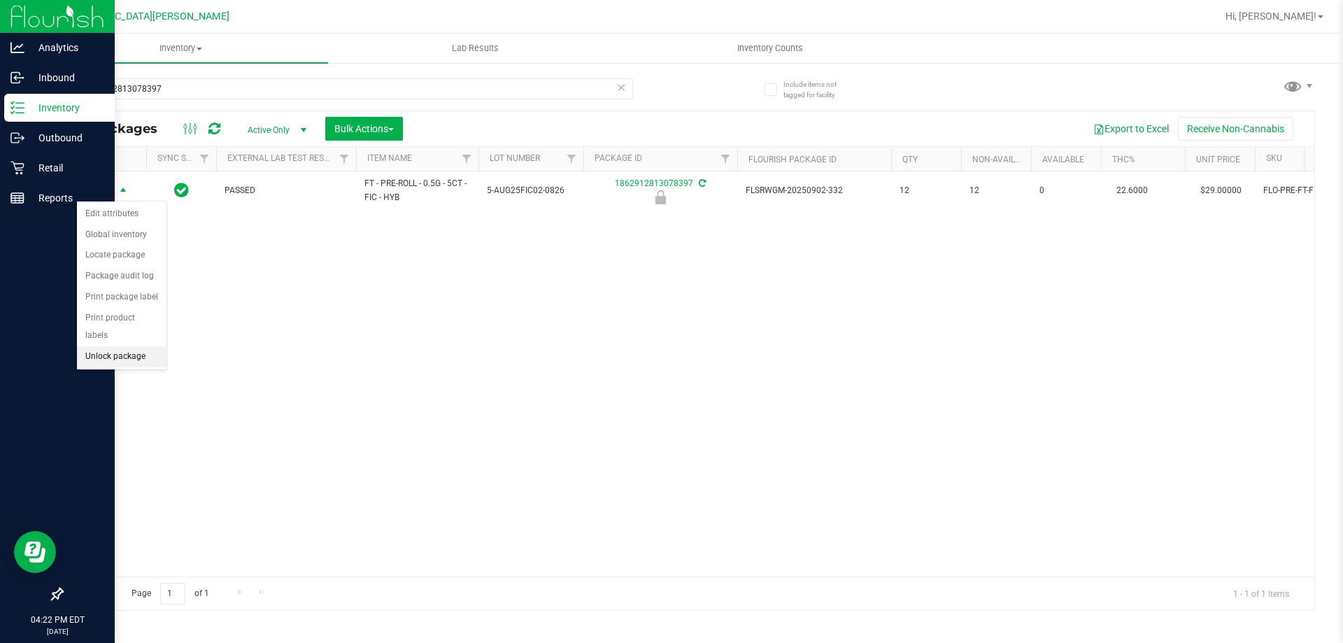
click at [111, 346] on li "Unlock package" at bounding box center [122, 356] width 90 height 21
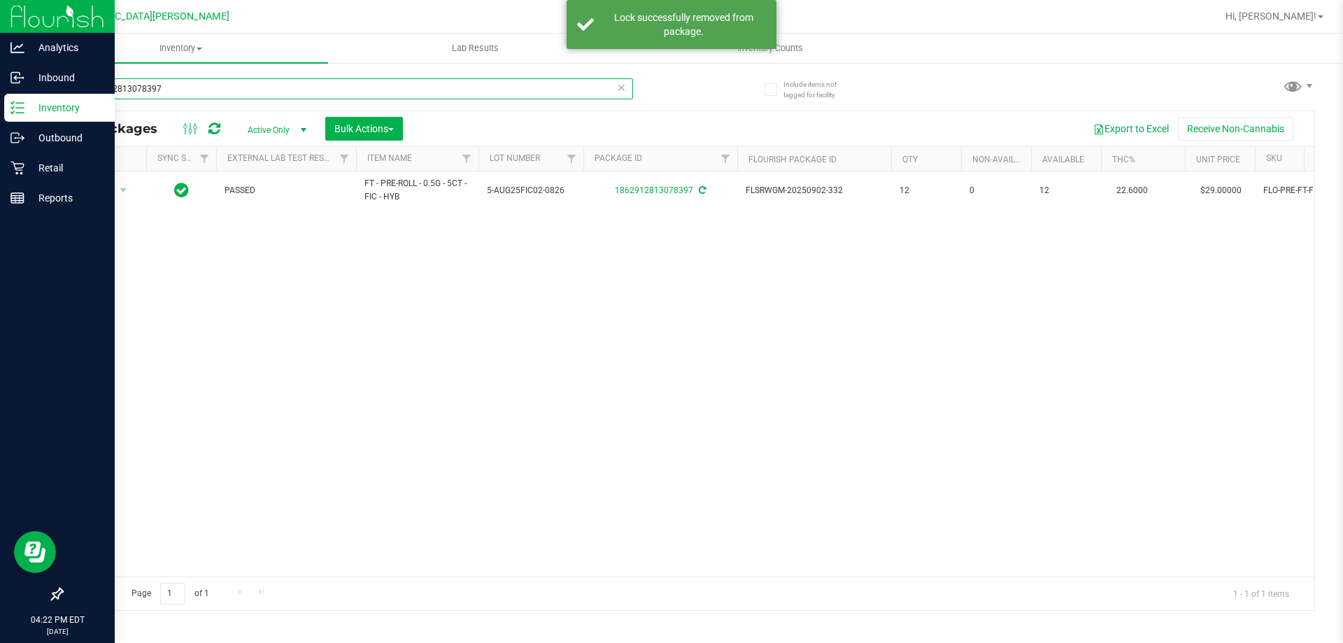
click at [177, 88] on input "1862912813078397" at bounding box center [348, 88] width 572 height 21
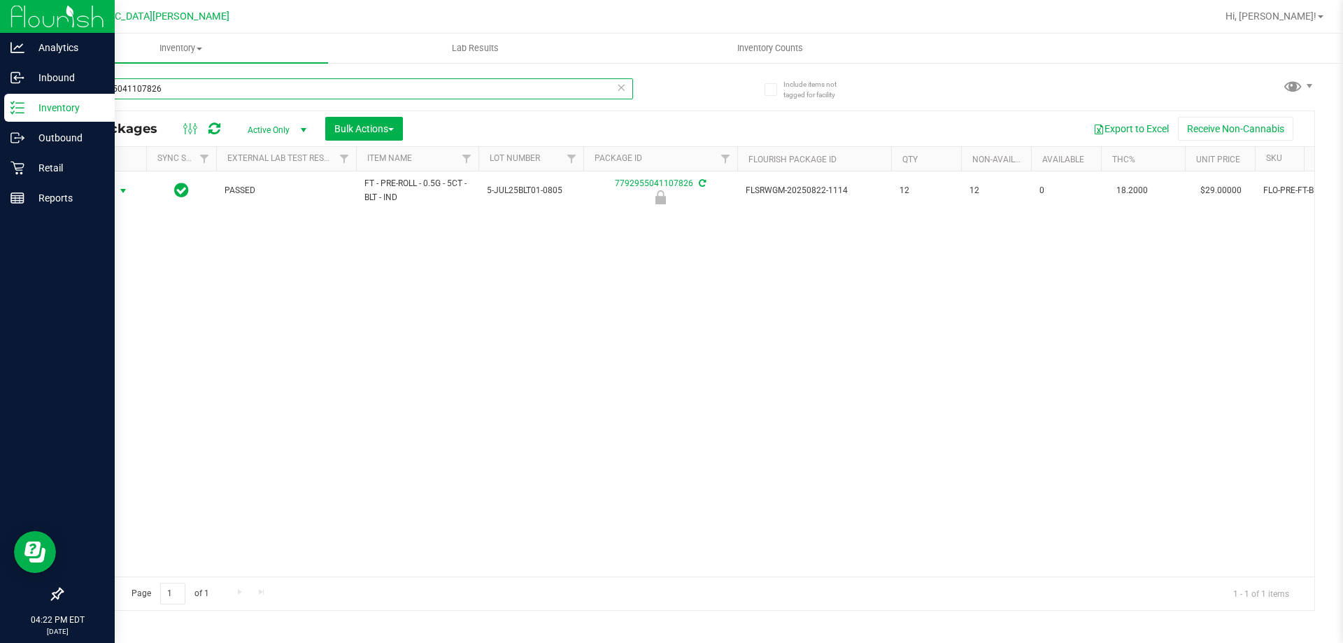
type input "7792955041107826"
click at [97, 191] on span "Action" at bounding box center [95, 191] width 38 height 20
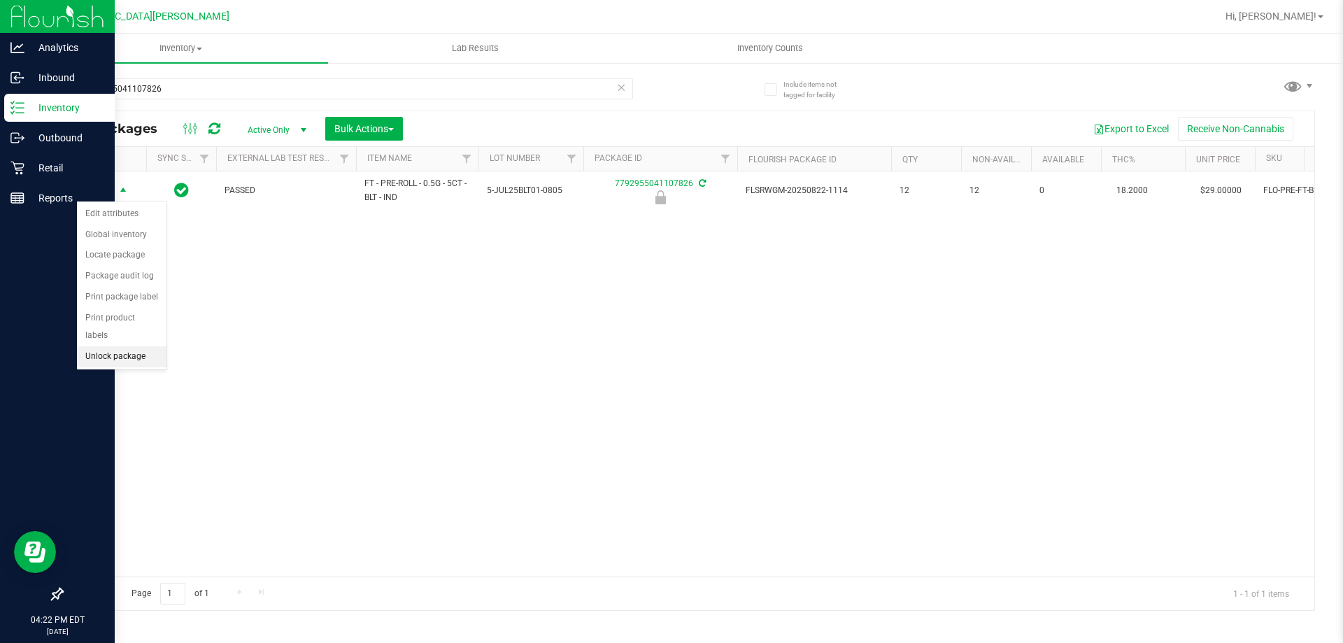
click at [95, 346] on li "Unlock package" at bounding box center [122, 356] width 90 height 21
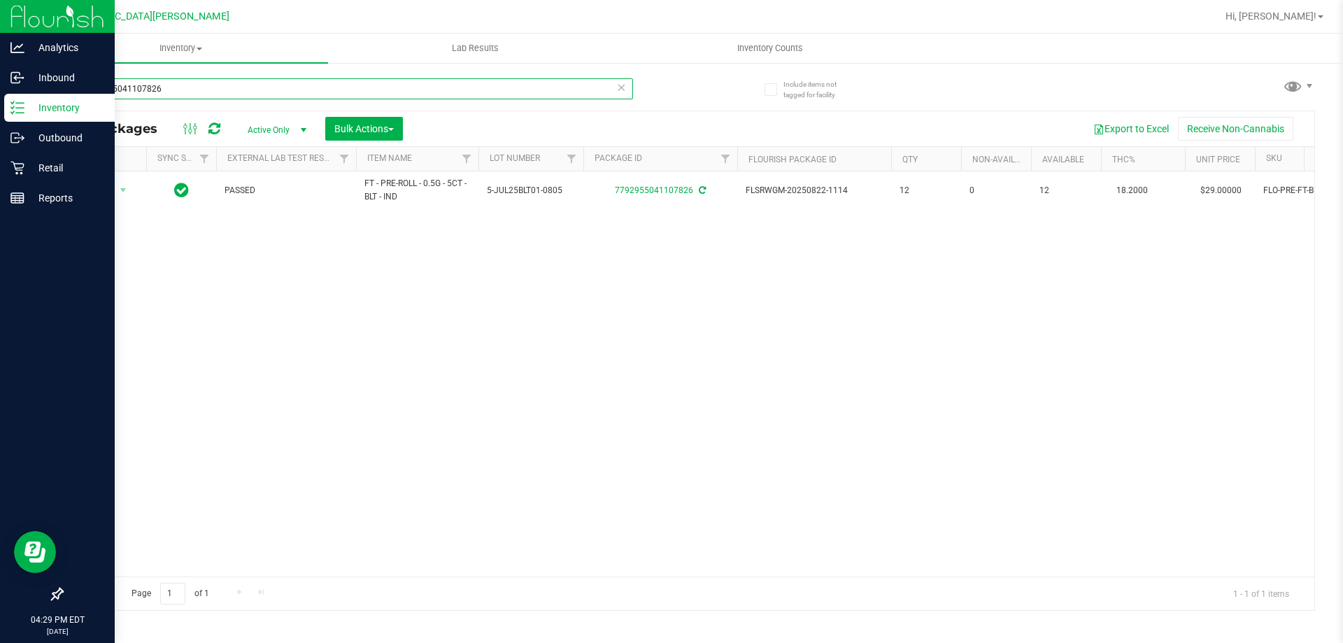
click at [194, 90] on input "7792955041107826" at bounding box center [348, 88] width 572 height 21
type input "7"
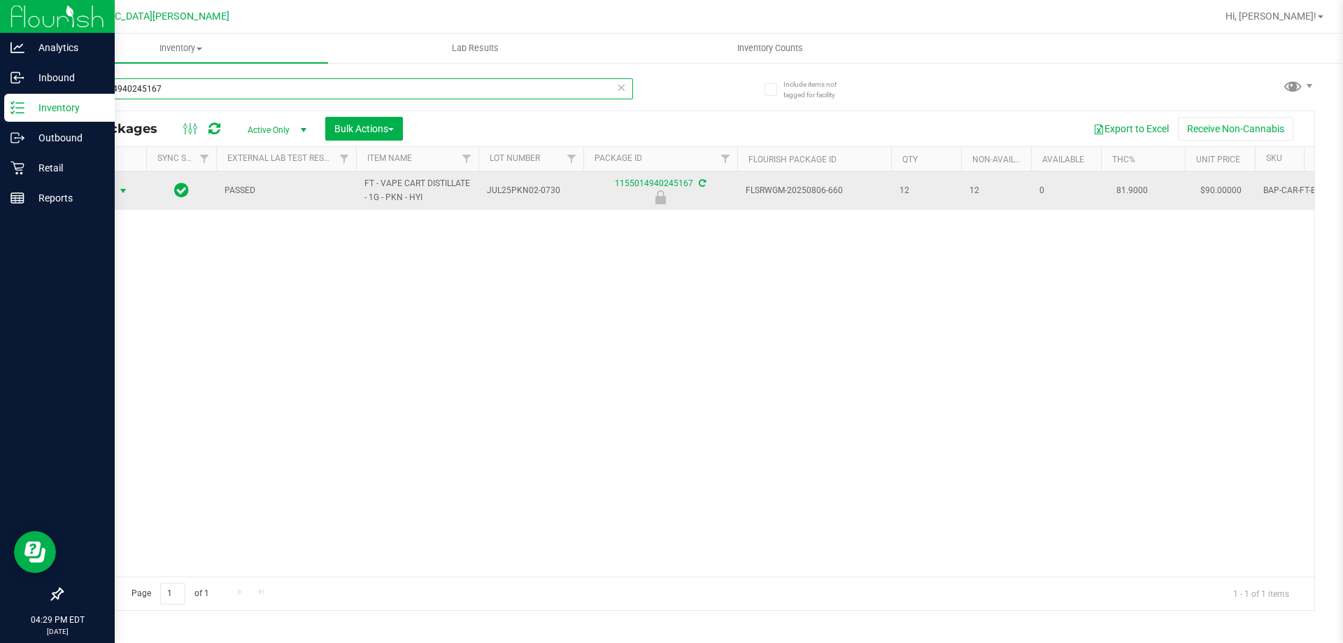
type input "1155014940245167"
click at [122, 186] on span "select" at bounding box center [123, 190] width 11 height 11
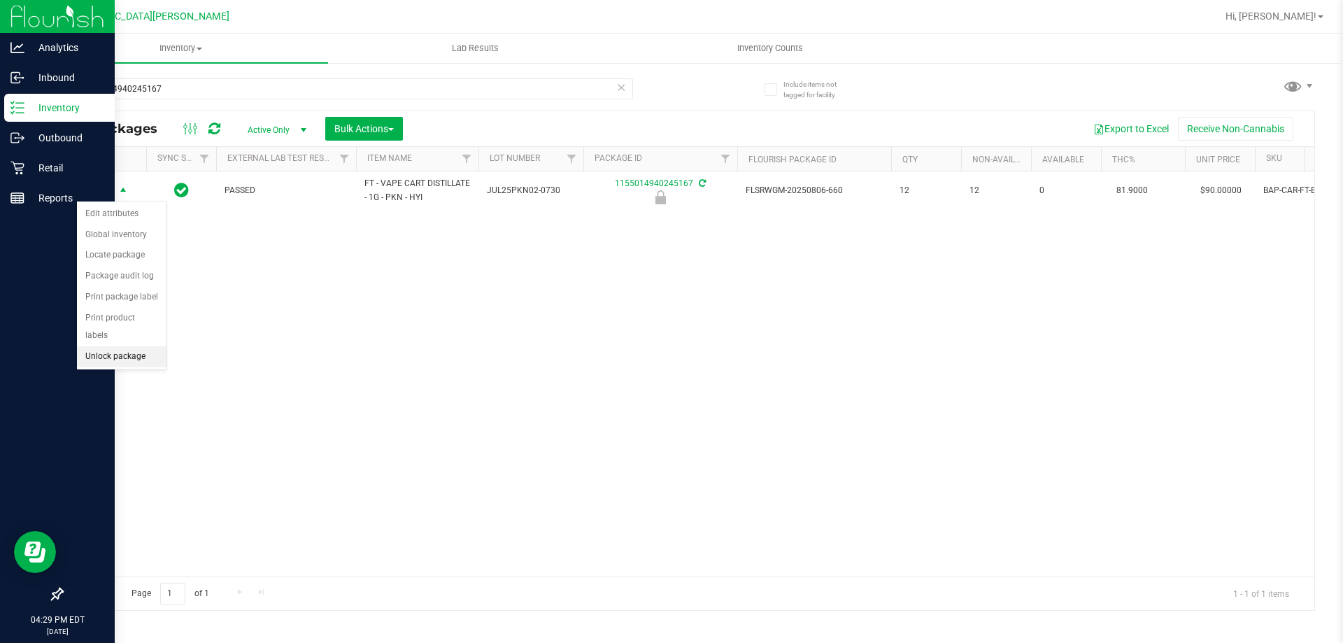
click at [127, 346] on li "Unlock package" at bounding box center [122, 356] width 90 height 21
